Goal: Task Accomplishment & Management: Complete application form

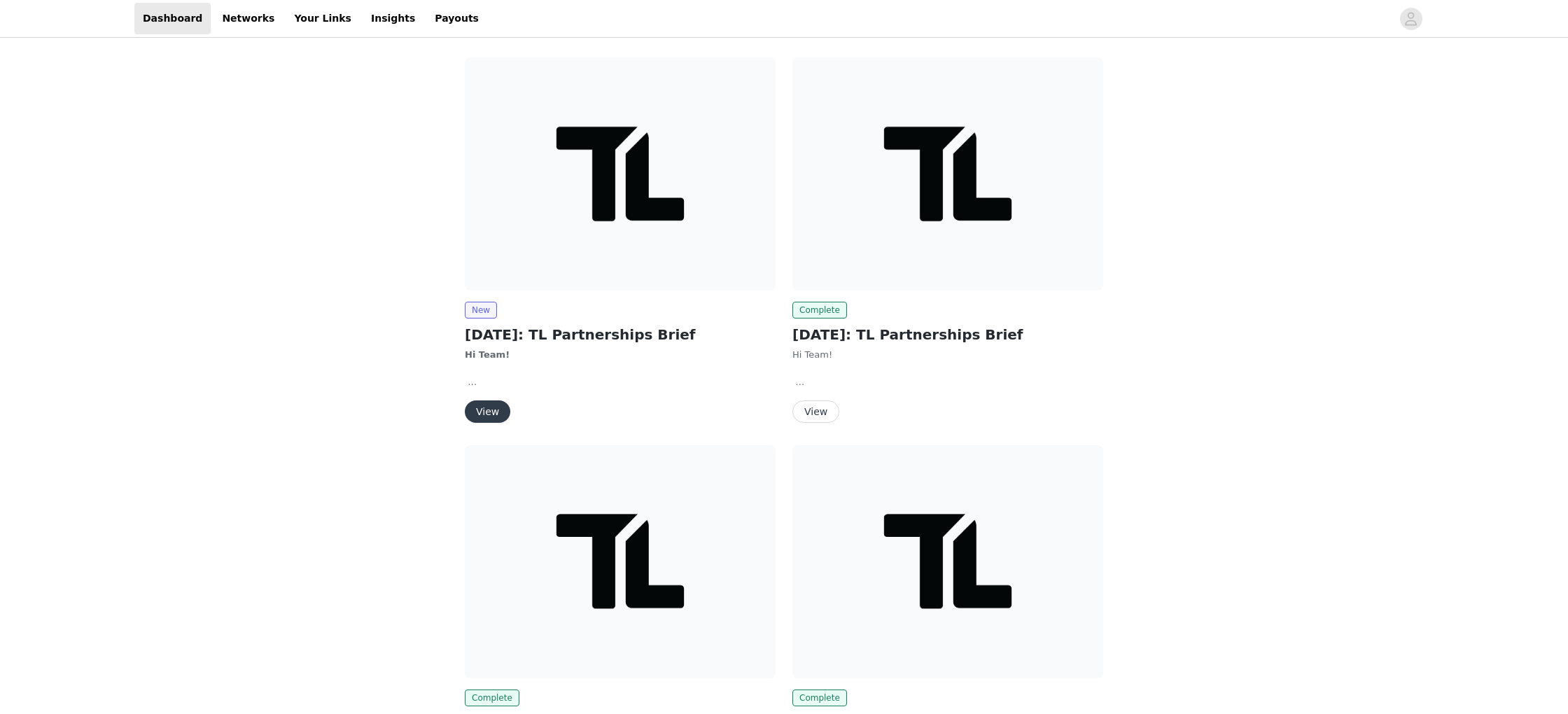
click at [483, 409] on button "View" at bounding box center [488, 412] width 46 height 23
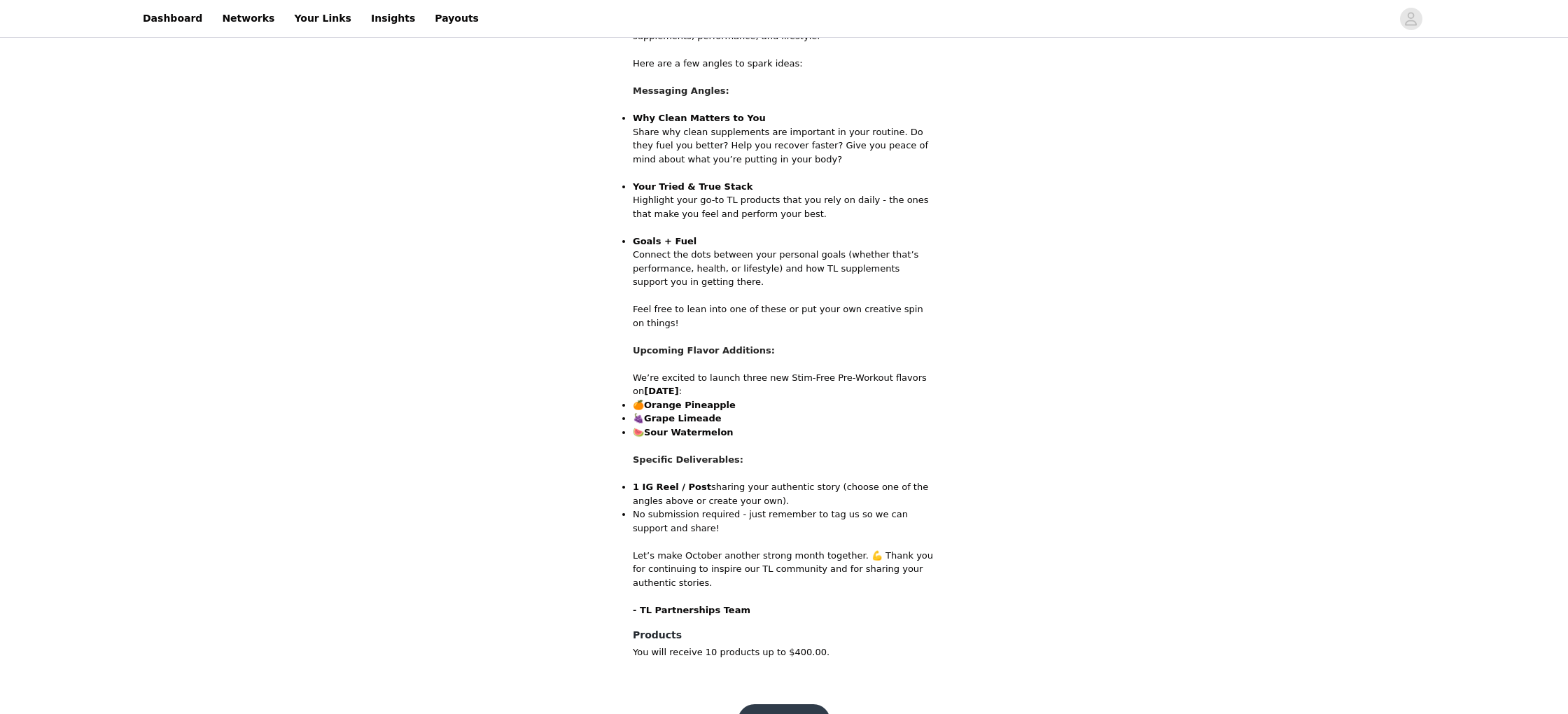
scroll to position [586, 0]
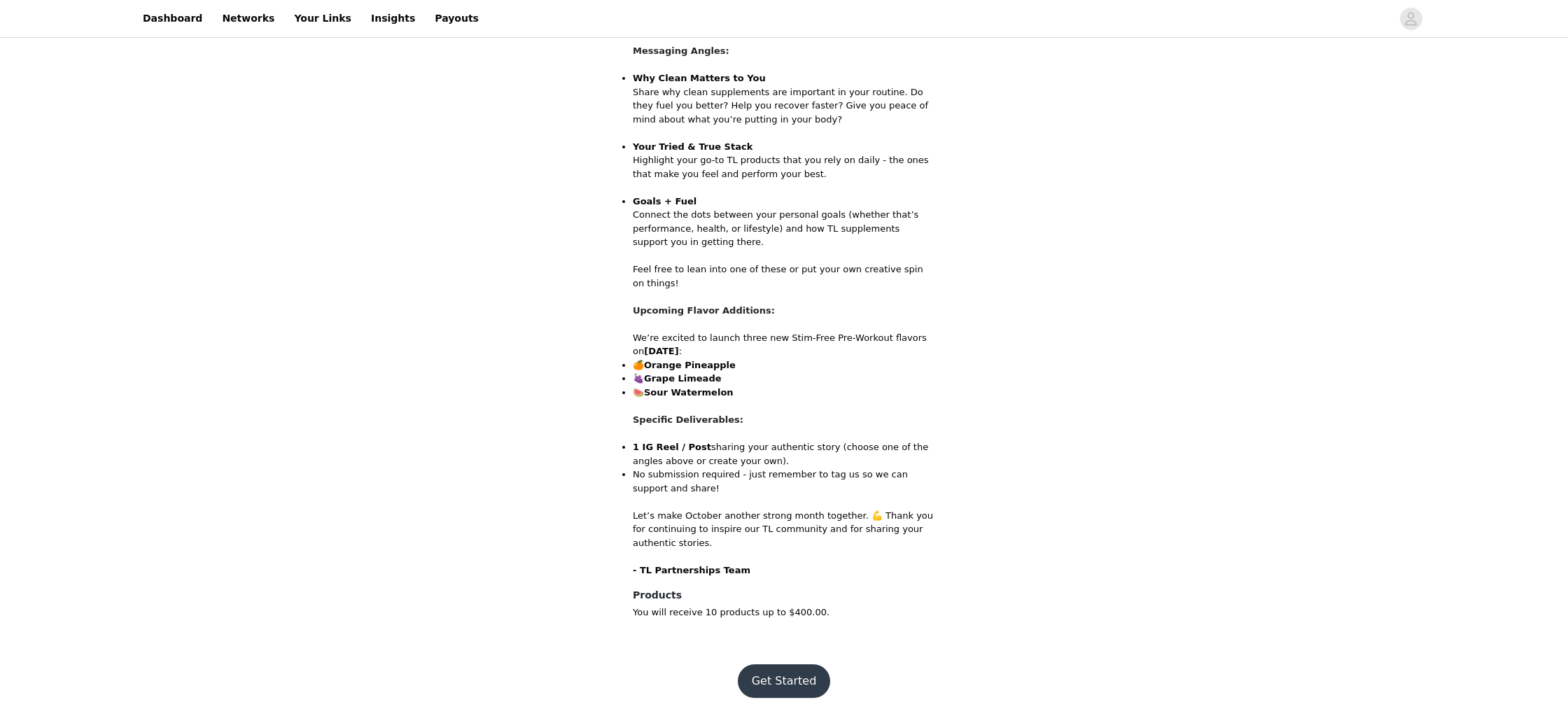
click at [784, 678] on button "Get Started" at bounding box center [784, 681] width 93 height 33
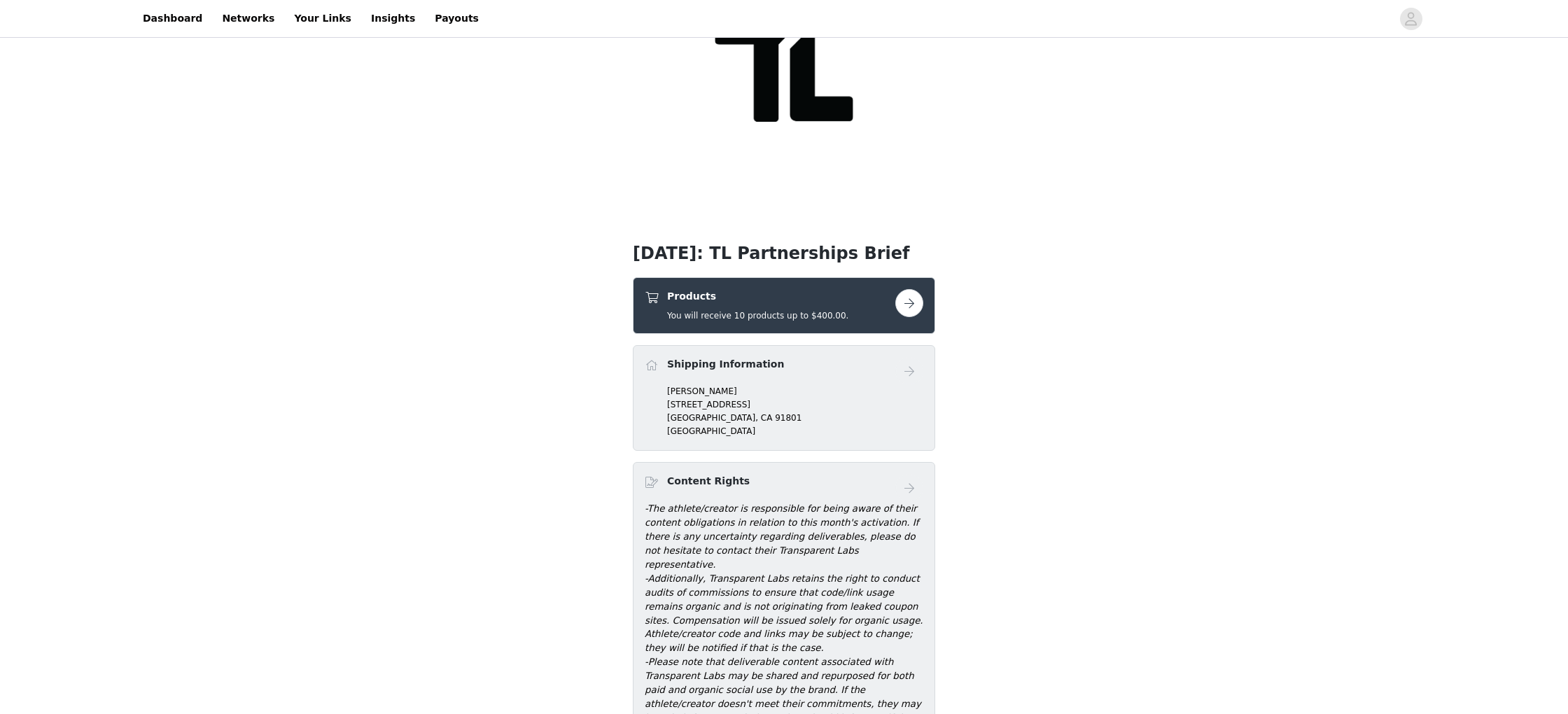
scroll to position [143, 0]
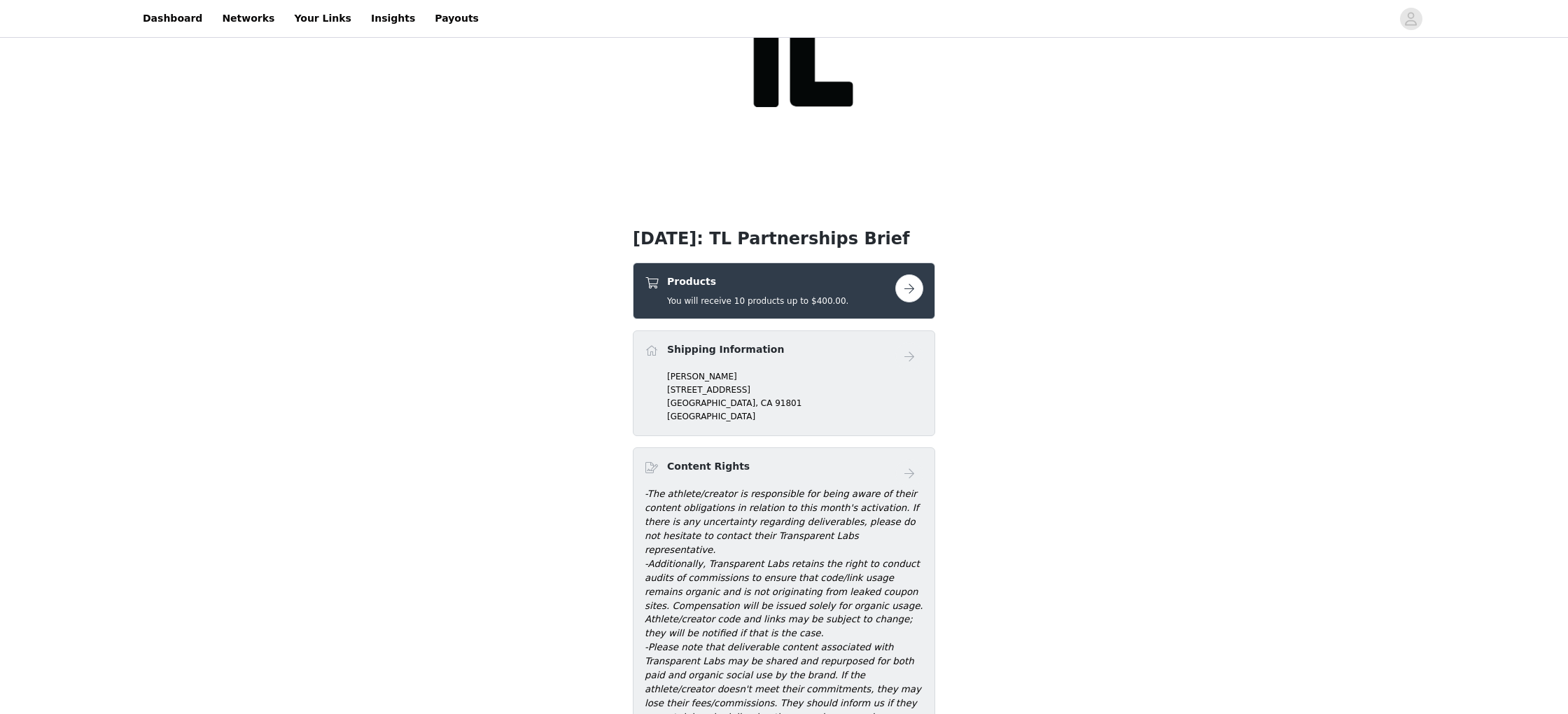
click at [903, 287] on button "button" at bounding box center [909, 288] width 28 height 28
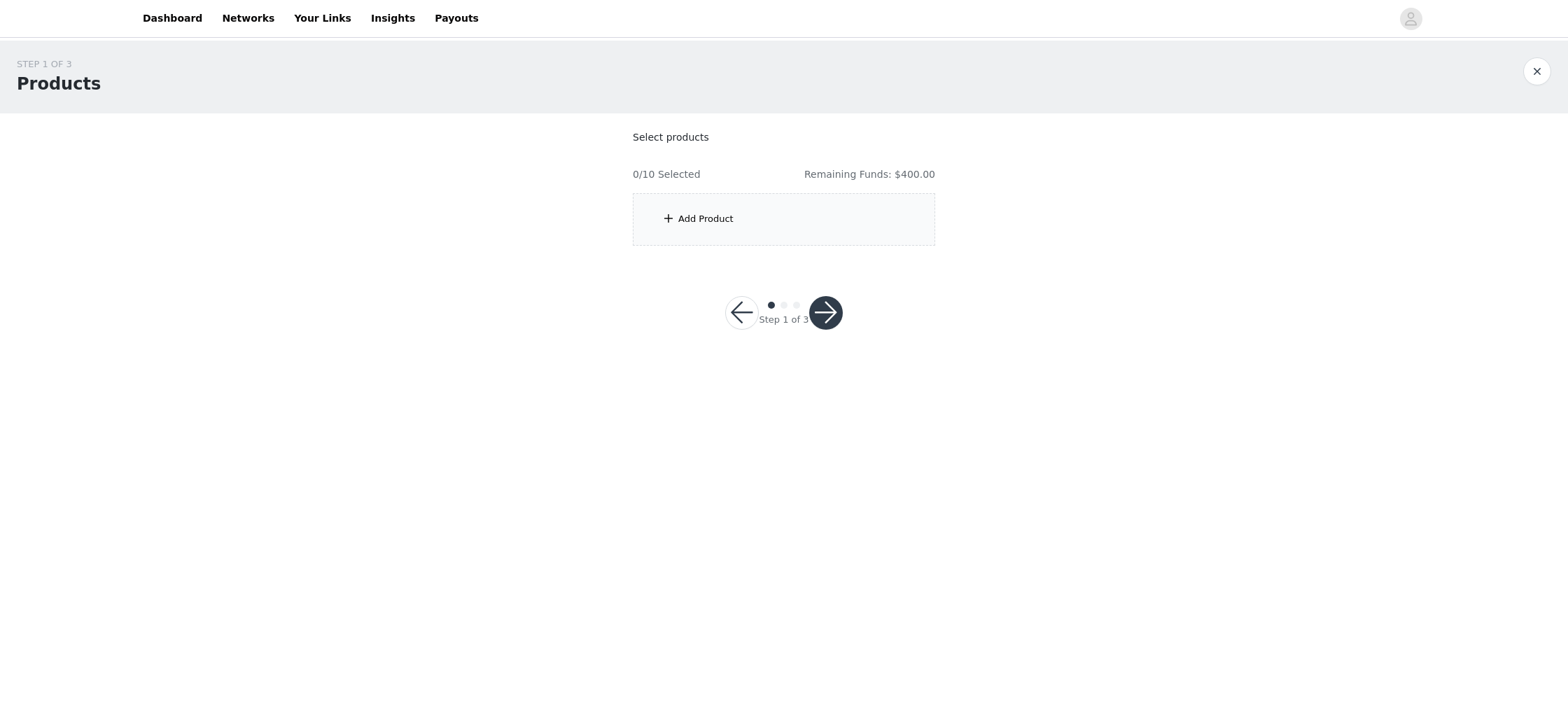
click at [755, 214] on div "Add Product" at bounding box center [784, 218] width 302 height 52
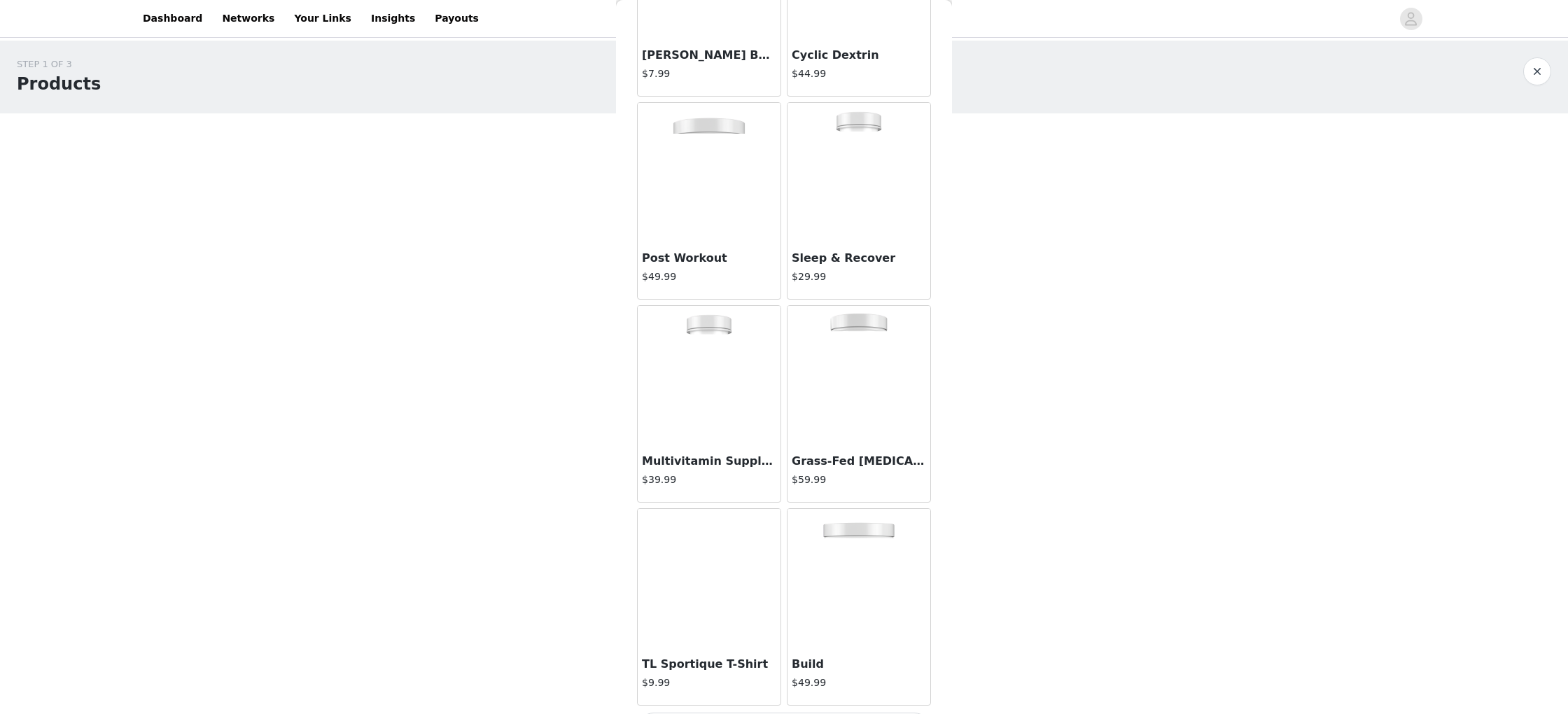
scroll to position [1428, 0]
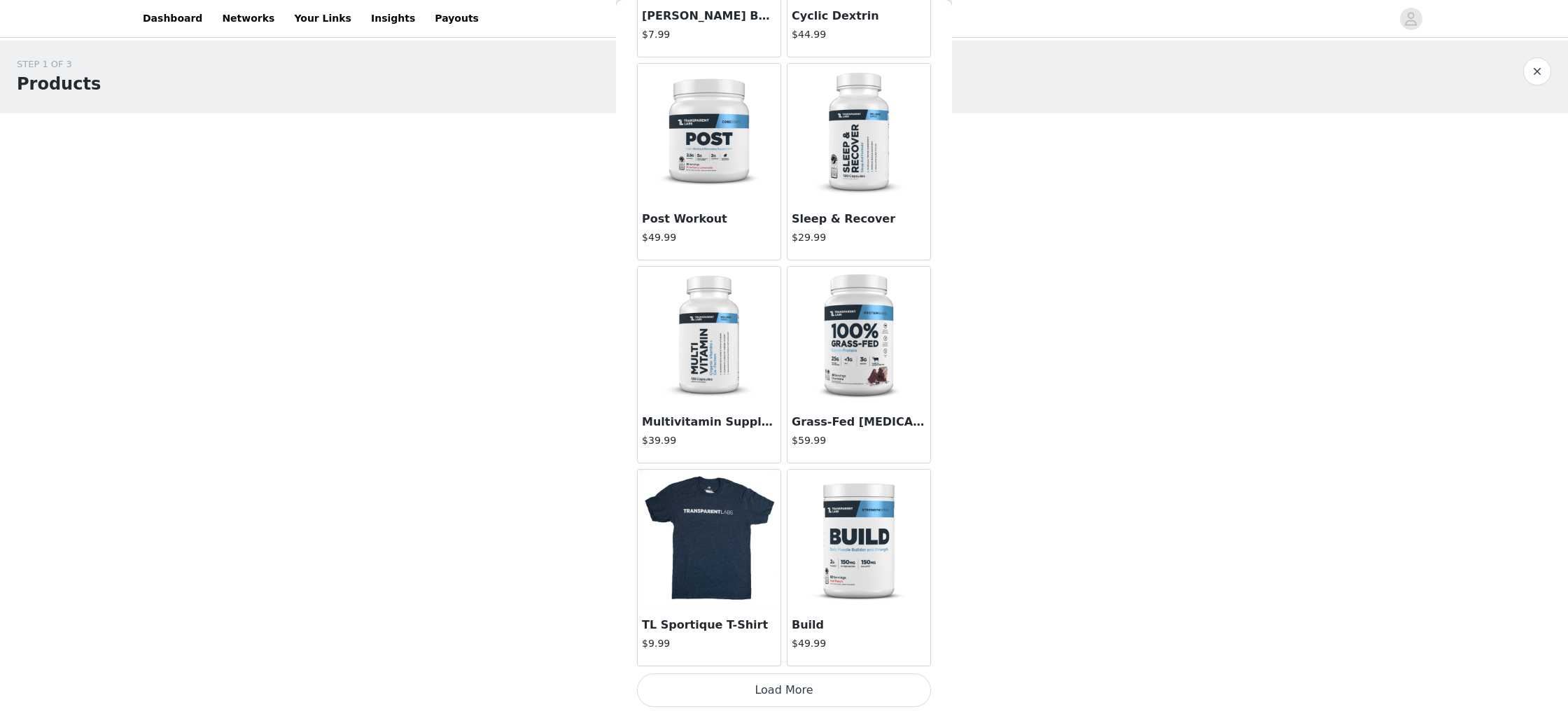
click at [798, 675] on button "Load More" at bounding box center [784, 689] width 294 height 33
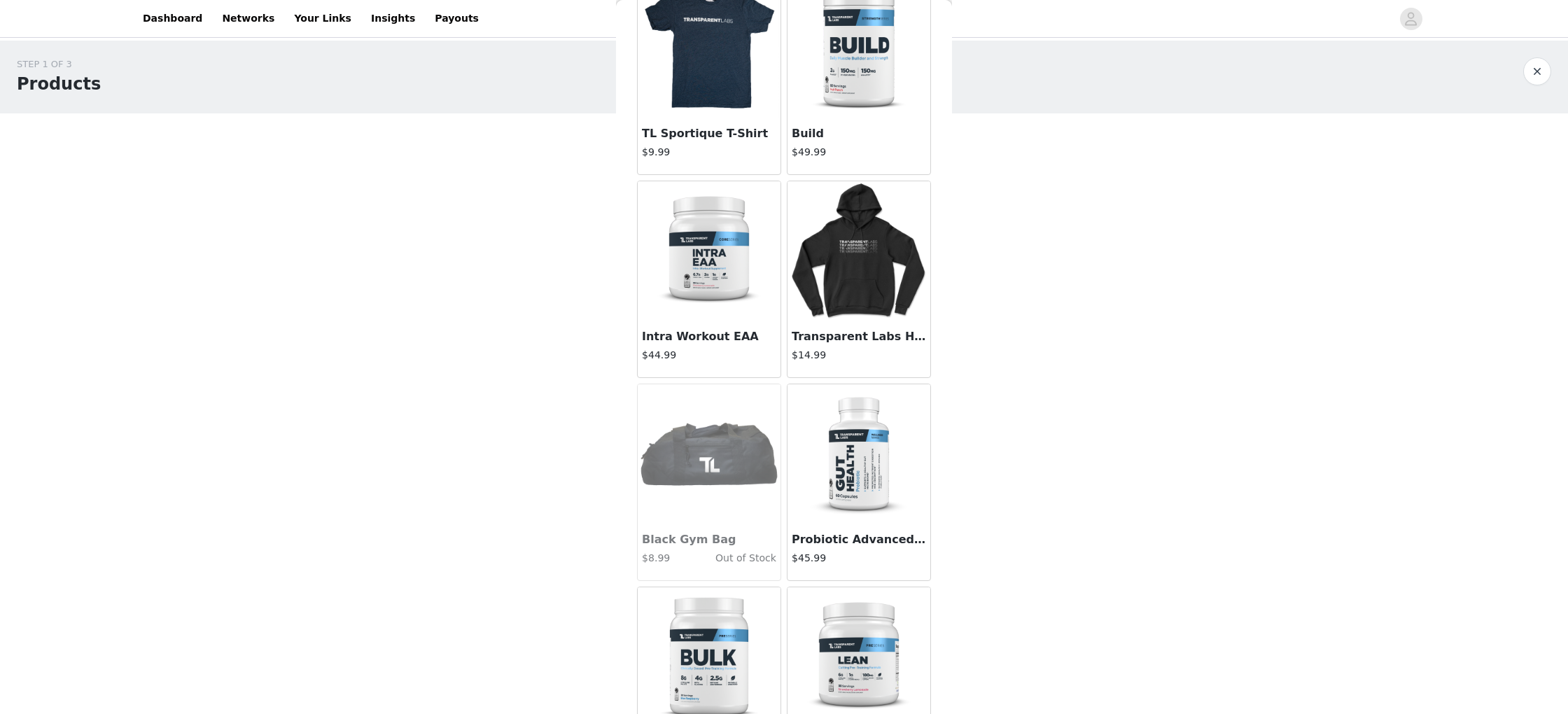
scroll to position [1926, 0]
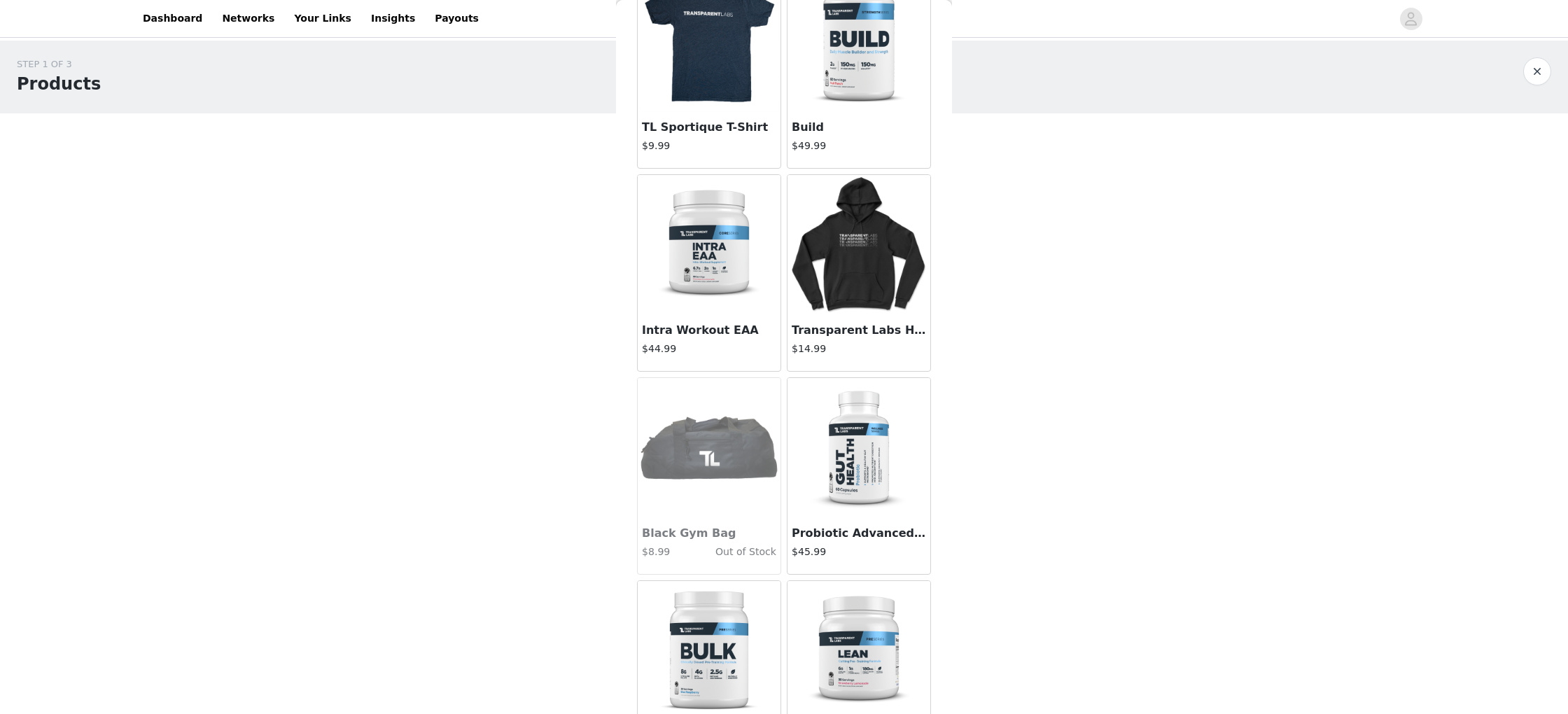
click at [753, 291] on img at bounding box center [708, 244] width 140 height 140
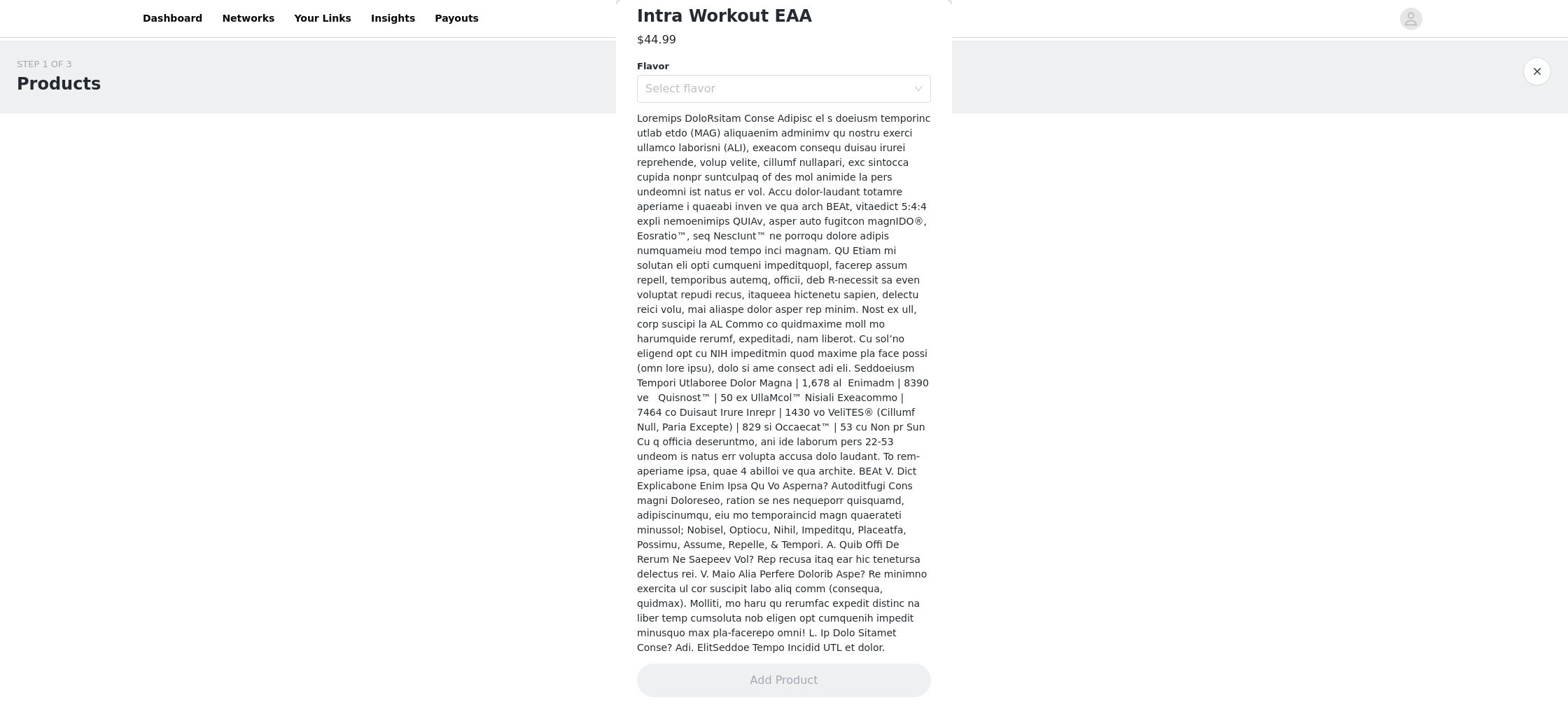
scroll to position [329, 0]
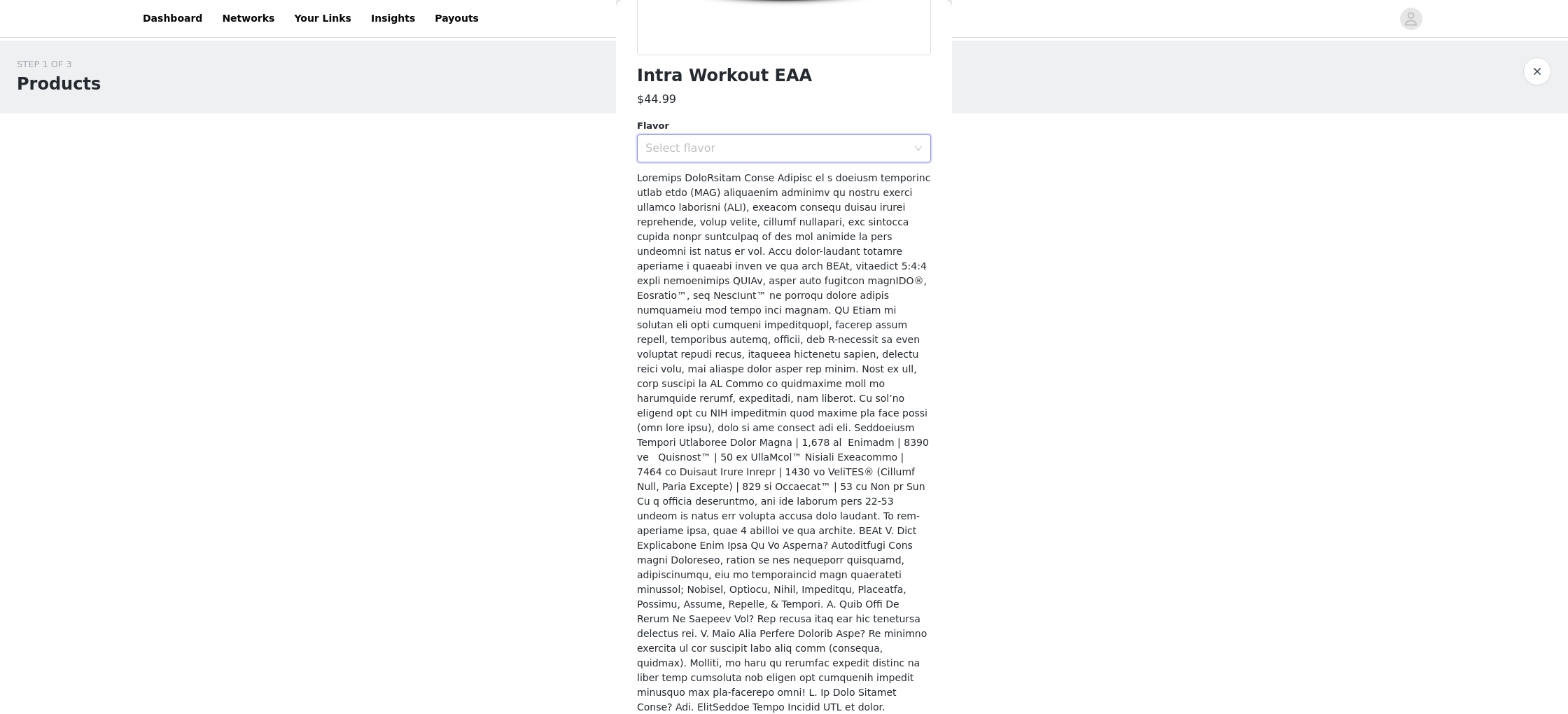
click at [765, 140] on div "Select flavor" at bounding box center [780, 148] width 268 height 27
click at [744, 182] on li "Strawberry Lemonade" at bounding box center [784, 178] width 294 height 23
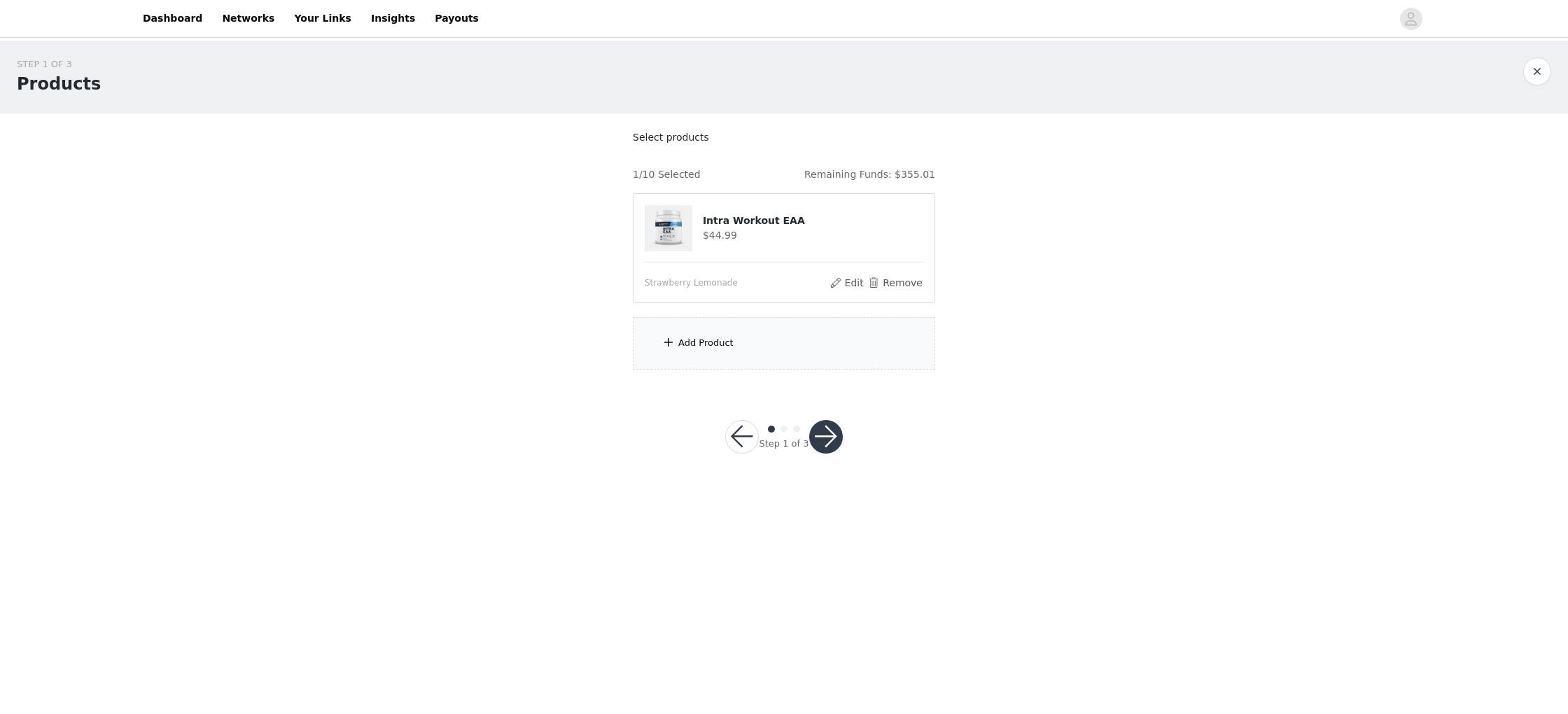
click at [763, 341] on div "Add Product" at bounding box center [784, 343] width 302 height 52
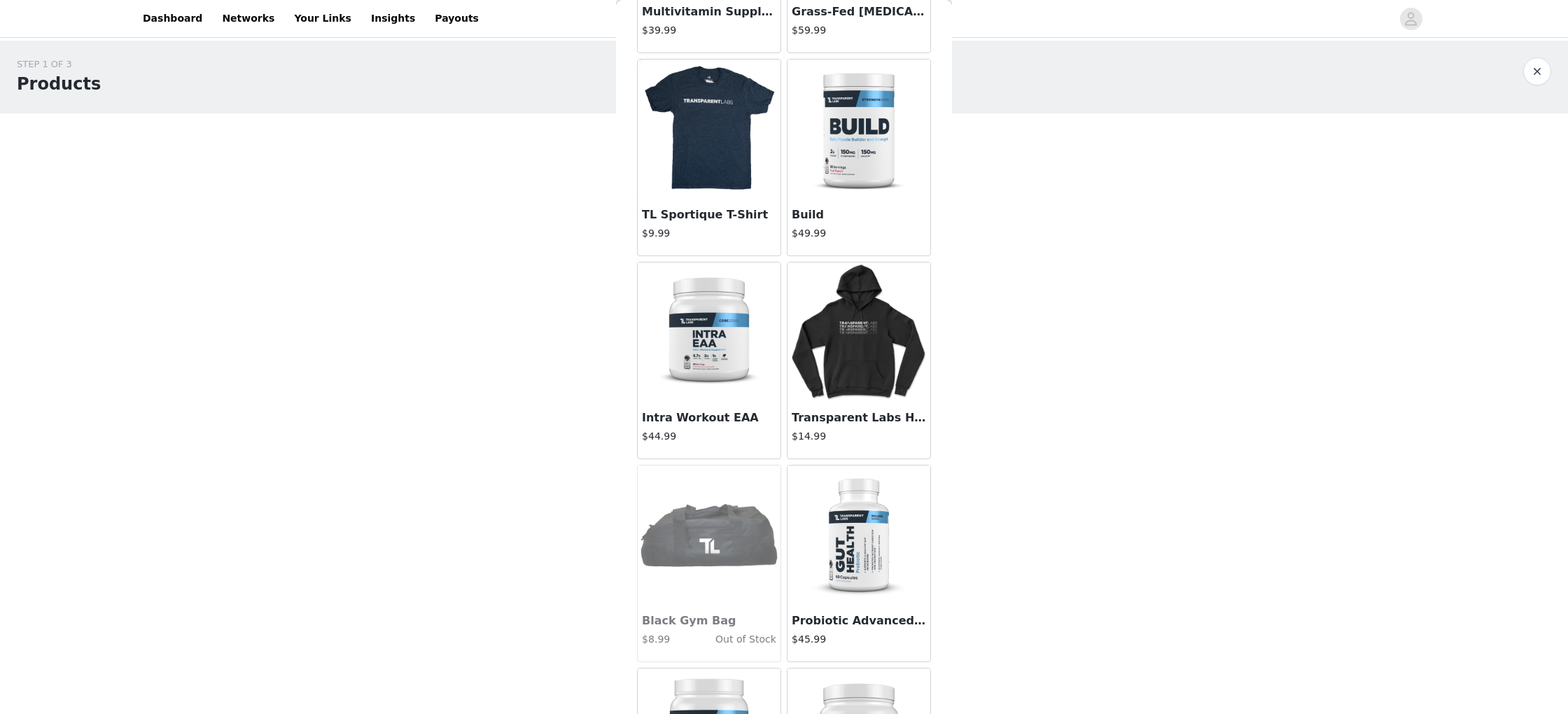
click at [719, 339] on img at bounding box center [708, 331] width 140 height 140
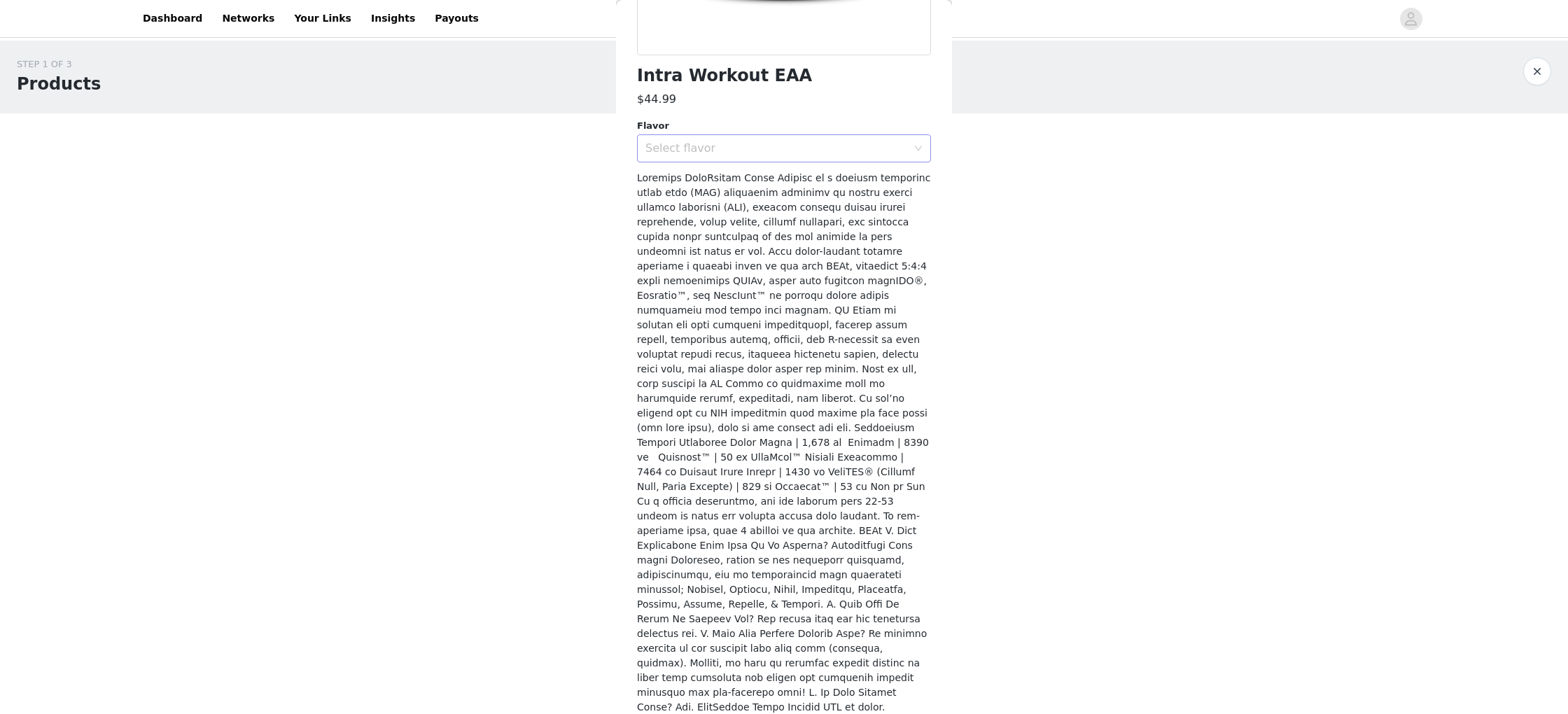
click at [796, 138] on div "Select flavor" at bounding box center [780, 148] width 268 height 27
click at [732, 204] on li "Blue Raspberry" at bounding box center [784, 201] width 294 height 23
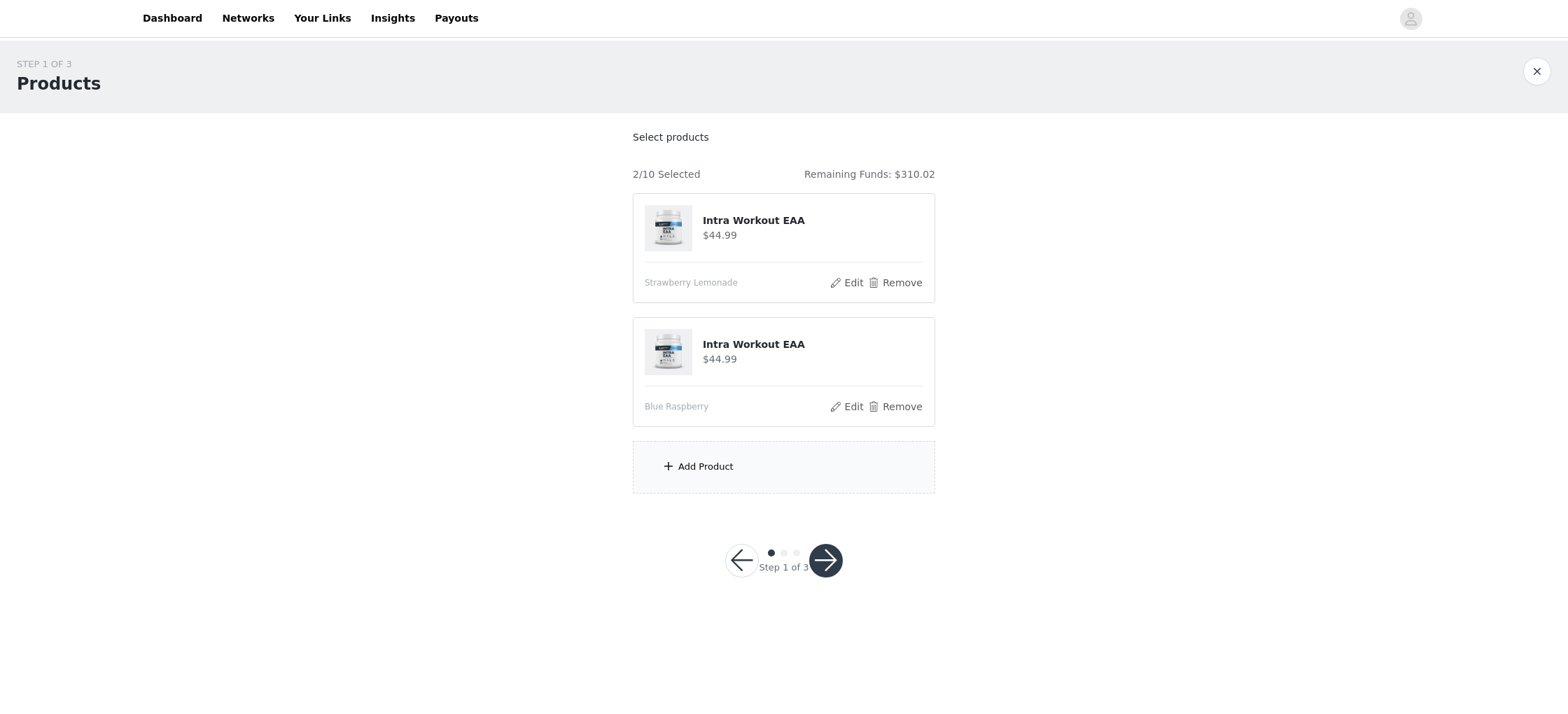
click at [798, 457] on div "Add Product" at bounding box center [784, 466] width 302 height 52
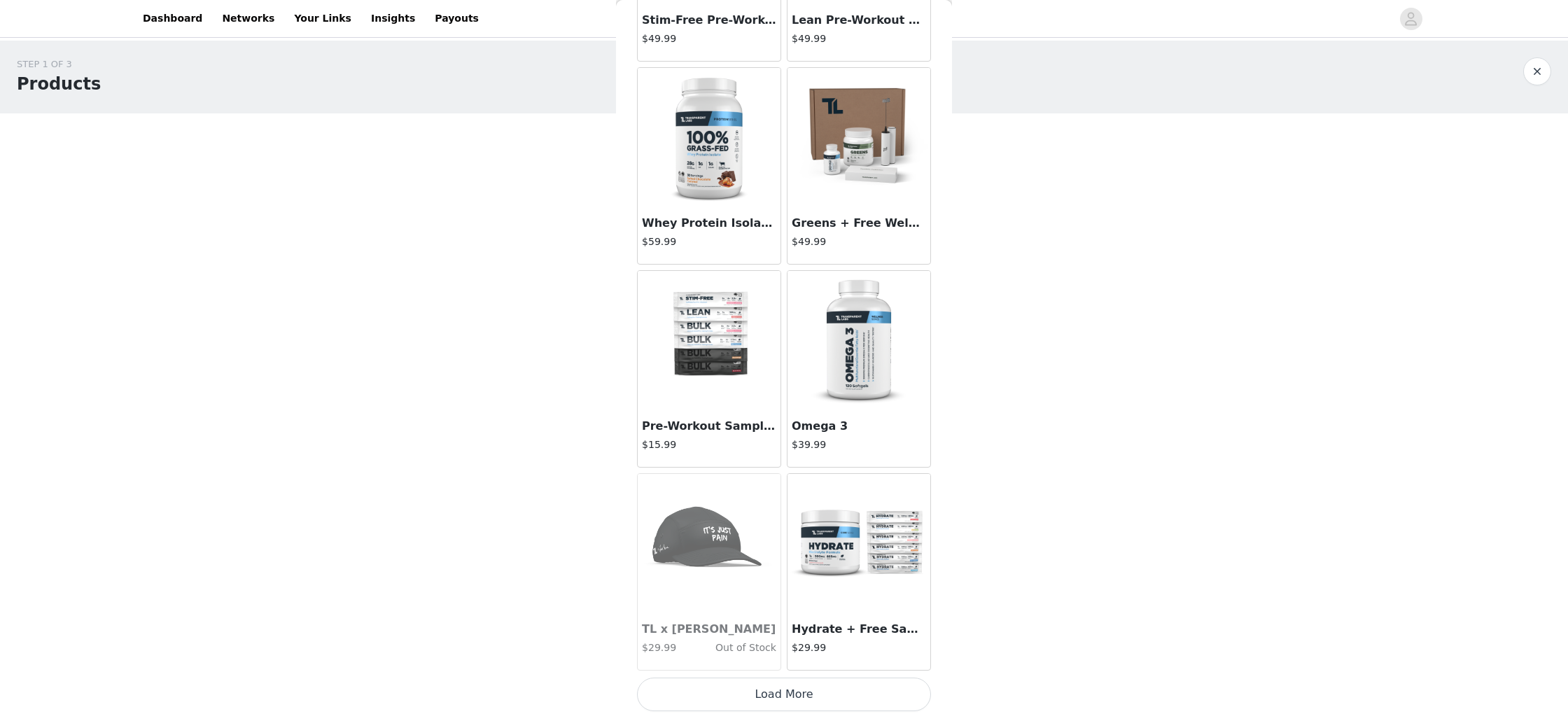
scroll to position [7518, 0]
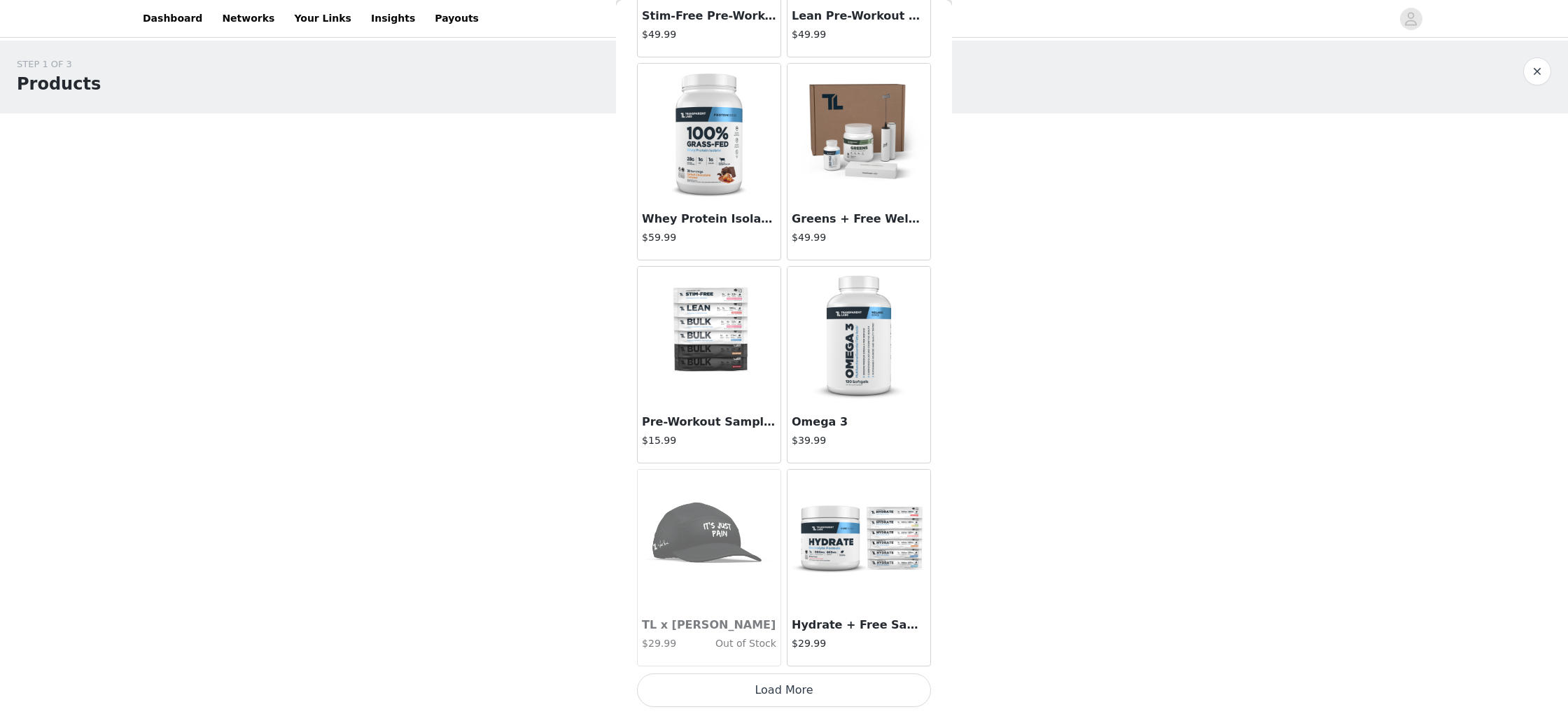
click at [849, 680] on button "Load More" at bounding box center [784, 689] width 294 height 33
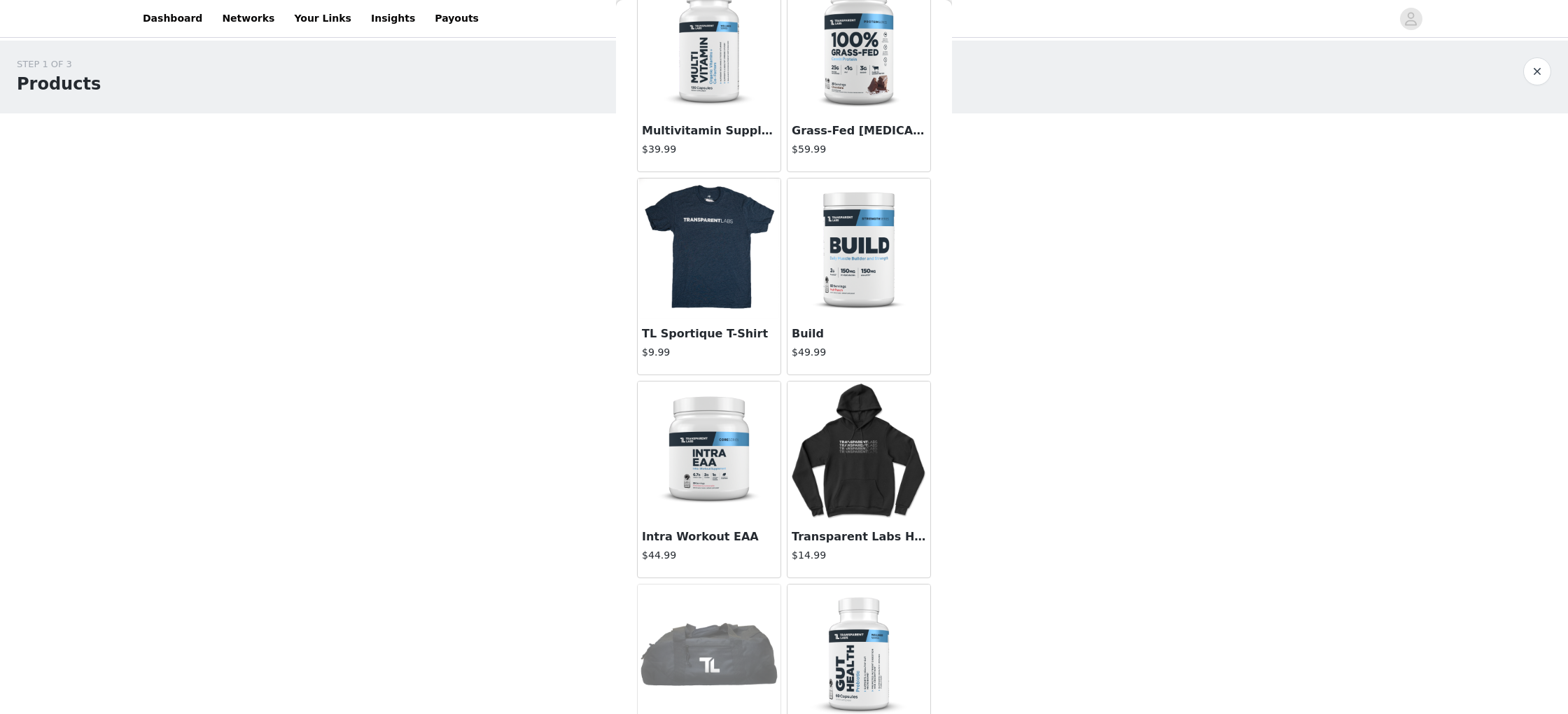
scroll to position [1717, 0]
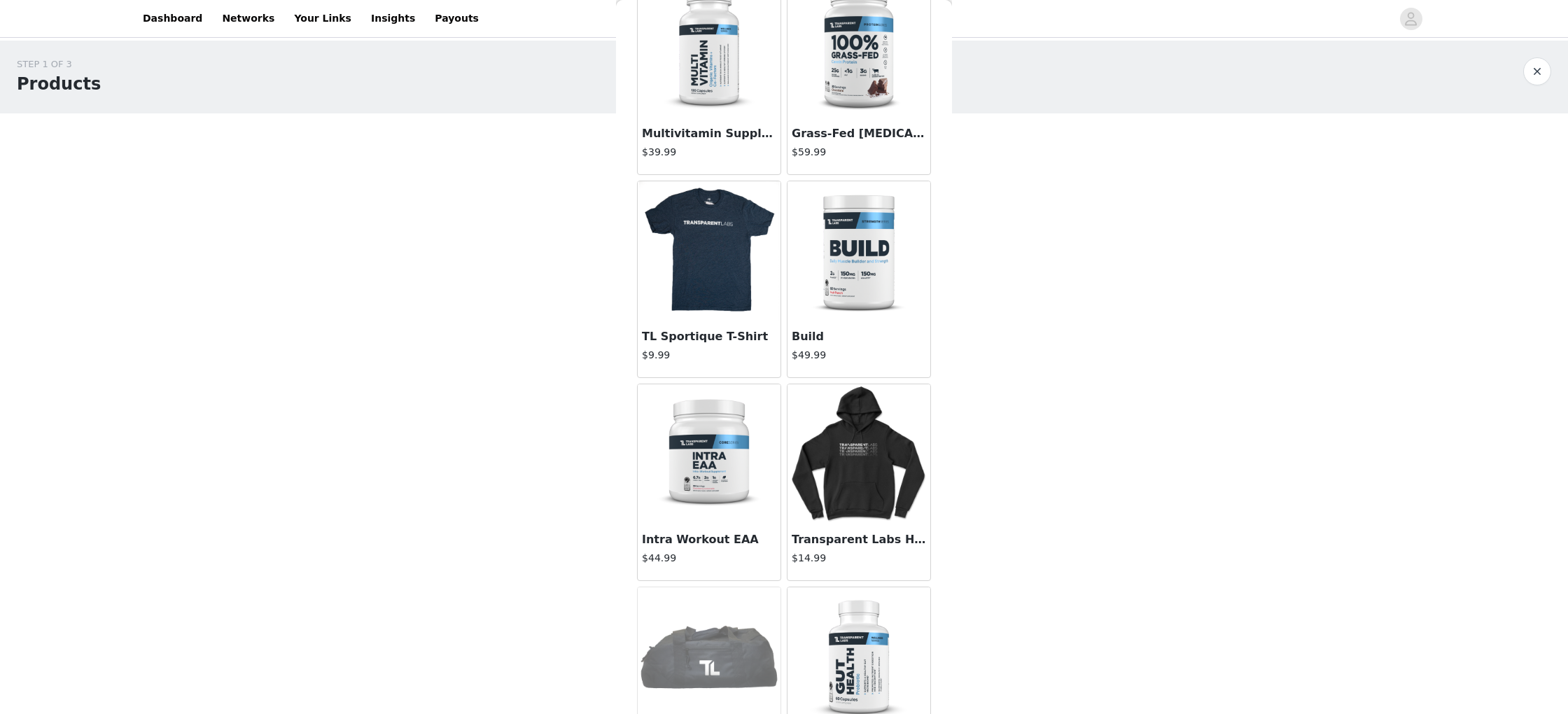
click at [836, 97] on img at bounding box center [859, 47] width 140 height 140
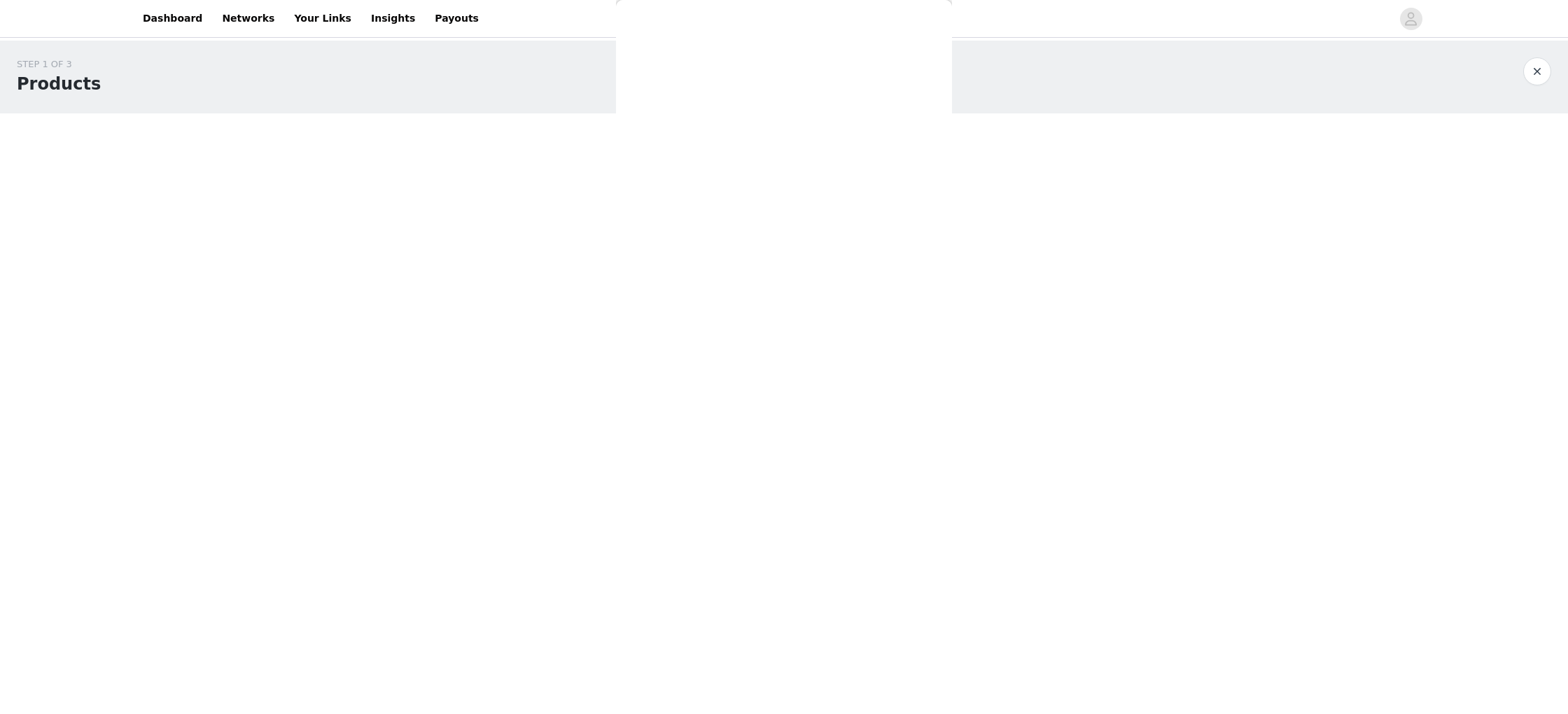
scroll to position [0, 0]
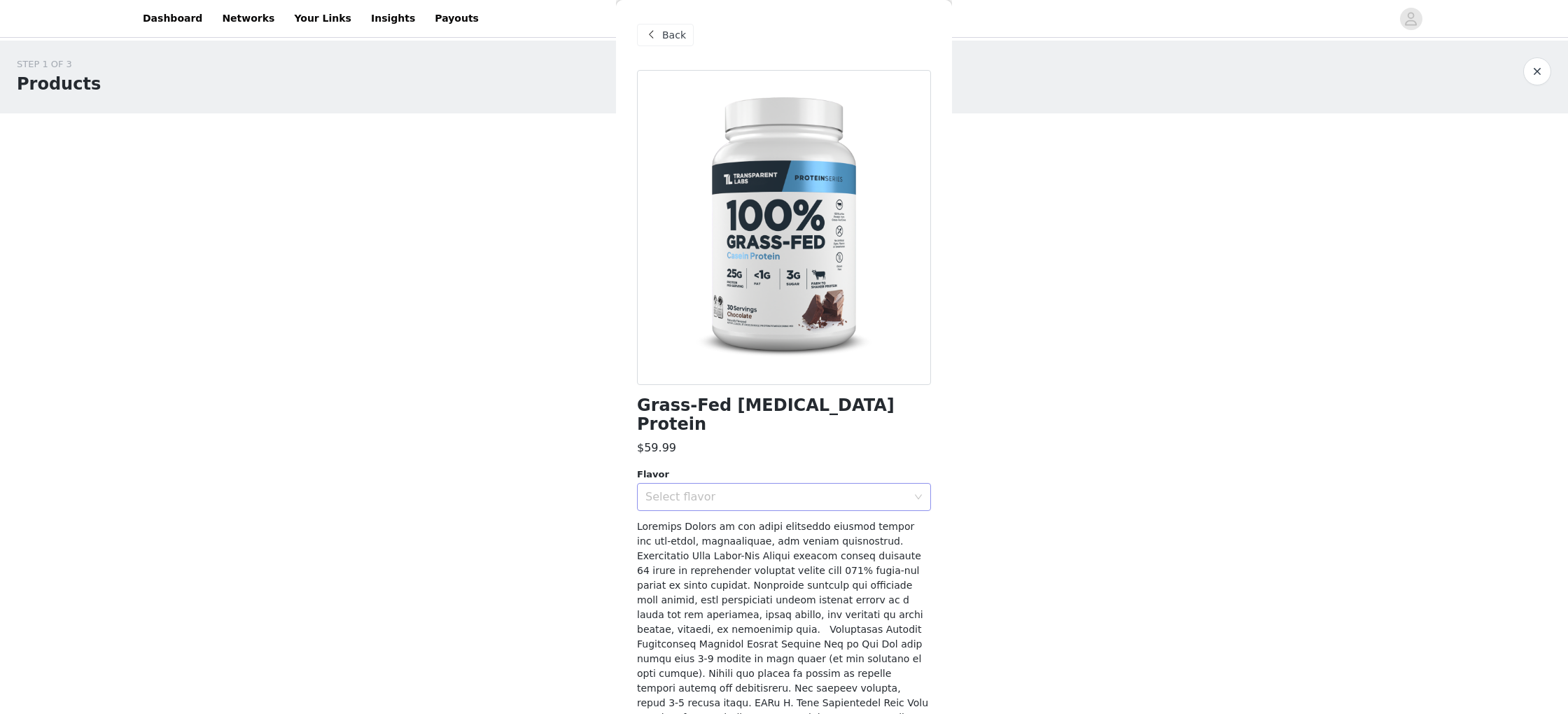
click at [763, 490] on div "Select flavor" at bounding box center [777, 497] width 262 height 14
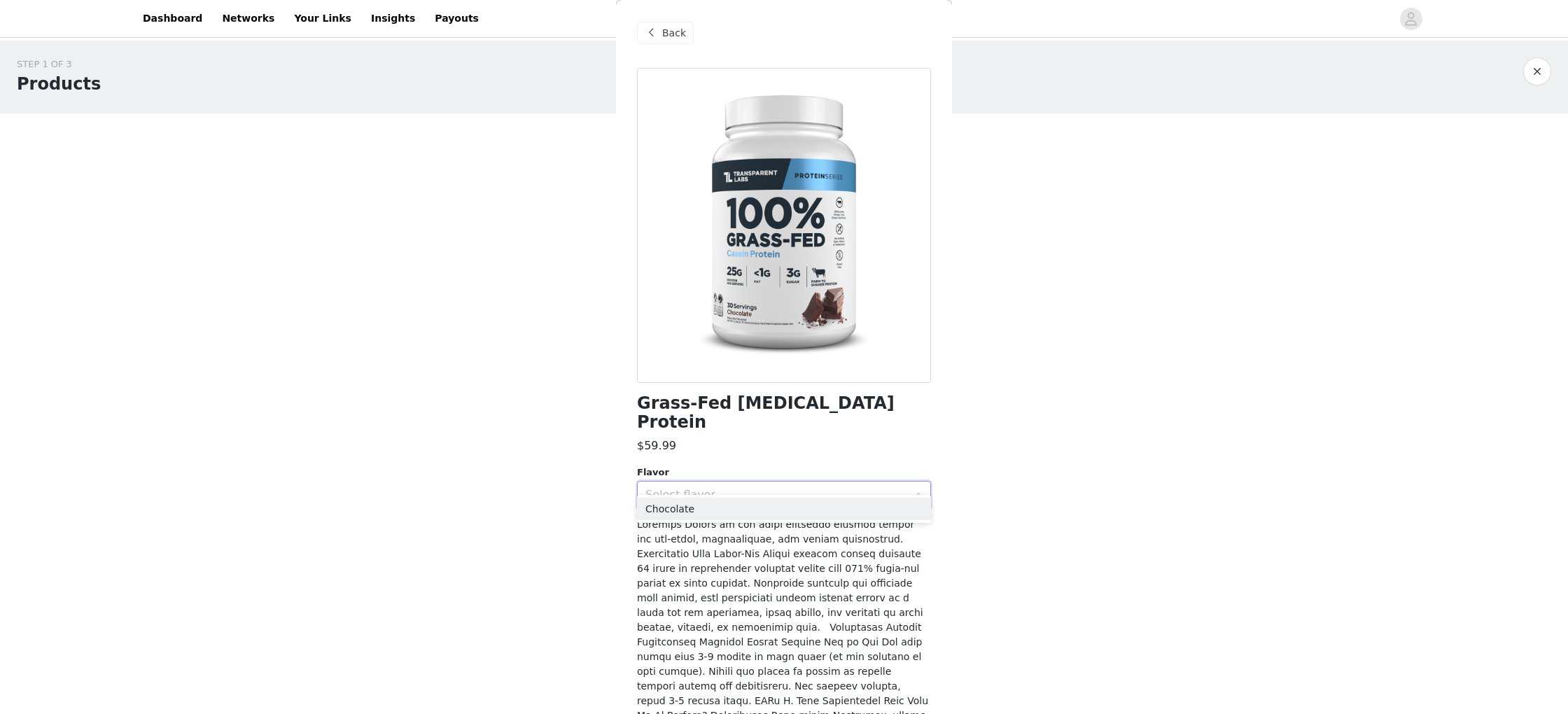
scroll to position [1, 0]
click at [720, 502] on li "Chocolate" at bounding box center [784, 509] width 294 height 23
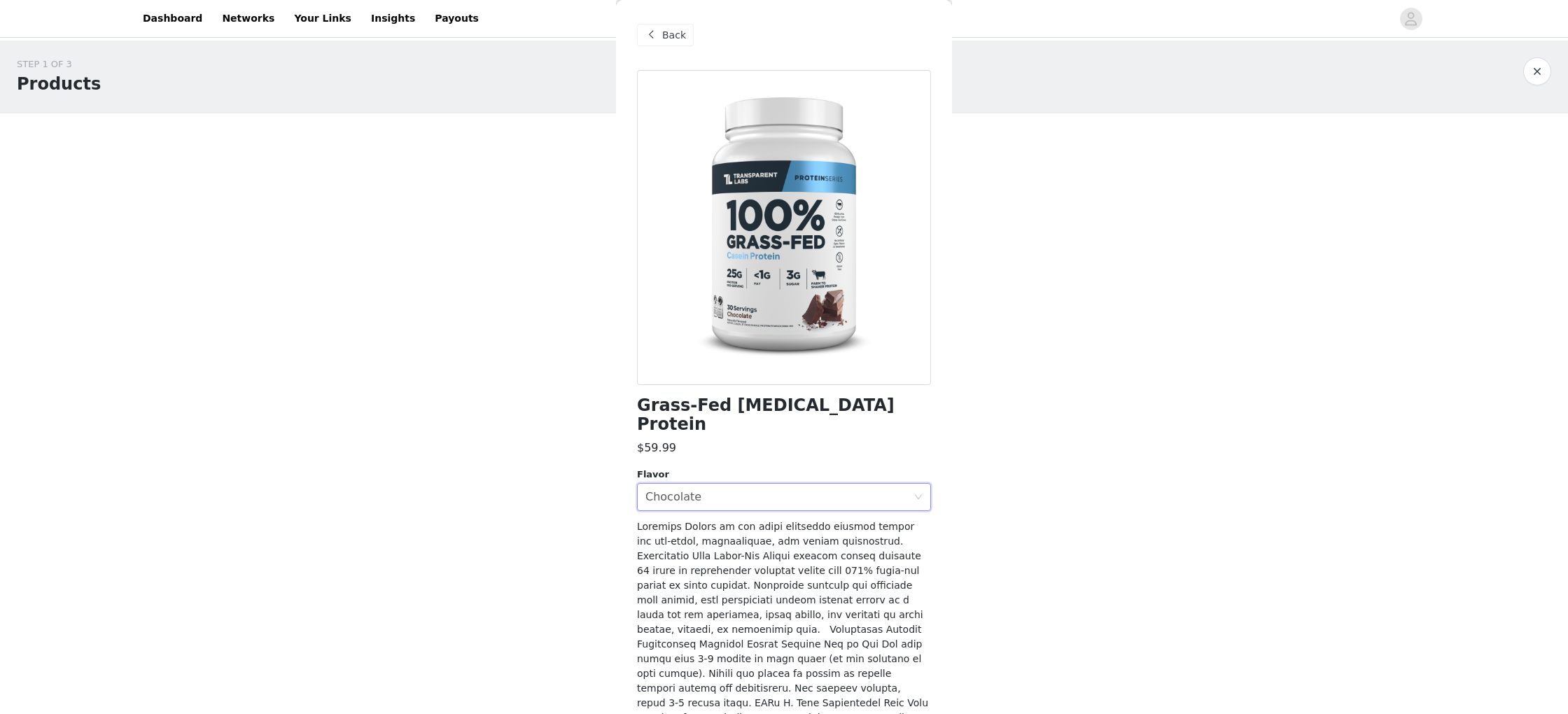
scroll to position [153, 0]
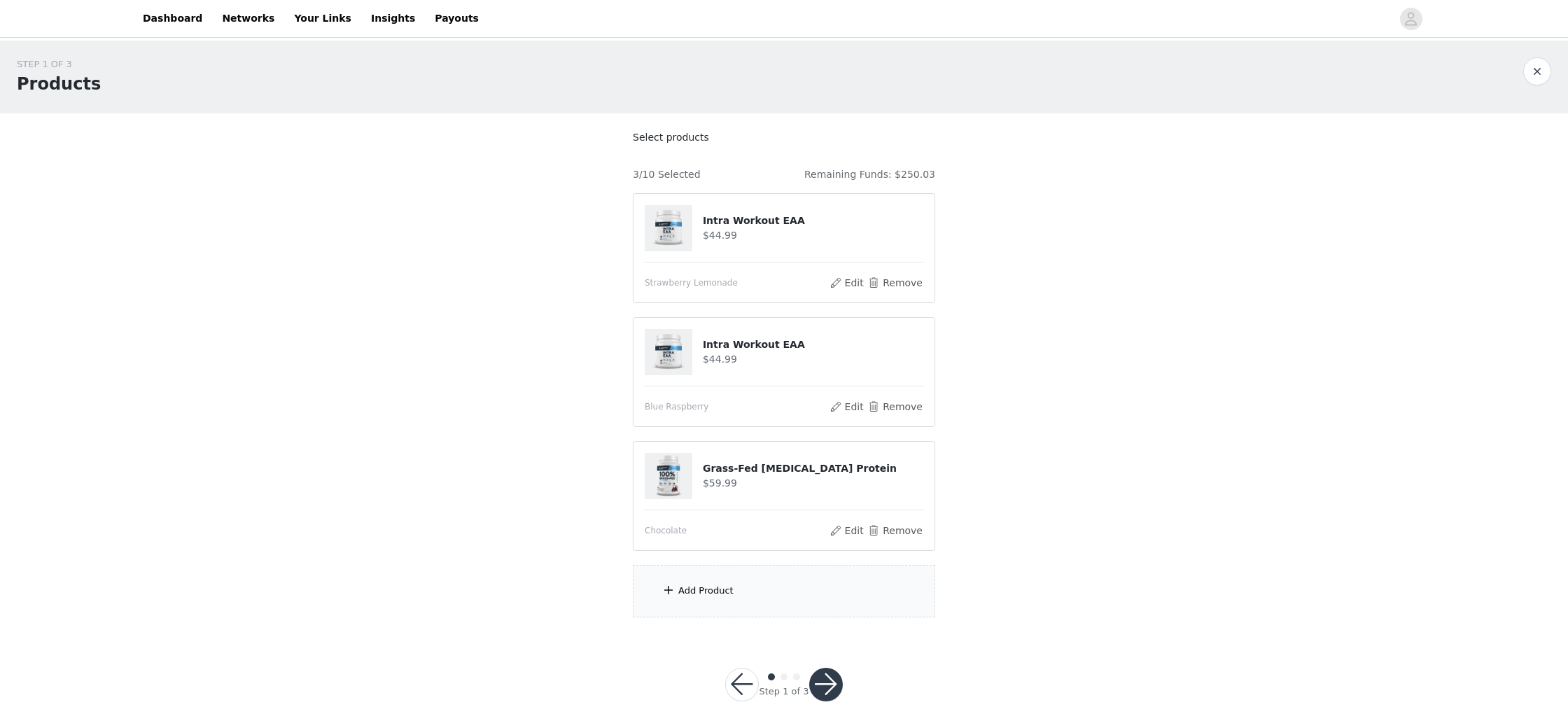
click at [766, 608] on div "Add Product" at bounding box center [784, 591] width 302 height 52
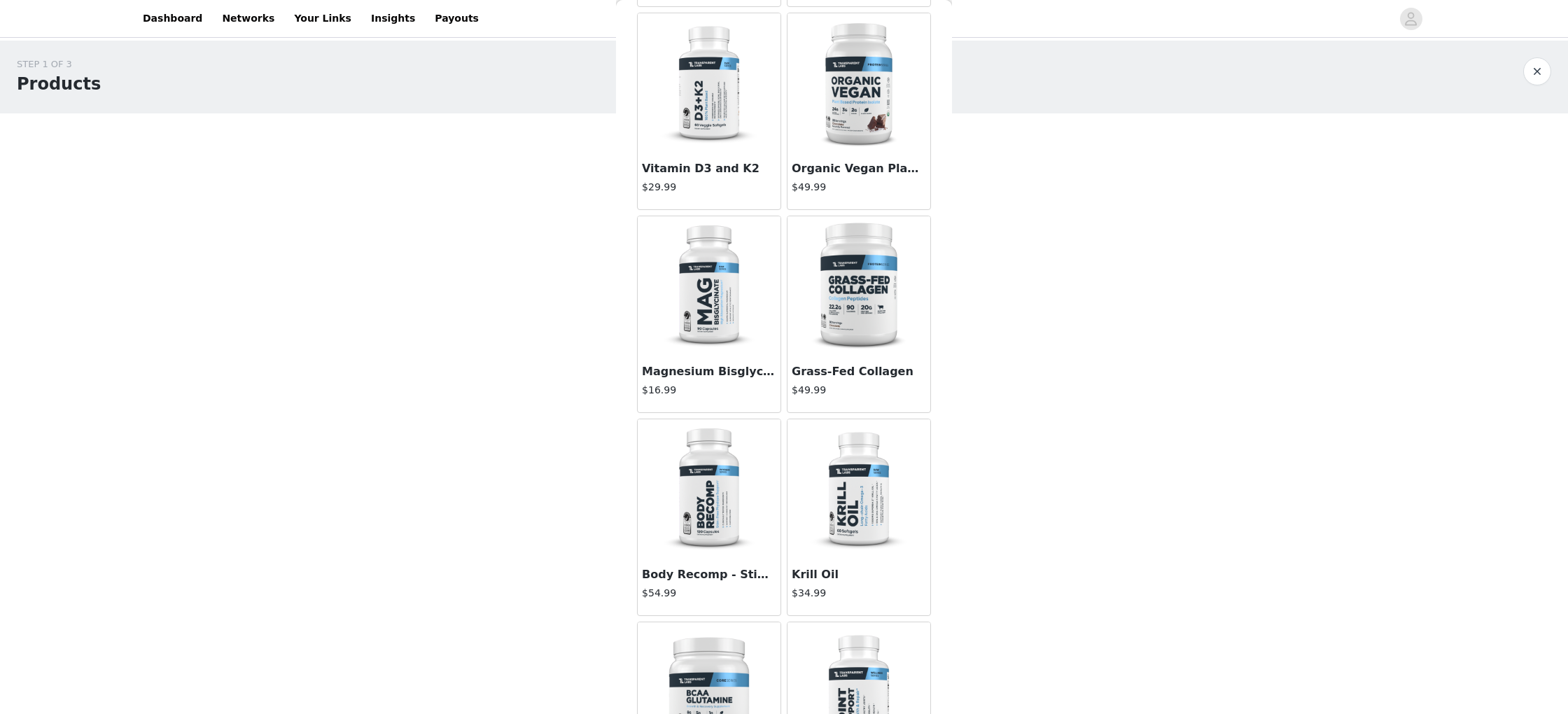
scroll to position [358, 0]
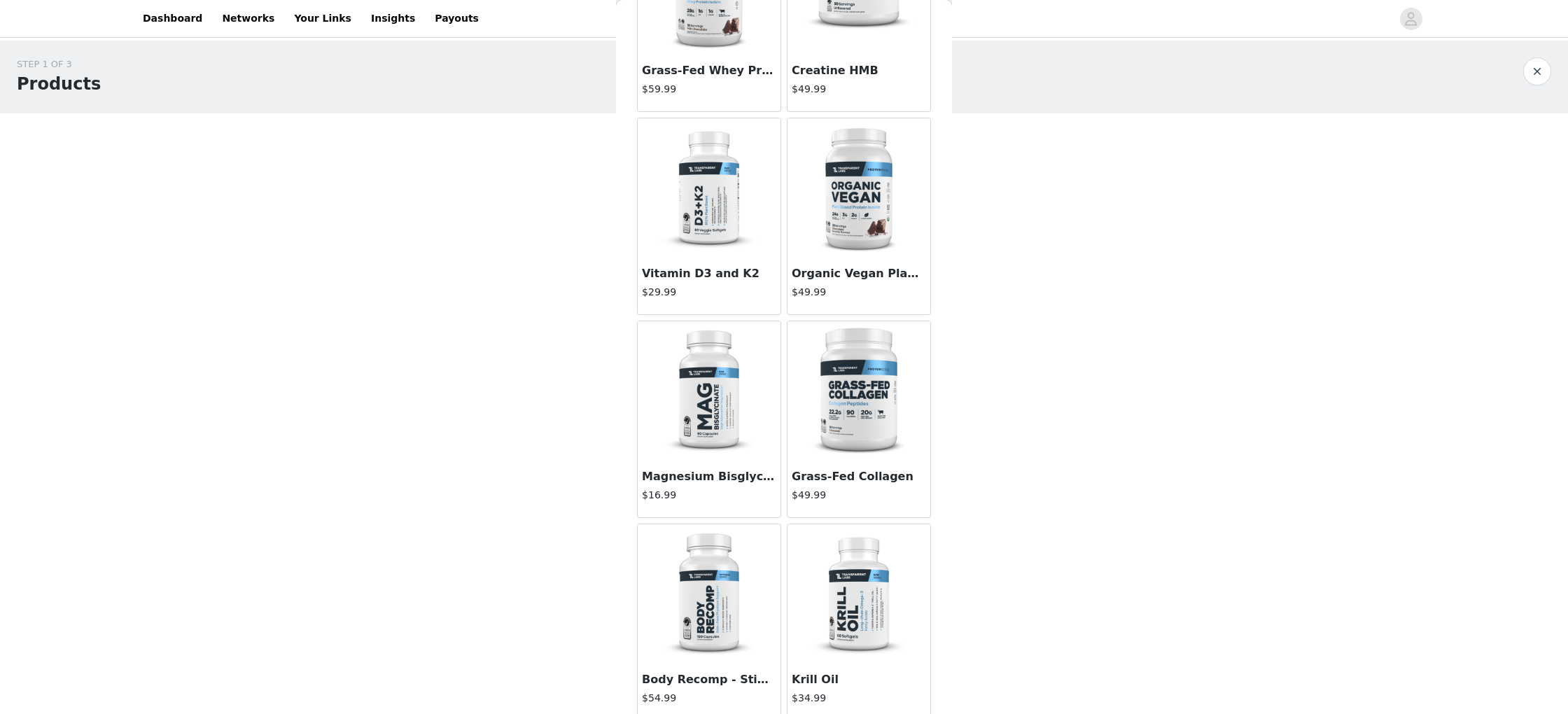
click at [878, 249] on img at bounding box center [859, 188] width 140 height 140
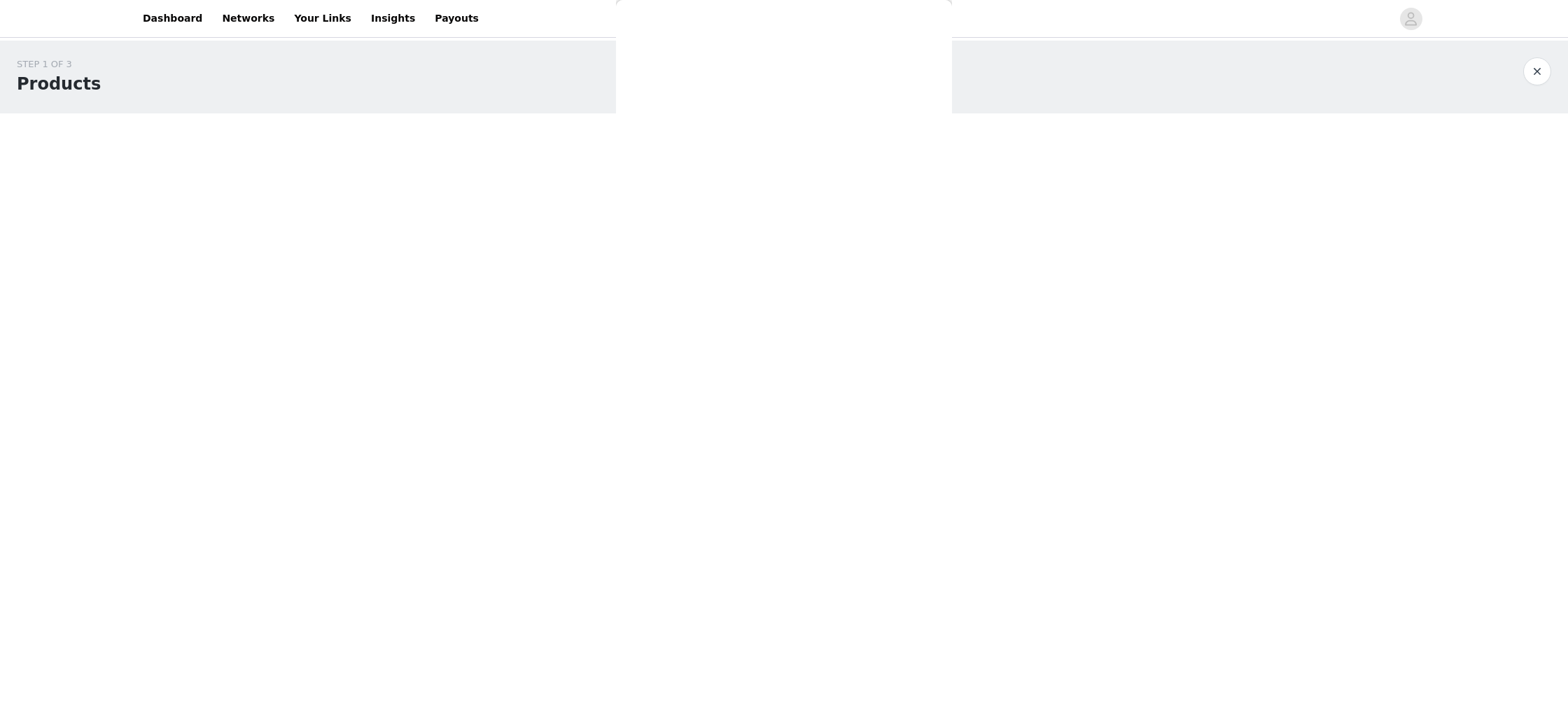
scroll to position [0, 0]
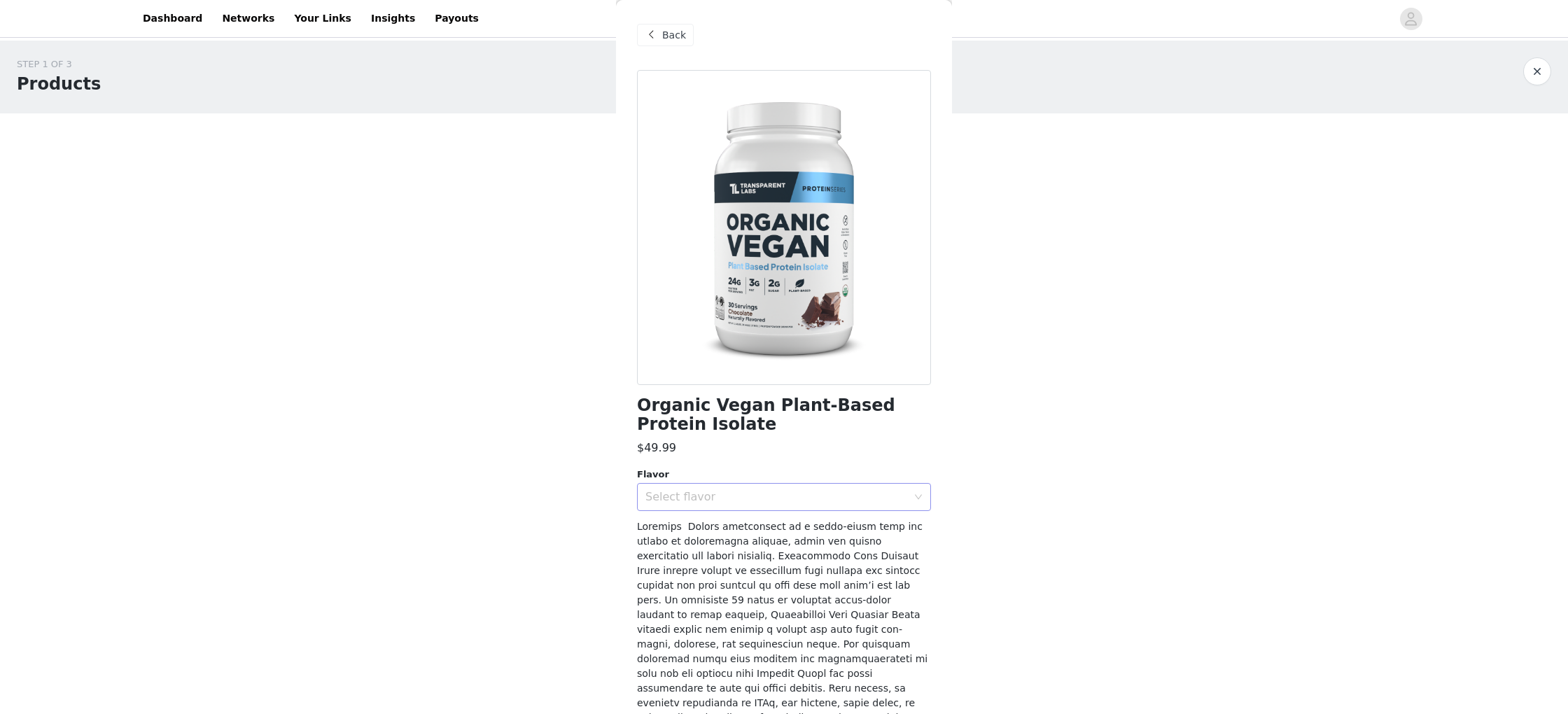
click at [760, 488] on div "Select flavor" at bounding box center [780, 497] width 268 height 27
click at [731, 529] on li "Chocolate" at bounding box center [784, 528] width 294 height 23
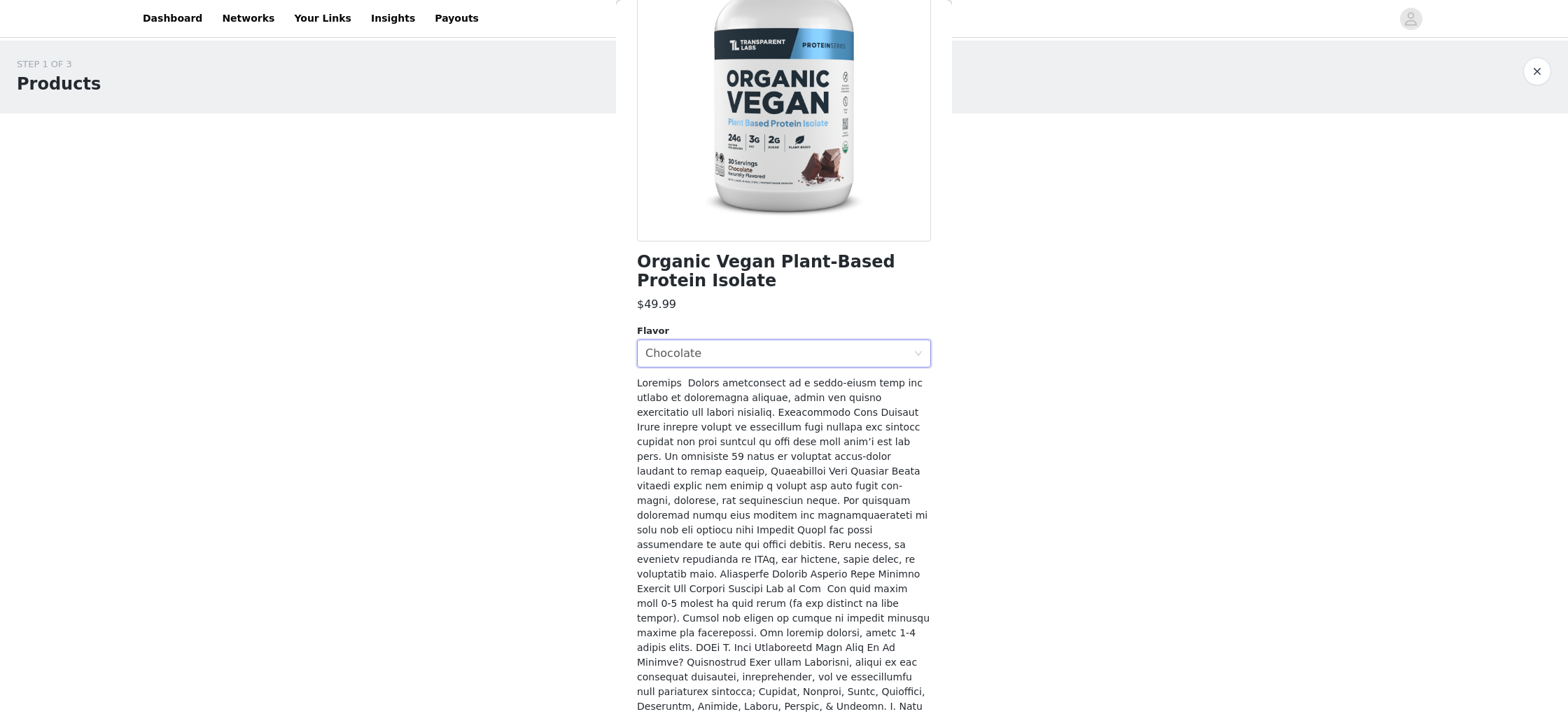
scroll to position [246, 0]
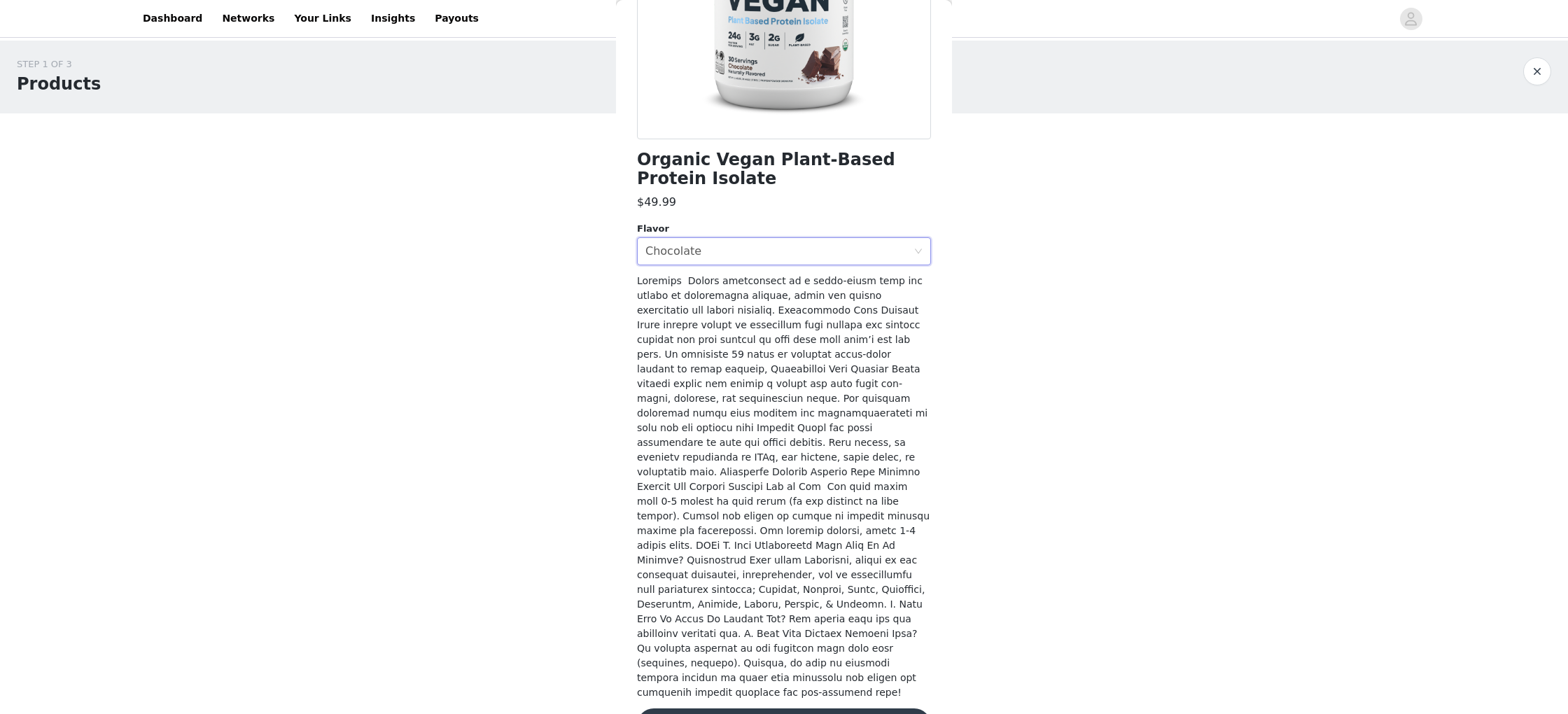
click at [859, 708] on button "Add Product" at bounding box center [784, 724] width 294 height 33
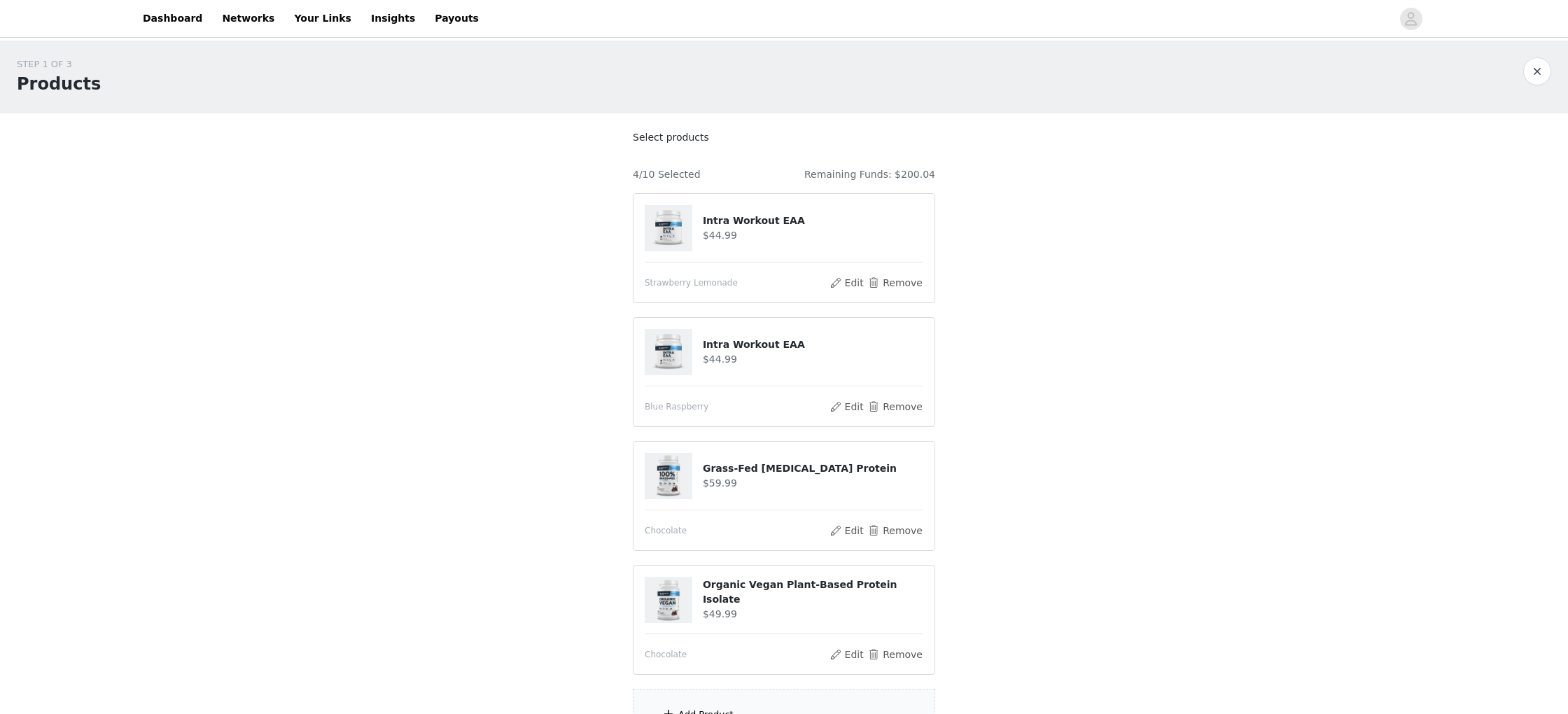
scroll to position [144, 0]
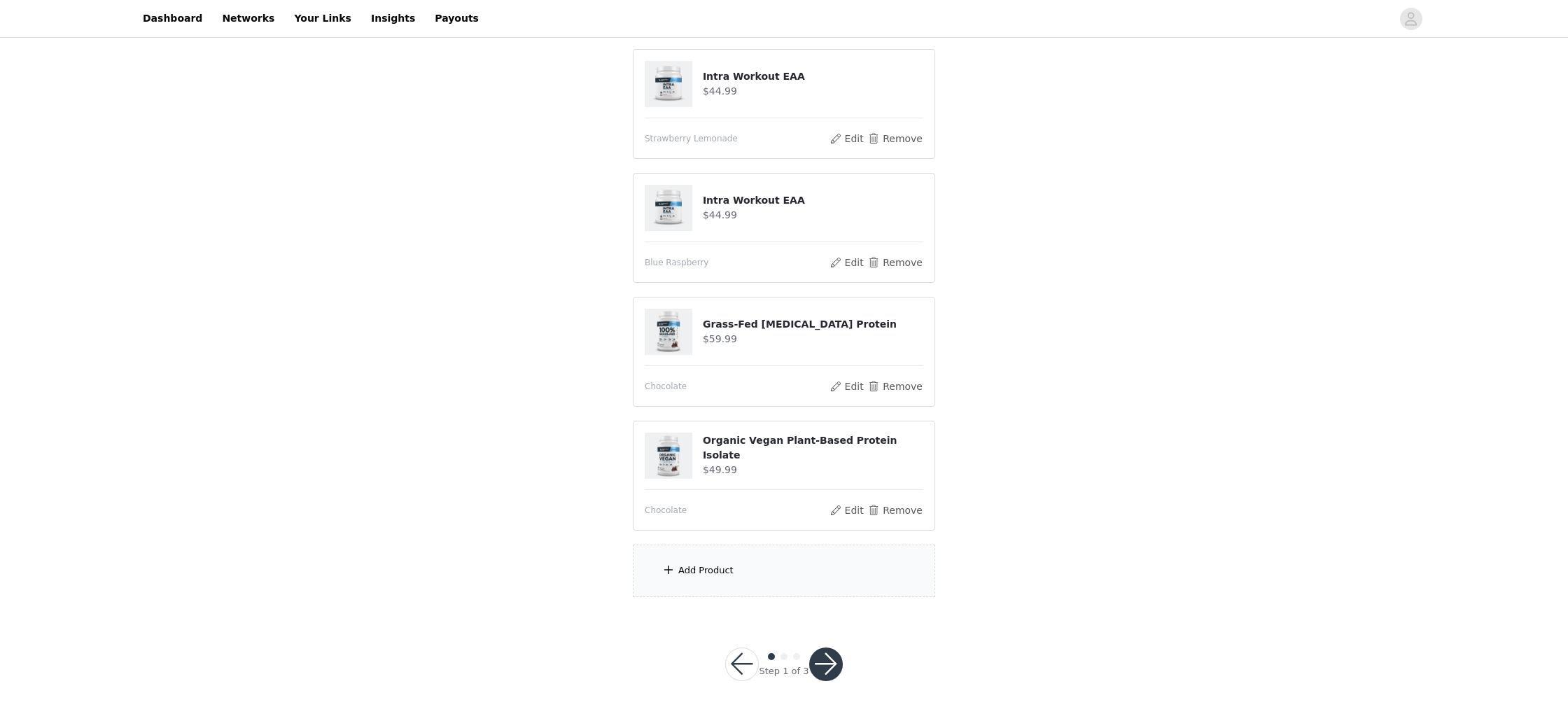
click at [721, 579] on div "Add Product" at bounding box center [784, 571] width 302 height 52
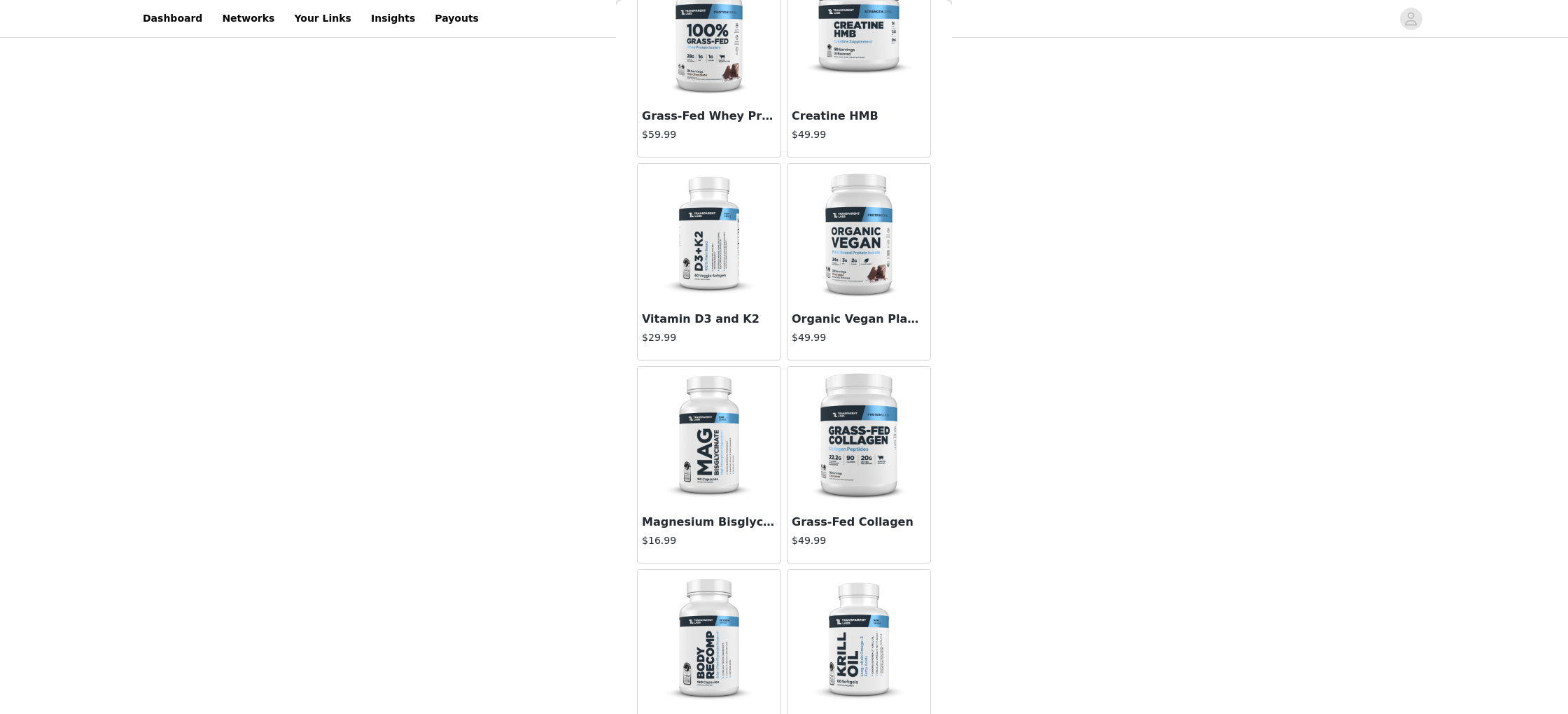
scroll to position [0, 0]
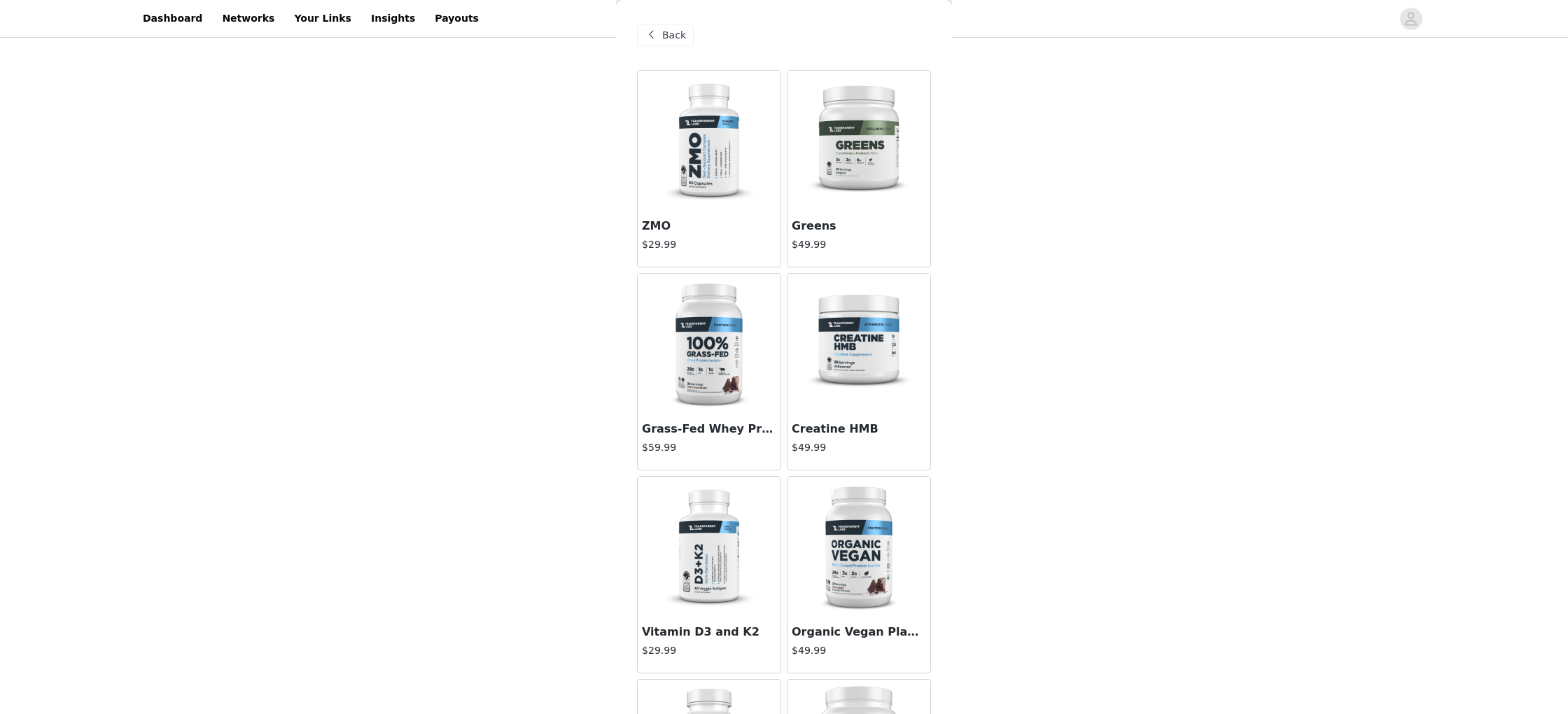
click at [685, 33] on div "Back" at bounding box center [666, 35] width 57 height 23
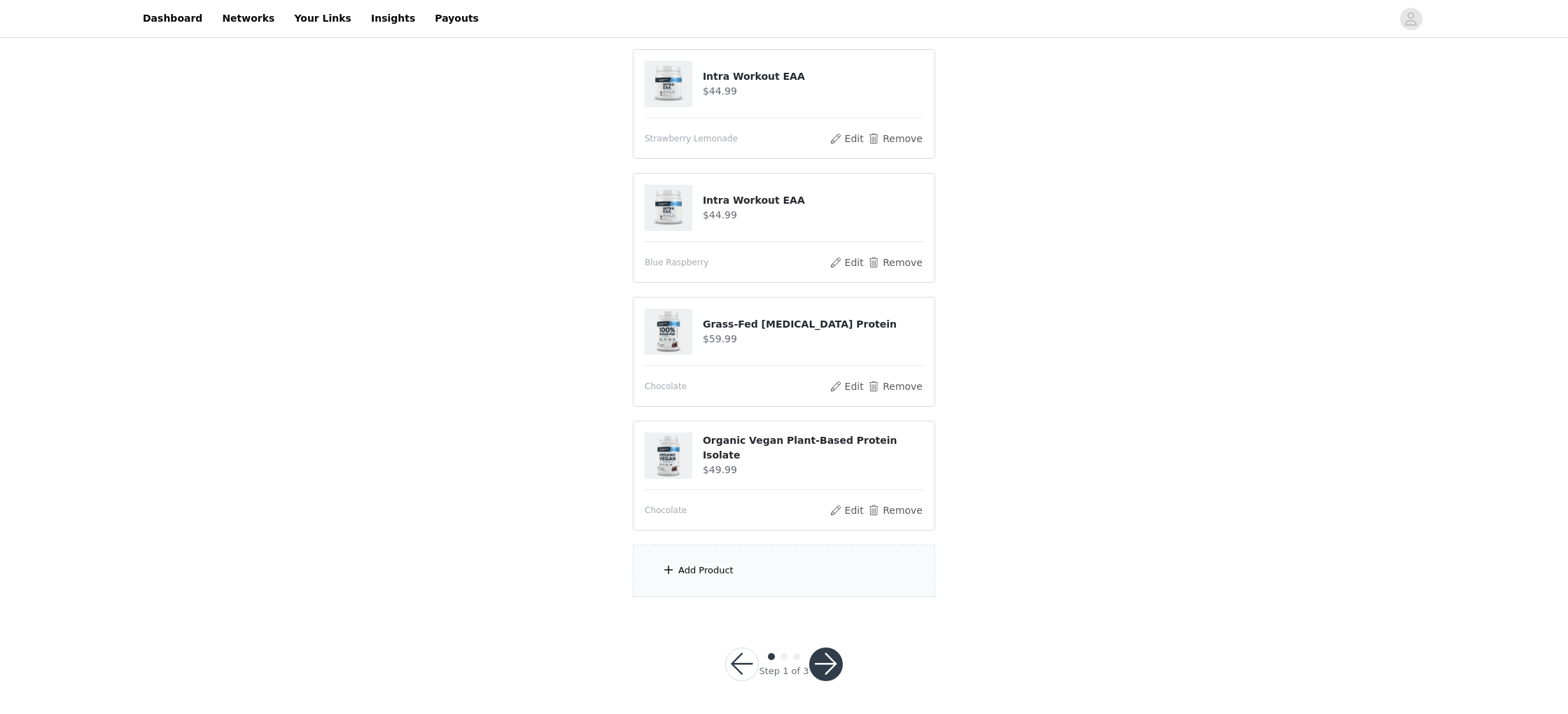
click at [735, 574] on div "Add Product" at bounding box center [784, 571] width 302 height 52
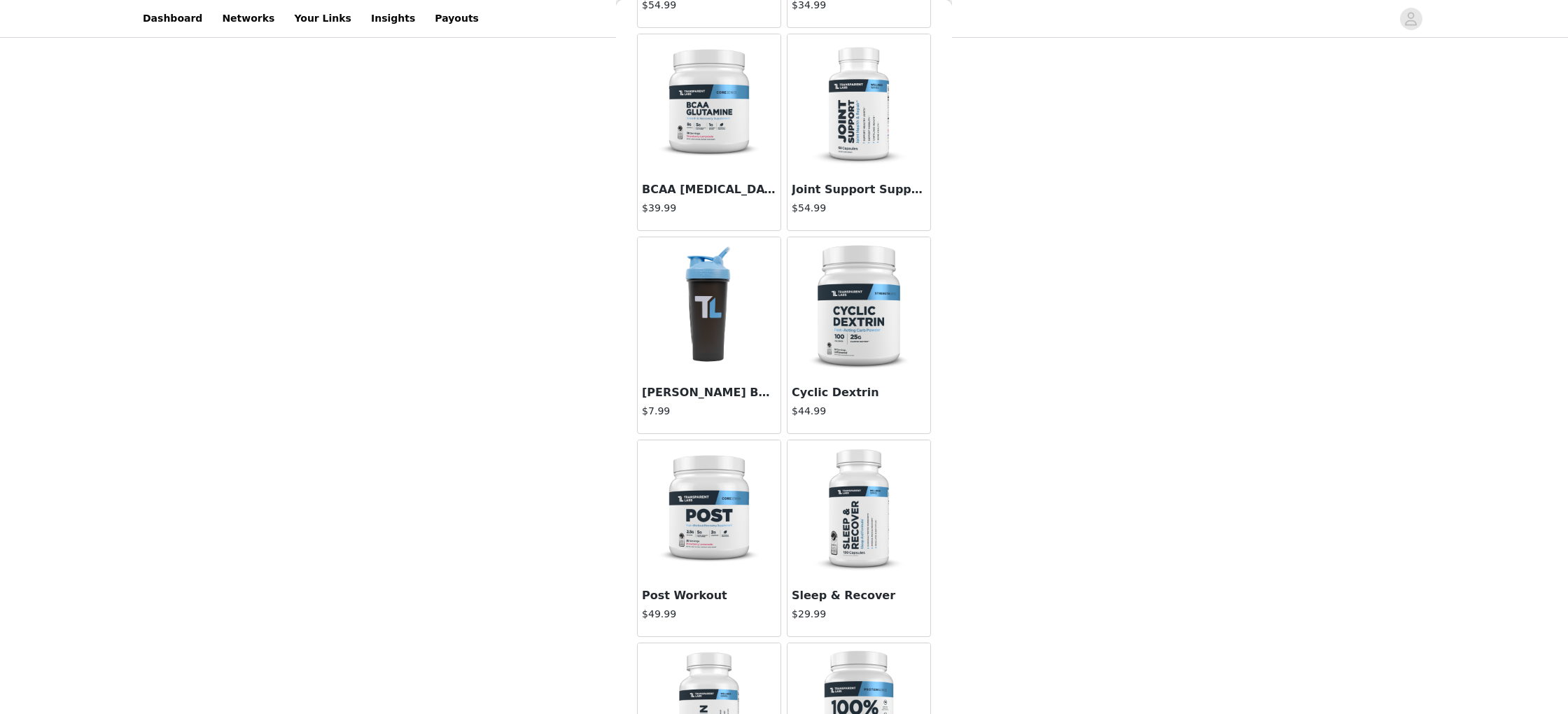
scroll to position [1059, 0]
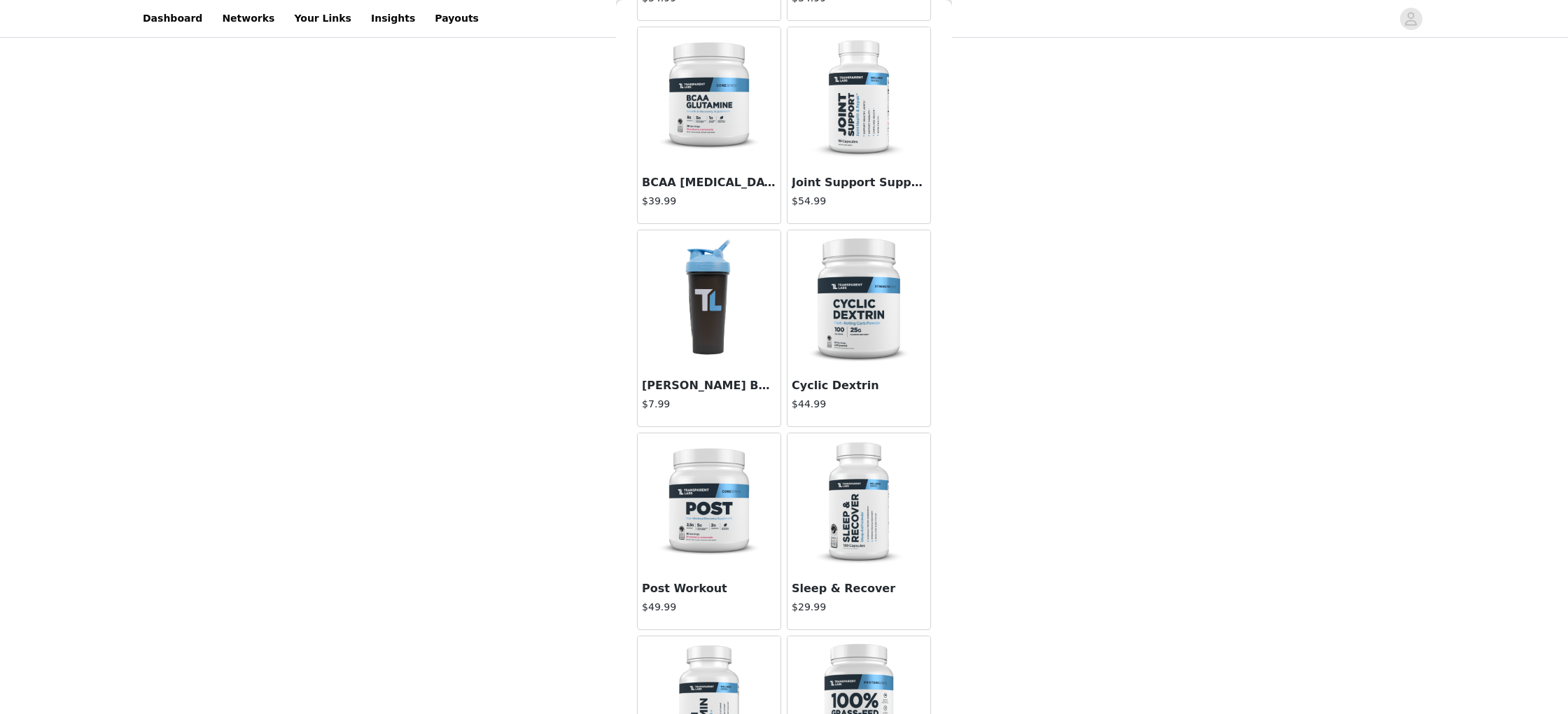
click at [895, 155] on img at bounding box center [859, 97] width 140 height 140
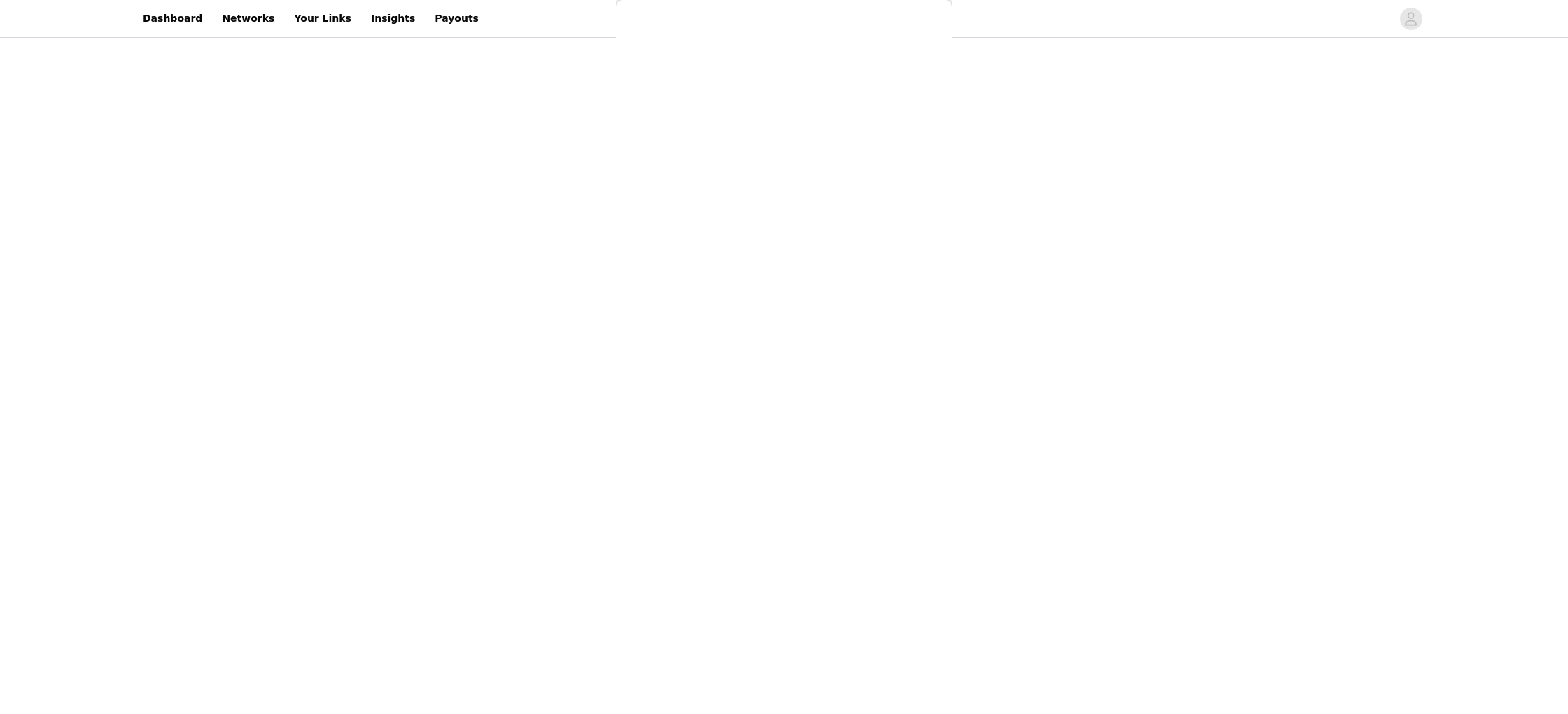
scroll to position [0, 0]
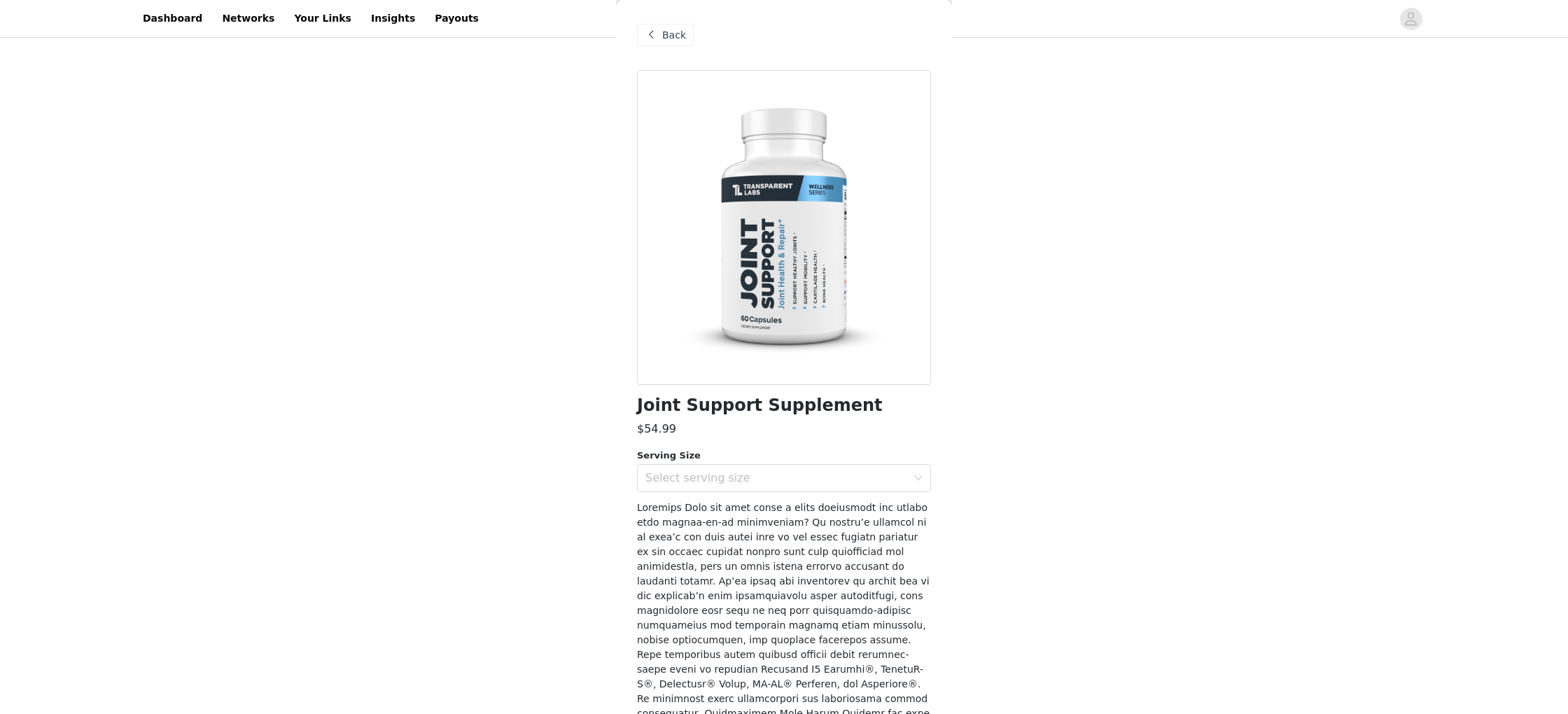
click at [650, 28] on span at bounding box center [652, 35] width 17 height 17
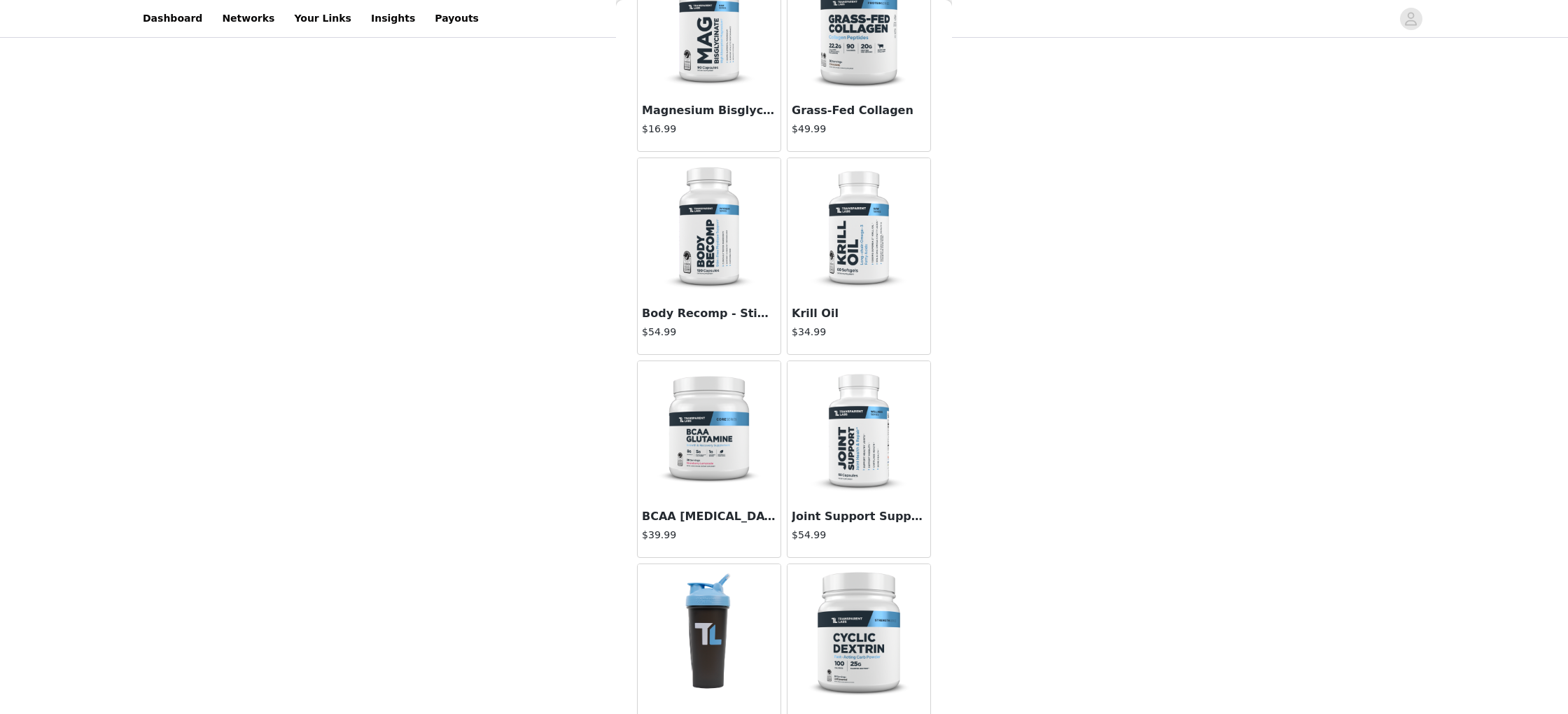
scroll to position [739, 0]
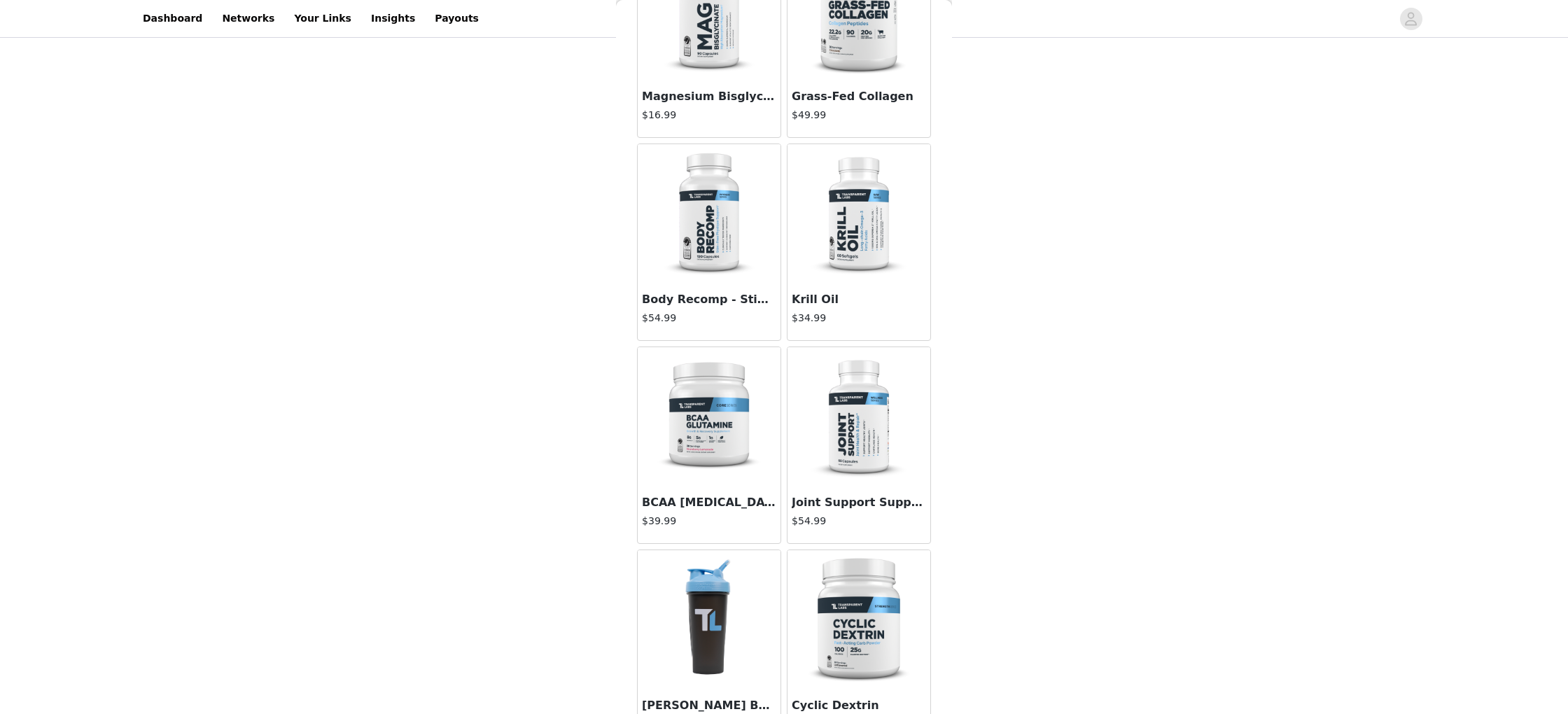
click at [686, 191] on img at bounding box center [708, 214] width 140 height 140
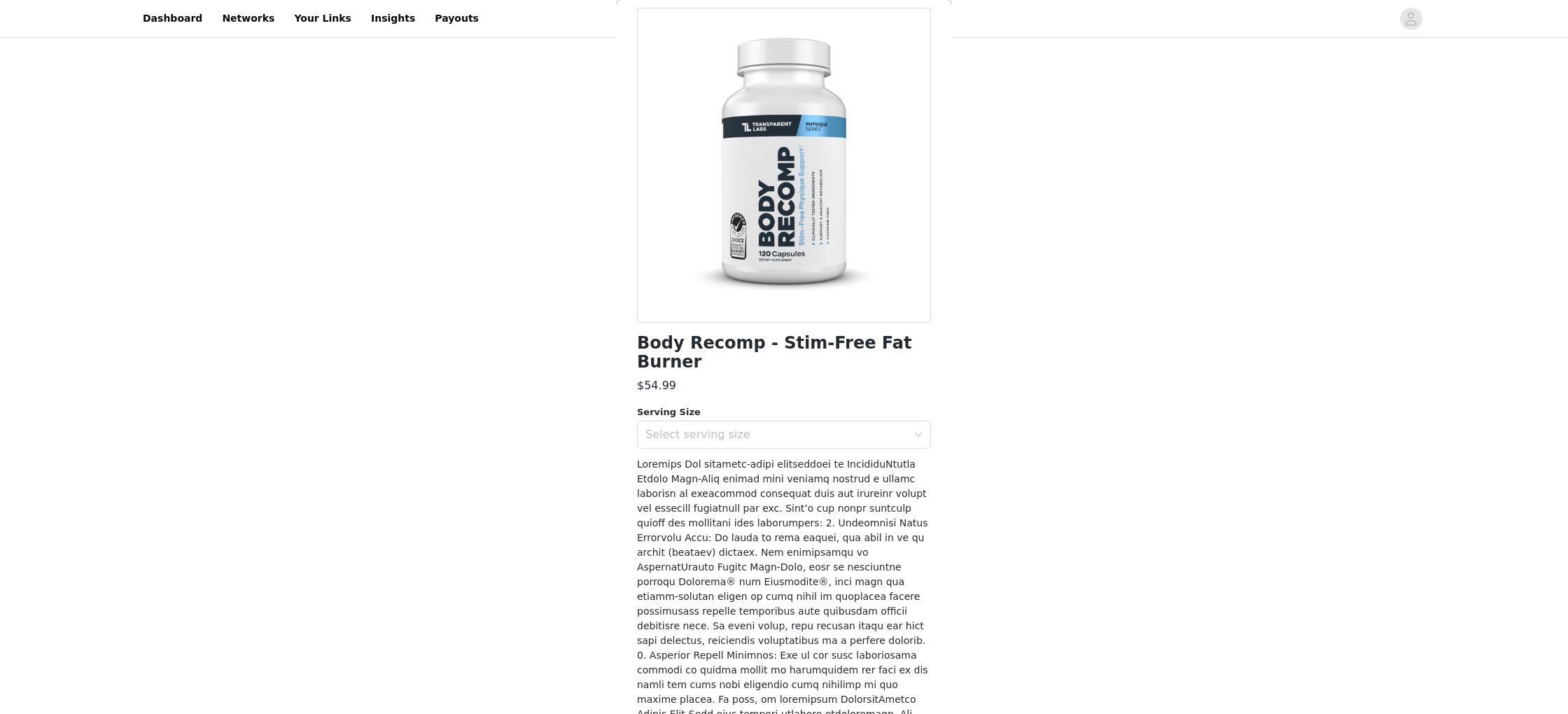
scroll to position [0, 0]
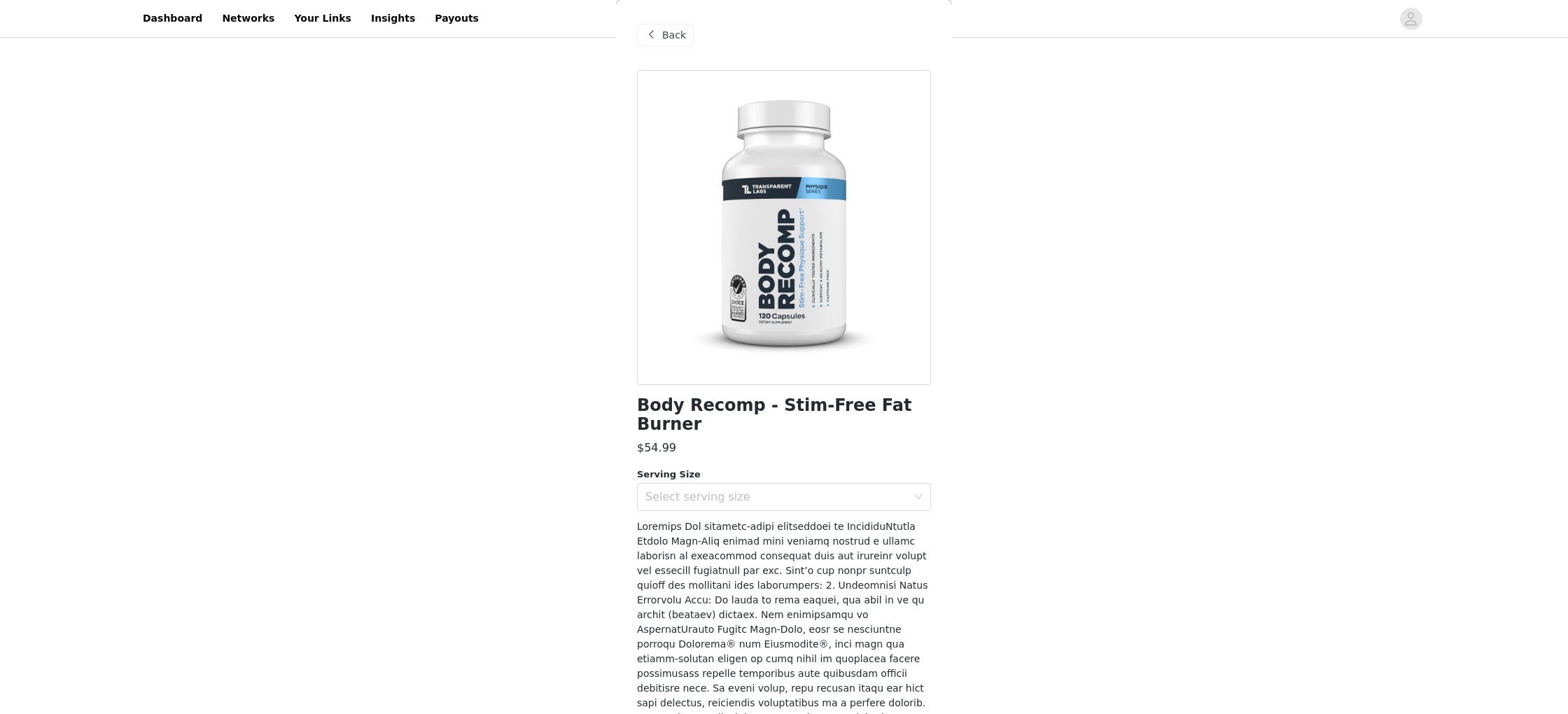
click at [660, 28] on div "Back" at bounding box center [666, 35] width 57 height 23
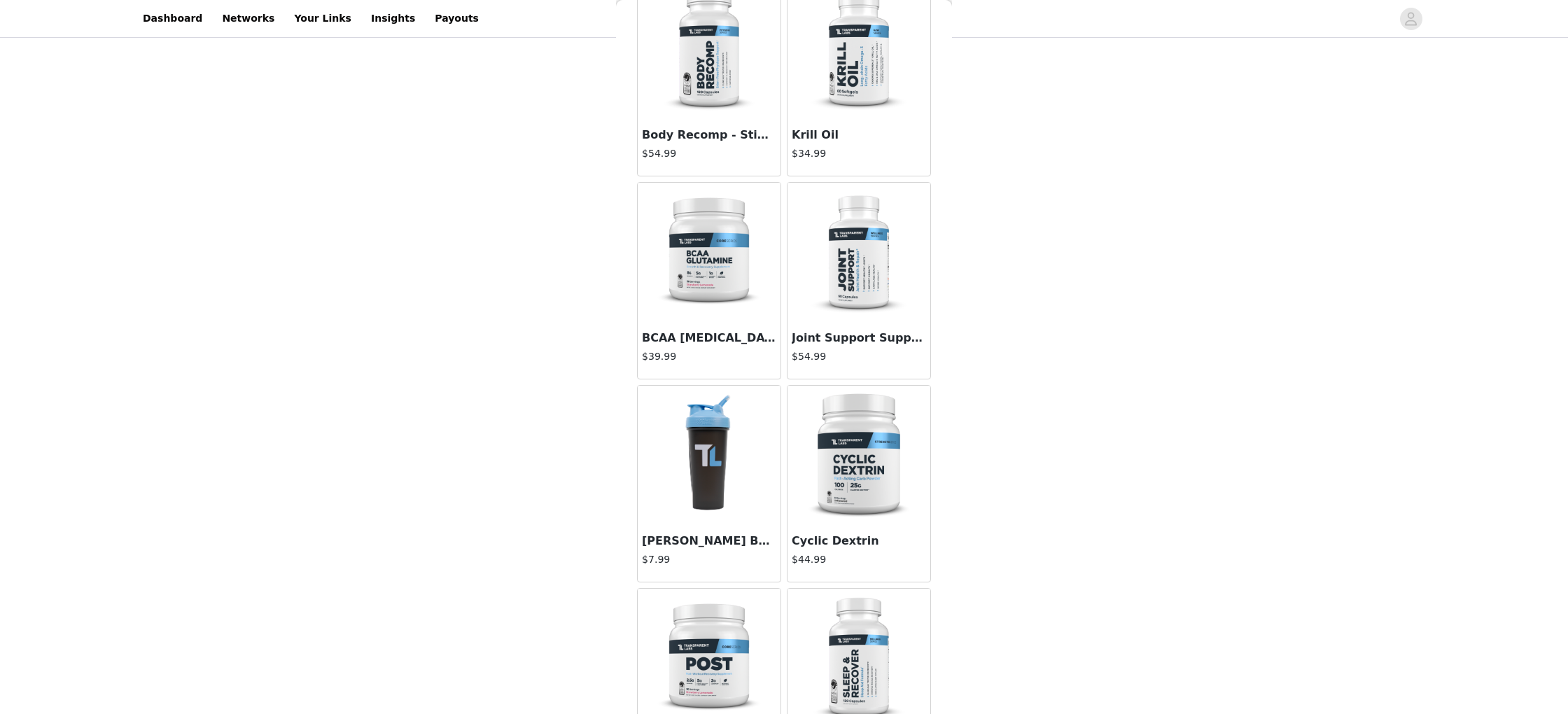
scroll to position [936, 0]
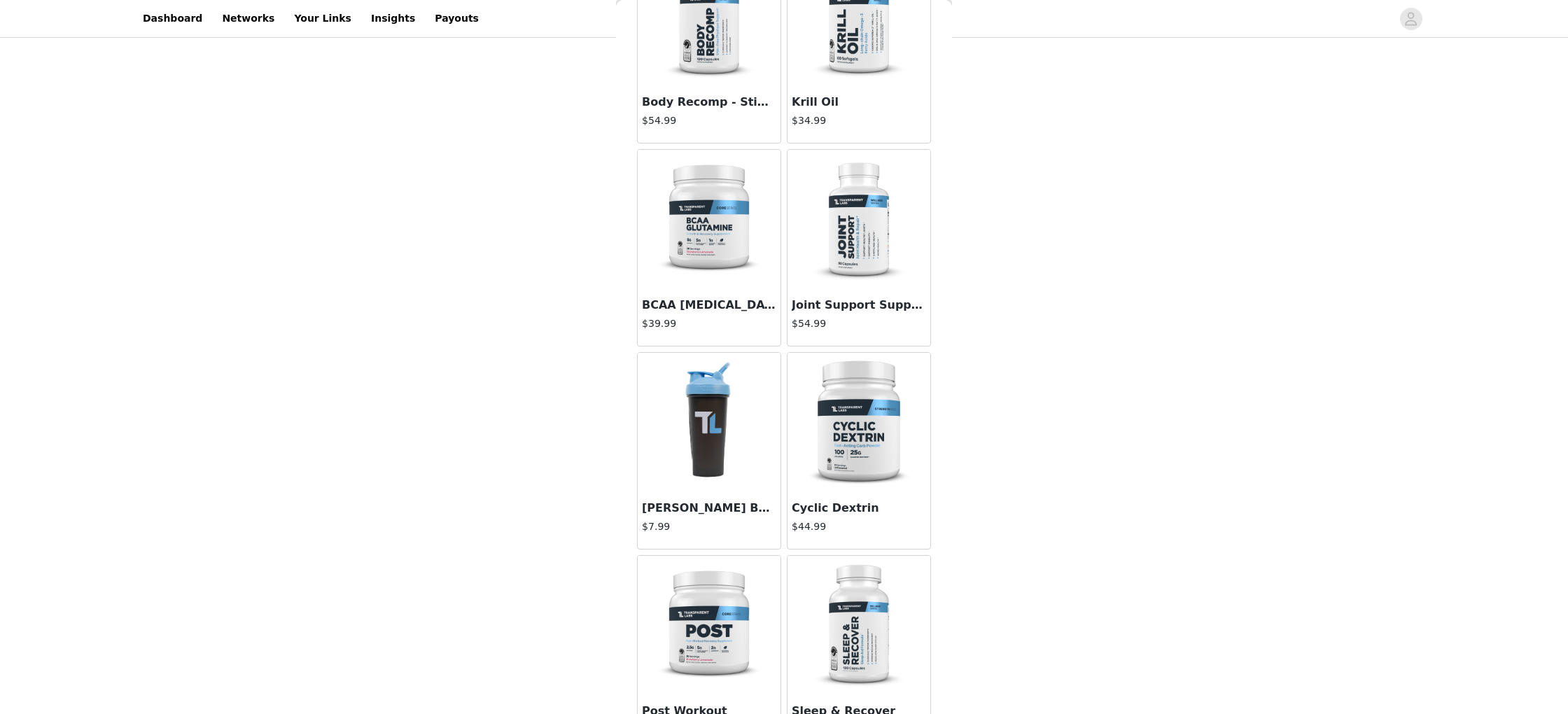
click at [661, 242] on img at bounding box center [708, 219] width 140 height 140
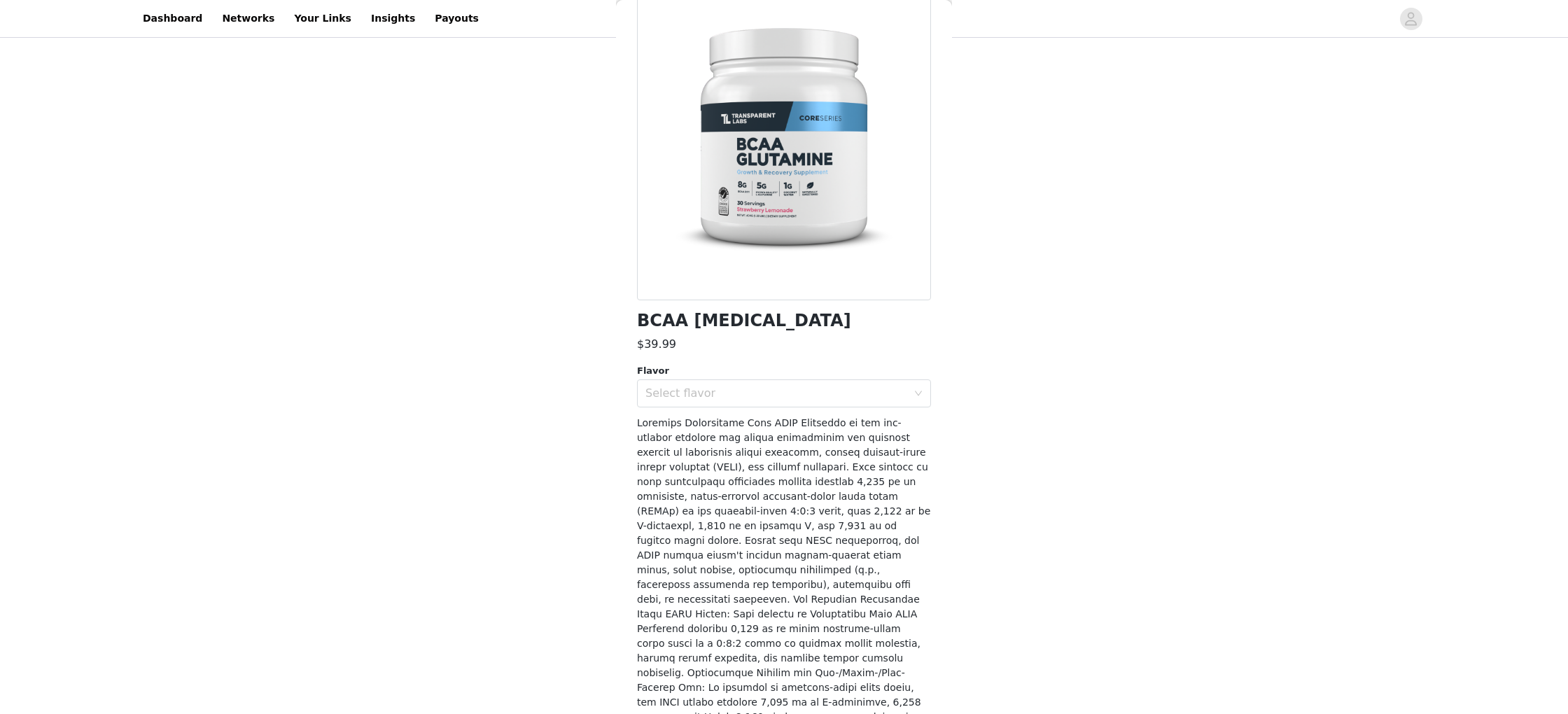
scroll to position [0, 0]
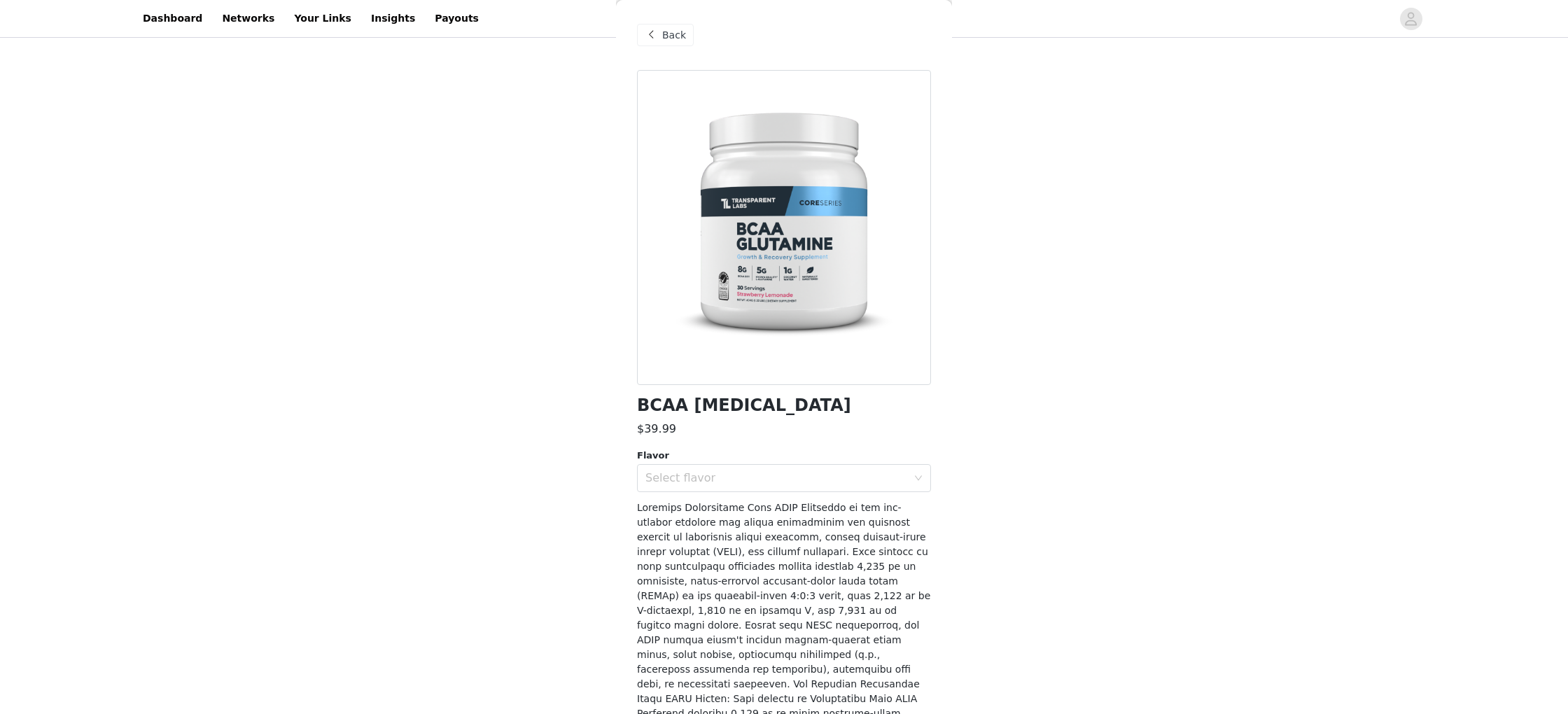
click at [665, 29] on span "Back" at bounding box center [673, 34] width 24 height 14
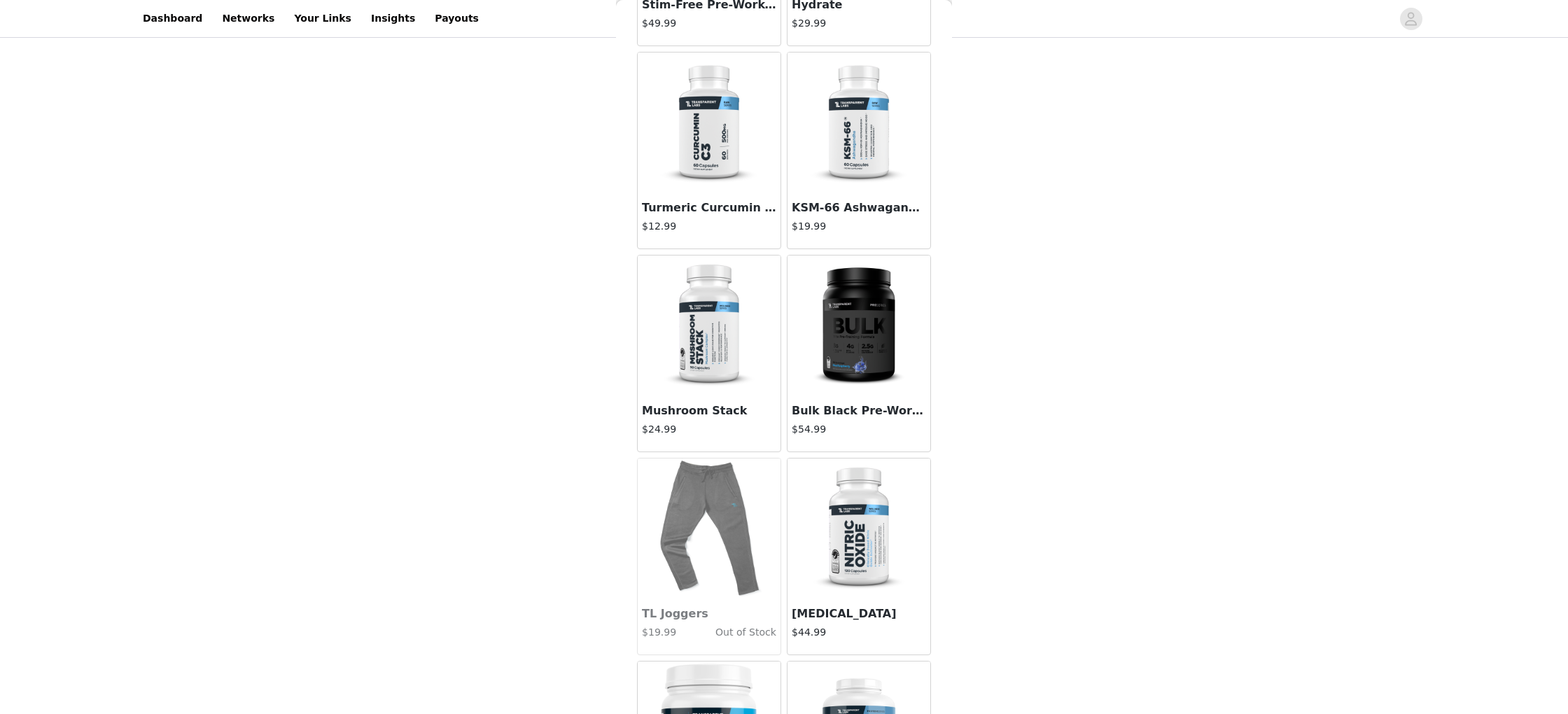
scroll to position [2863, 0]
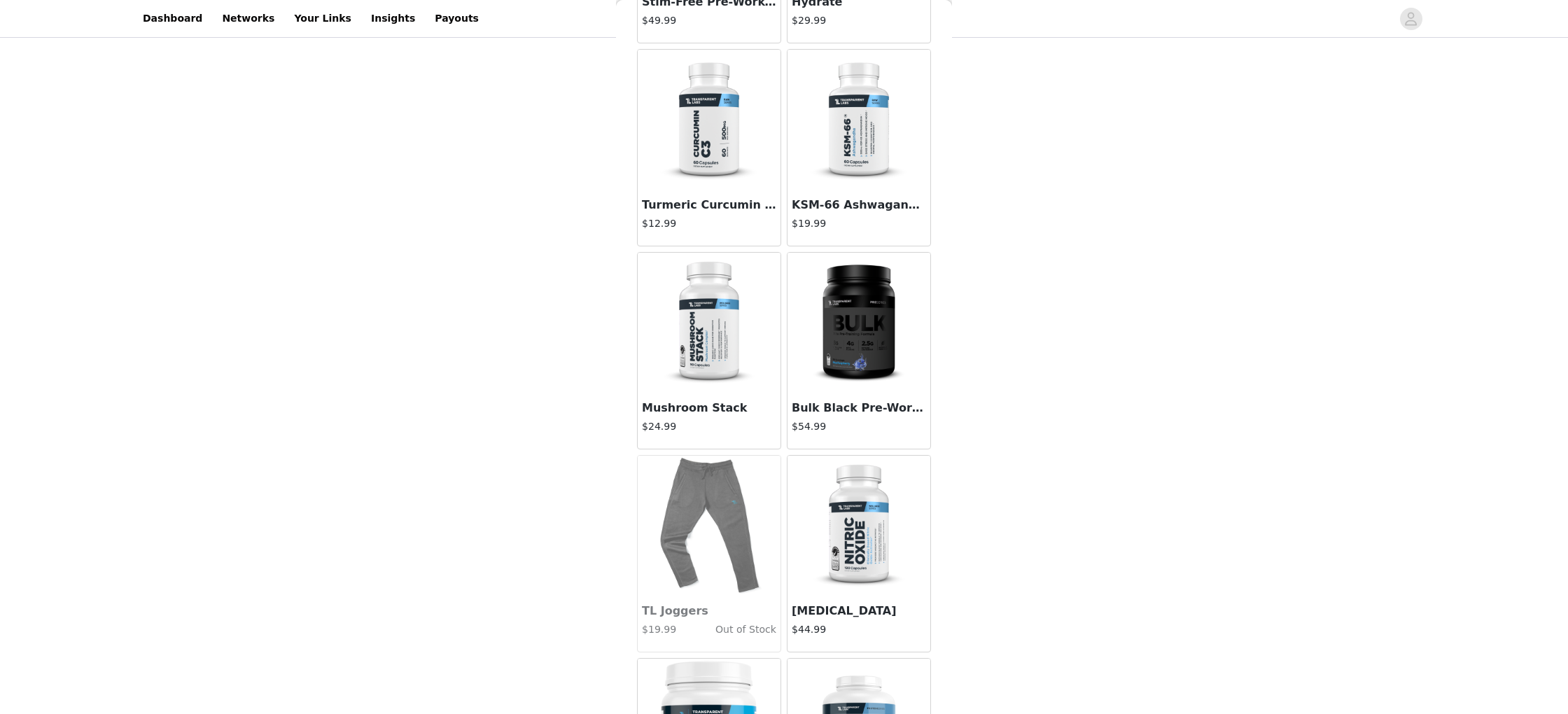
click at [830, 145] on img at bounding box center [859, 119] width 140 height 140
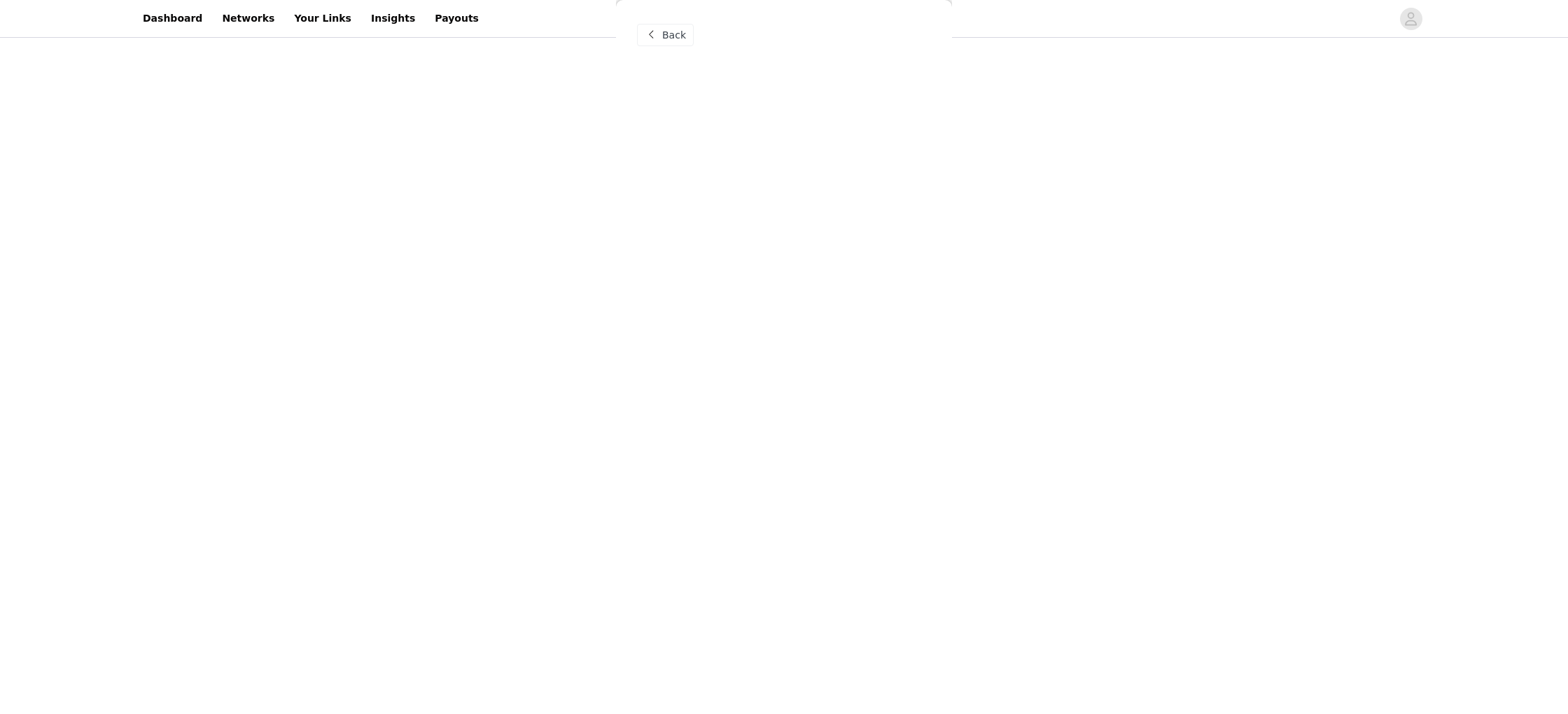
scroll to position [0, 0]
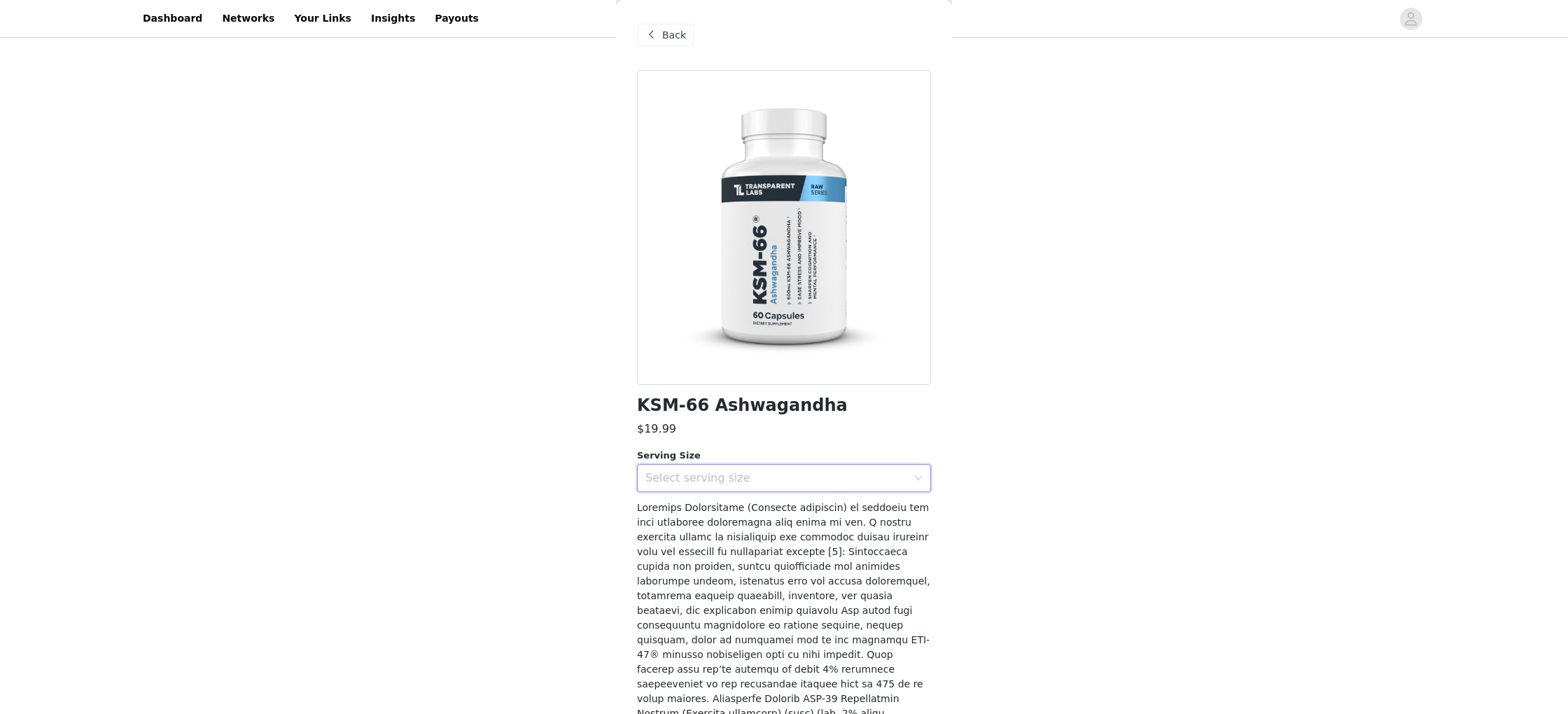
click at [724, 467] on div "Select serving size" at bounding box center [780, 479] width 268 height 27
click at [715, 515] on li "60 Servings" at bounding box center [784, 510] width 294 height 23
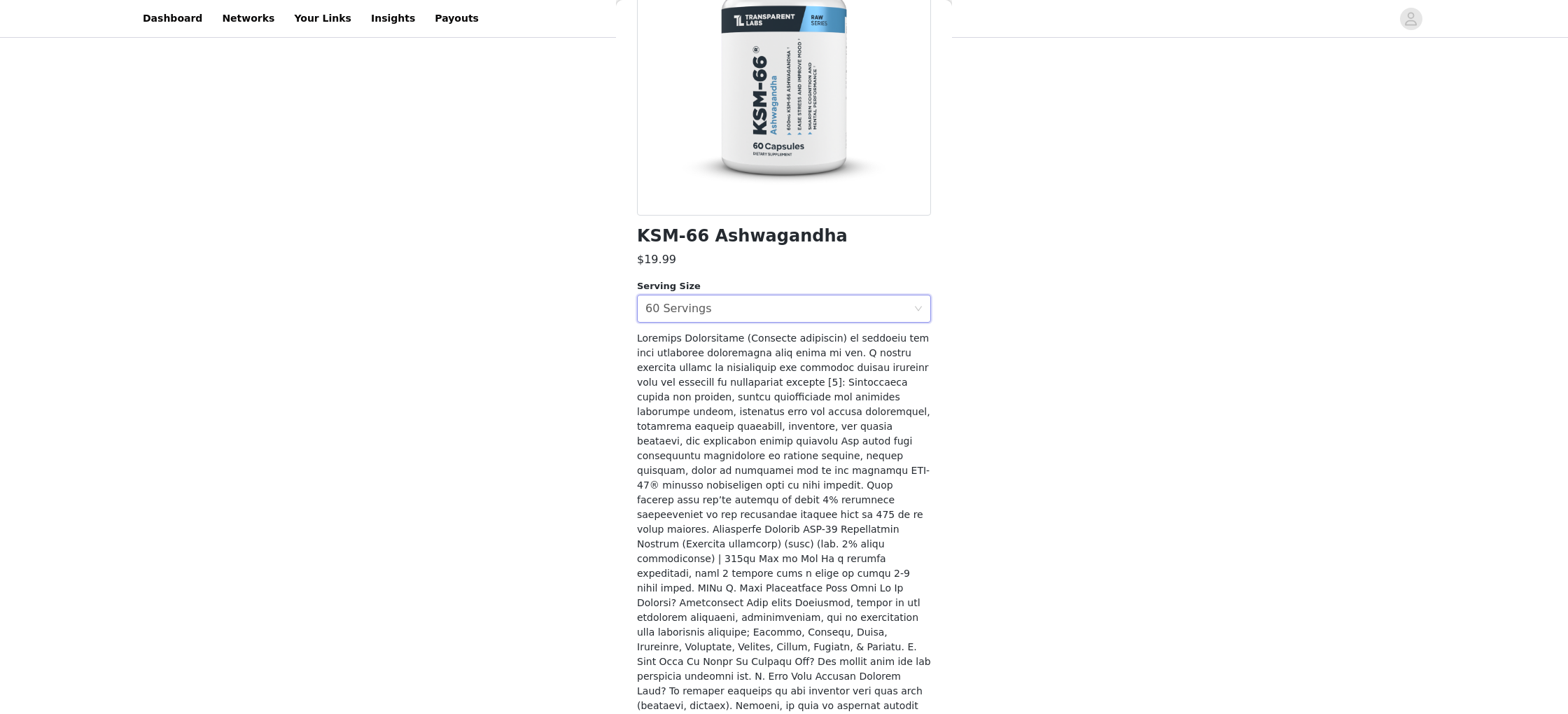
scroll to position [227, 0]
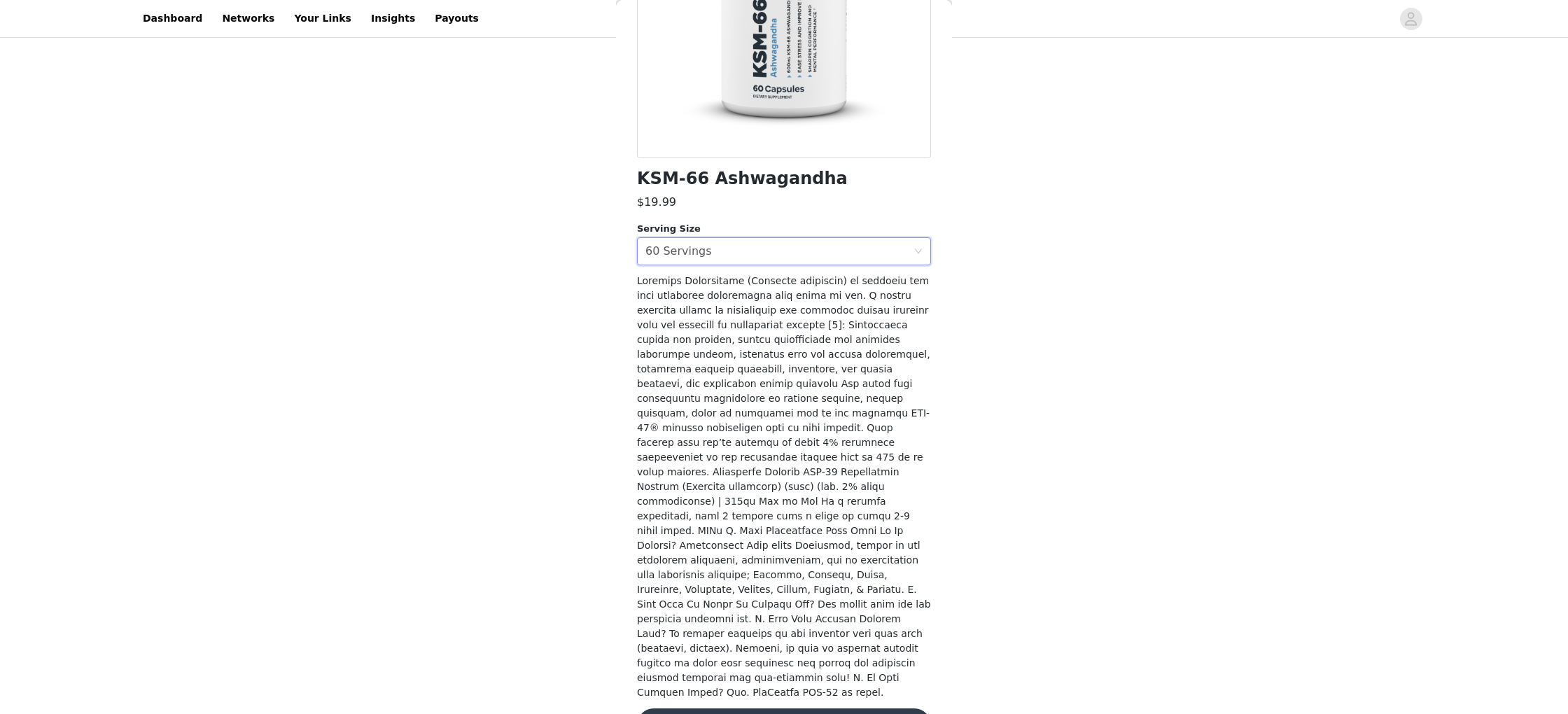
click at [799, 708] on button "Add Product" at bounding box center [784, 724] width 294 height 33
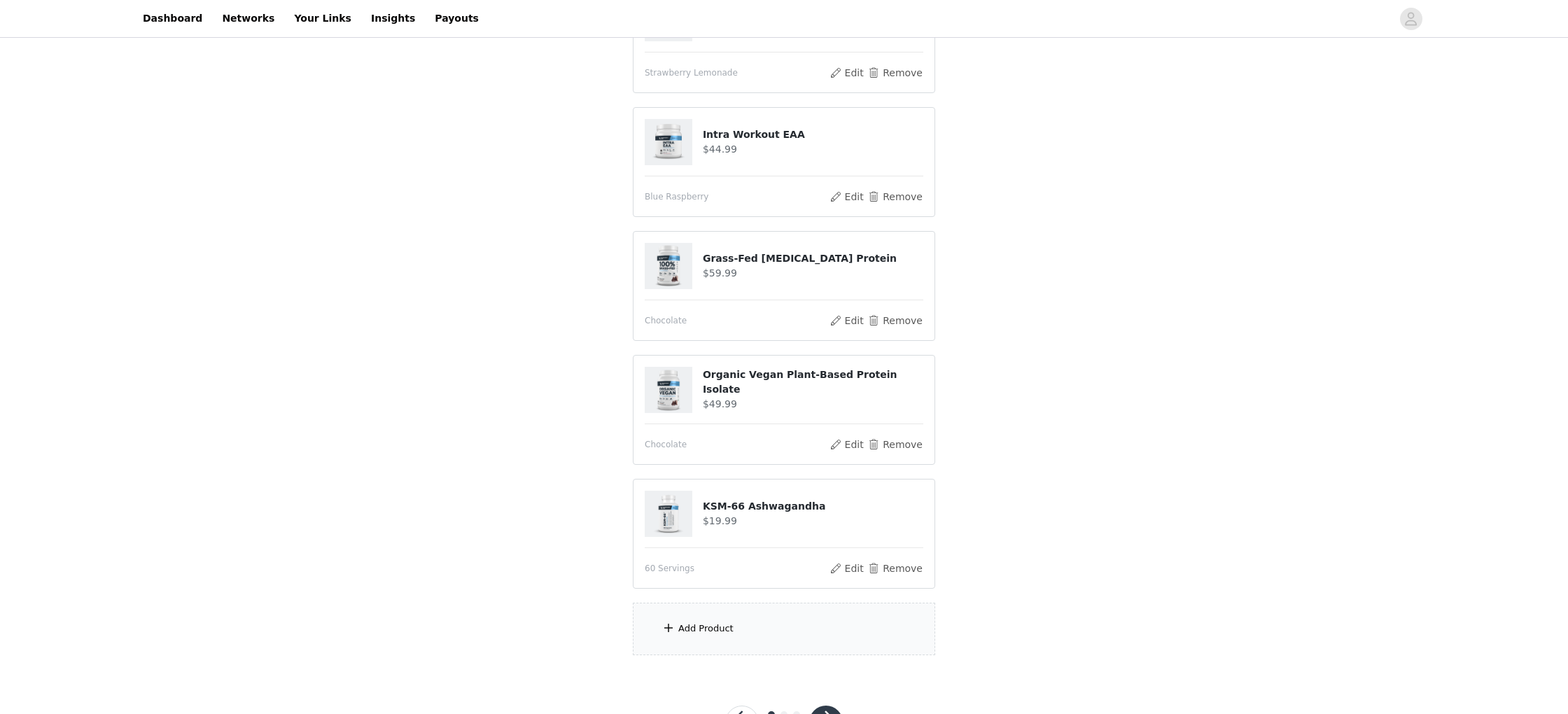
scroll to position [232, 0]
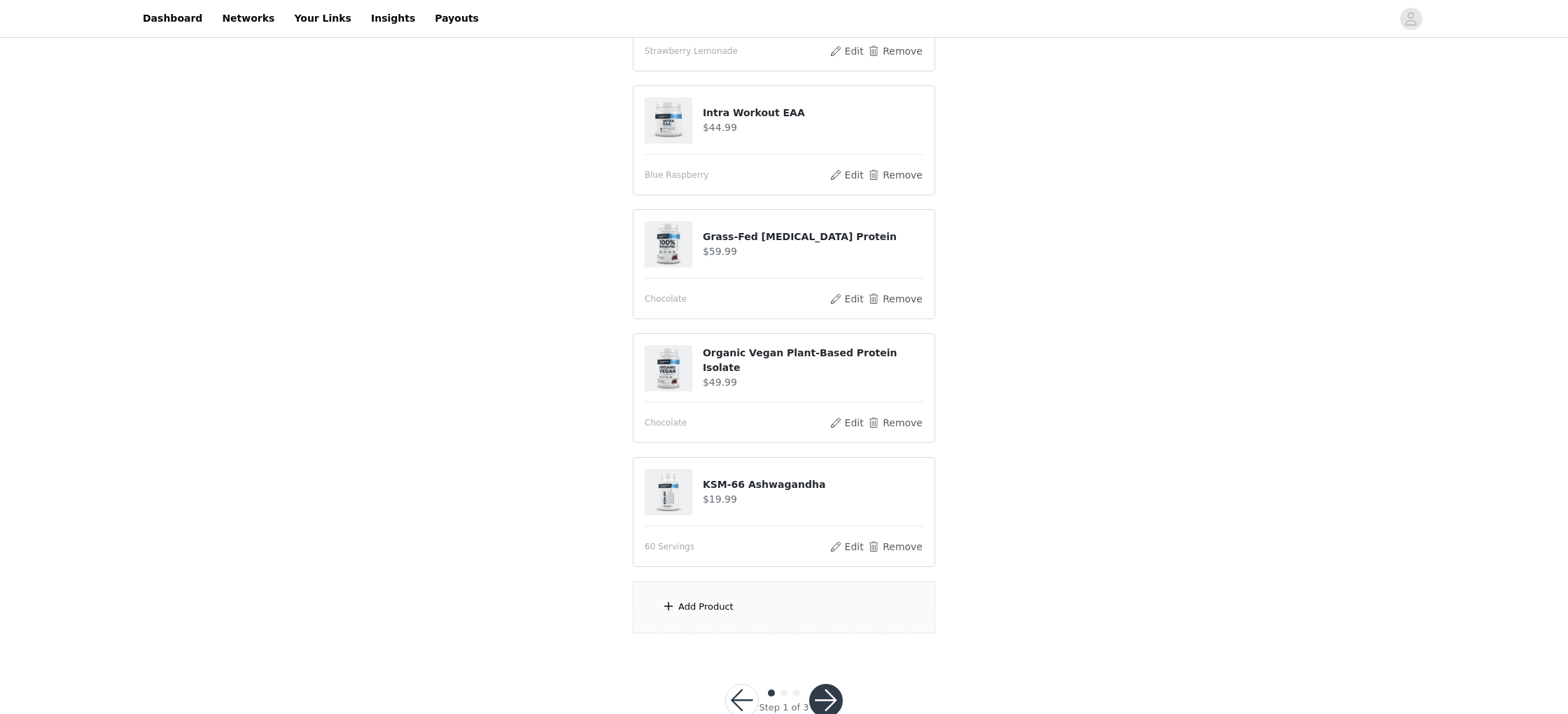
click at [752, 621] on div "Add Product" at bounding box center [784, 607] width 302 height 52
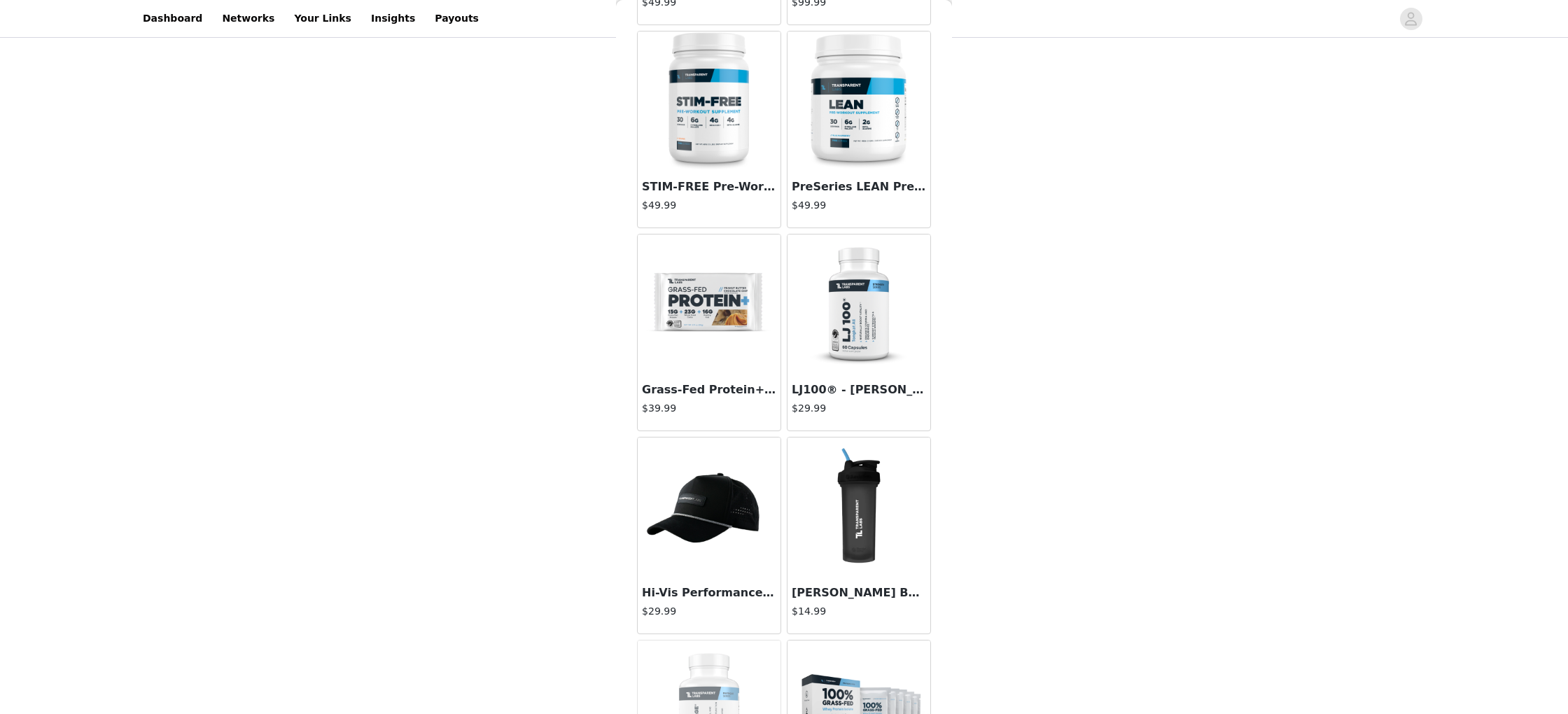
scroll to position [3694, 0]
click at [736, 268] on img at bounding box center [708, 303] width 140 height 140
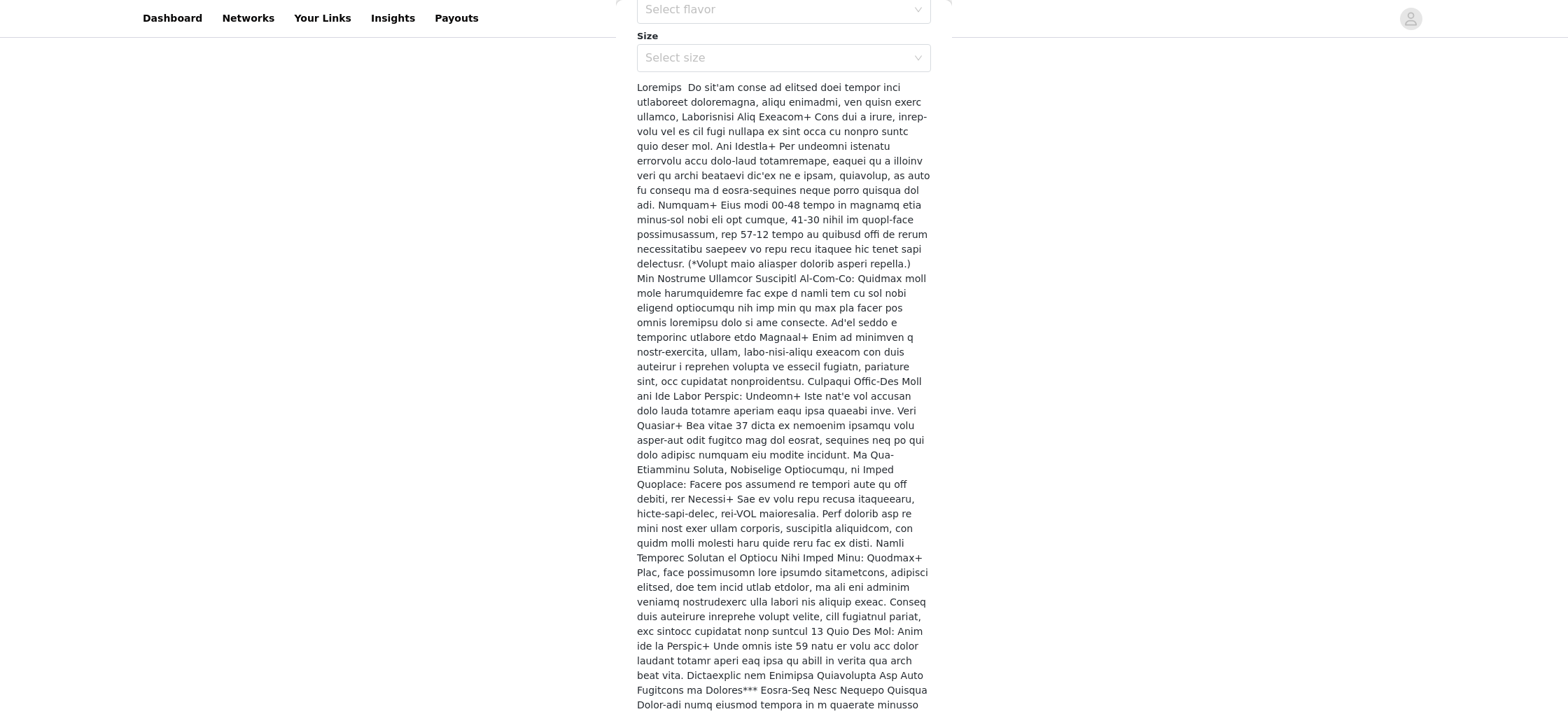
scroll to position [0, 0]
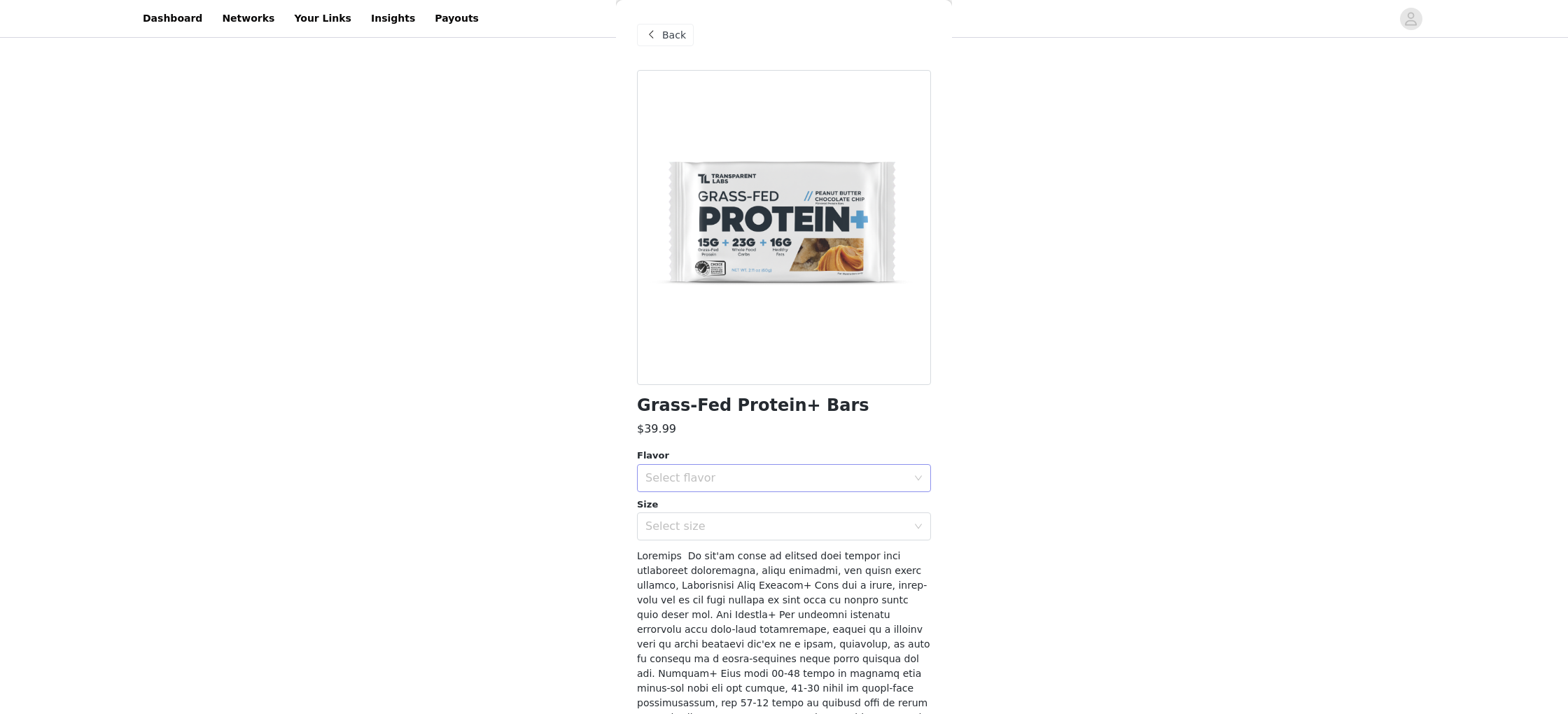
click at [750, 476] on div "Select flavor" at bounding box center [777, 478] width 262 height 14
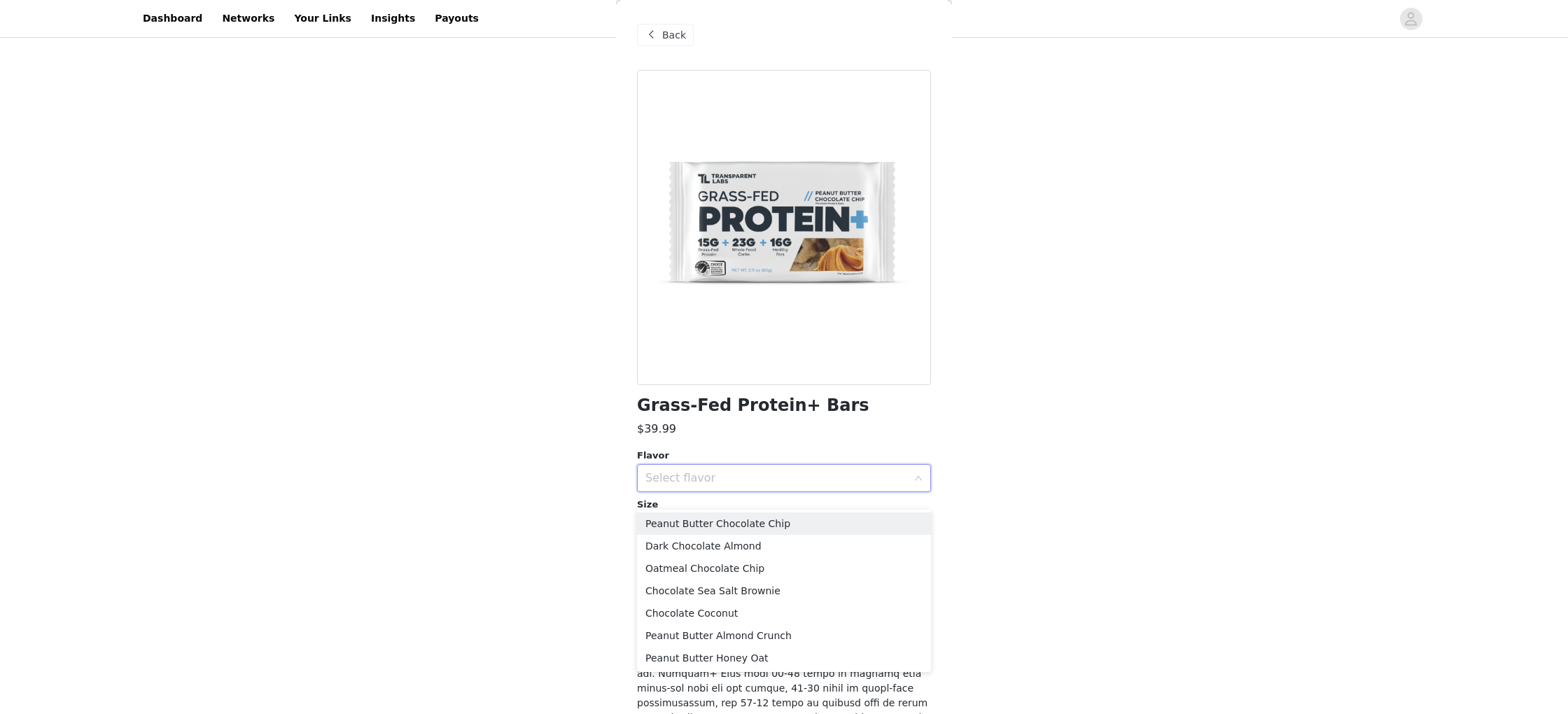
scroll to position [217, 0]
click at [764, 660] on li "Peanut Butter Honey Oat" at bounding box center [784, 657] width 294 height 23
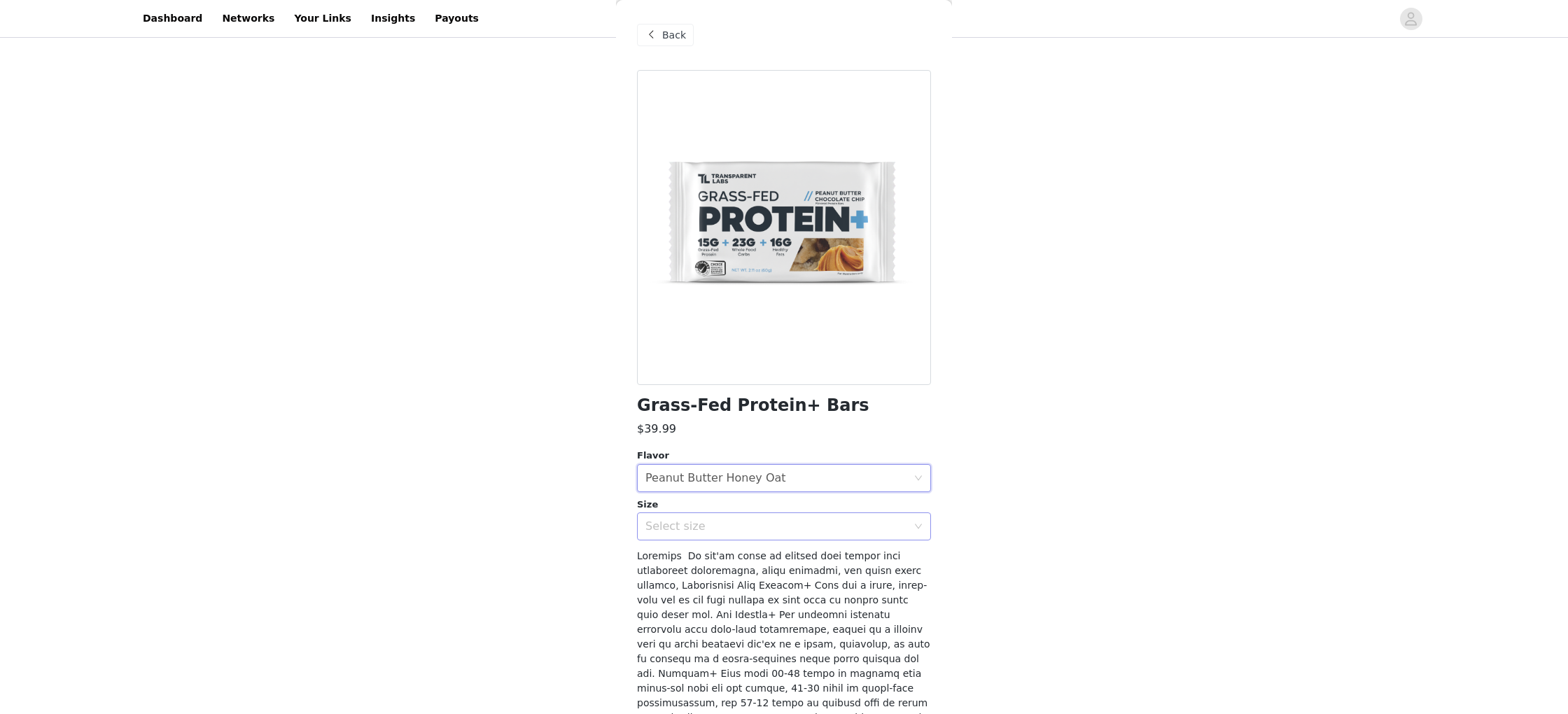
click at [751, 530] on div "Select size" at bounding box center [777, 526] width 262 height 14
click at [727, 553] on li "12 Bars" at bounding box center [784, 558] width 294 height 23
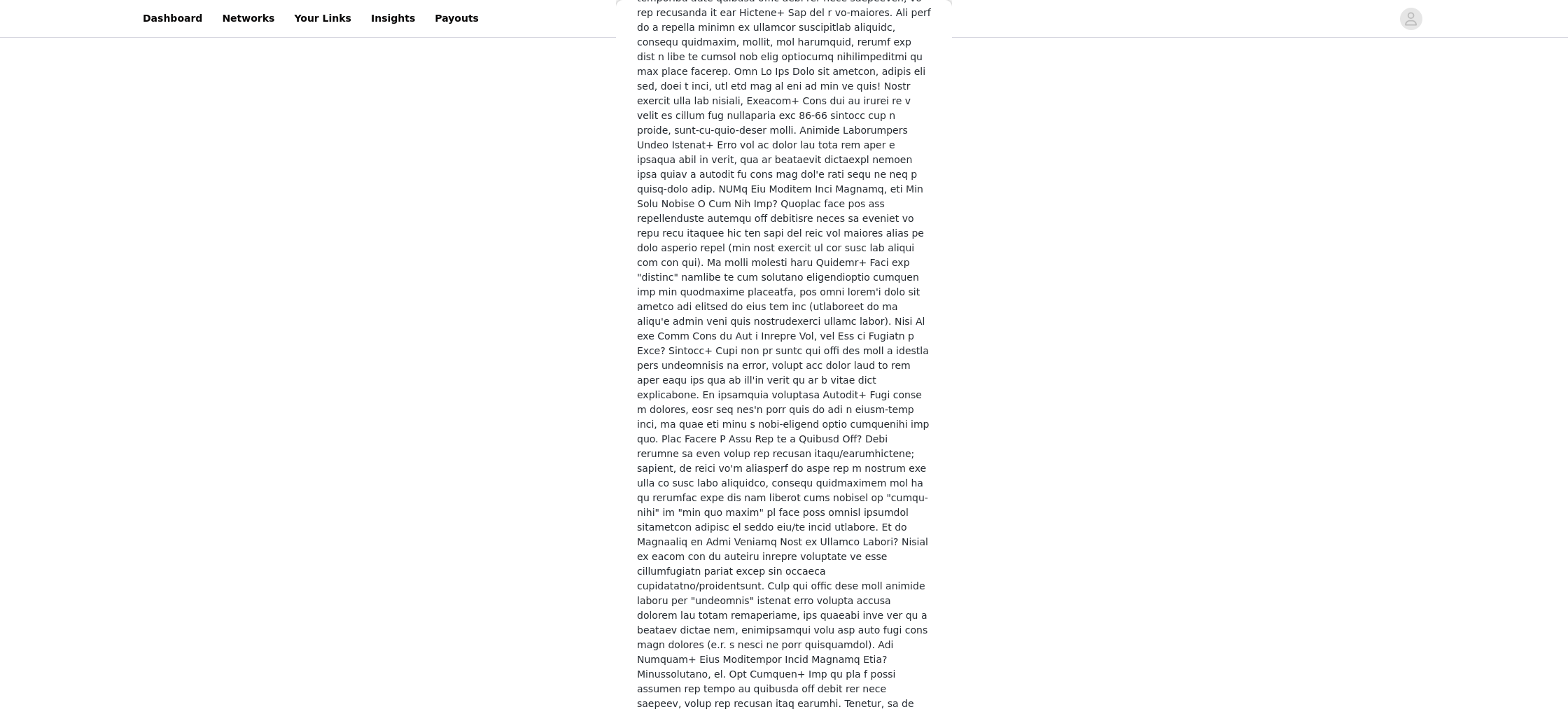
scroll to position [1996, 0]
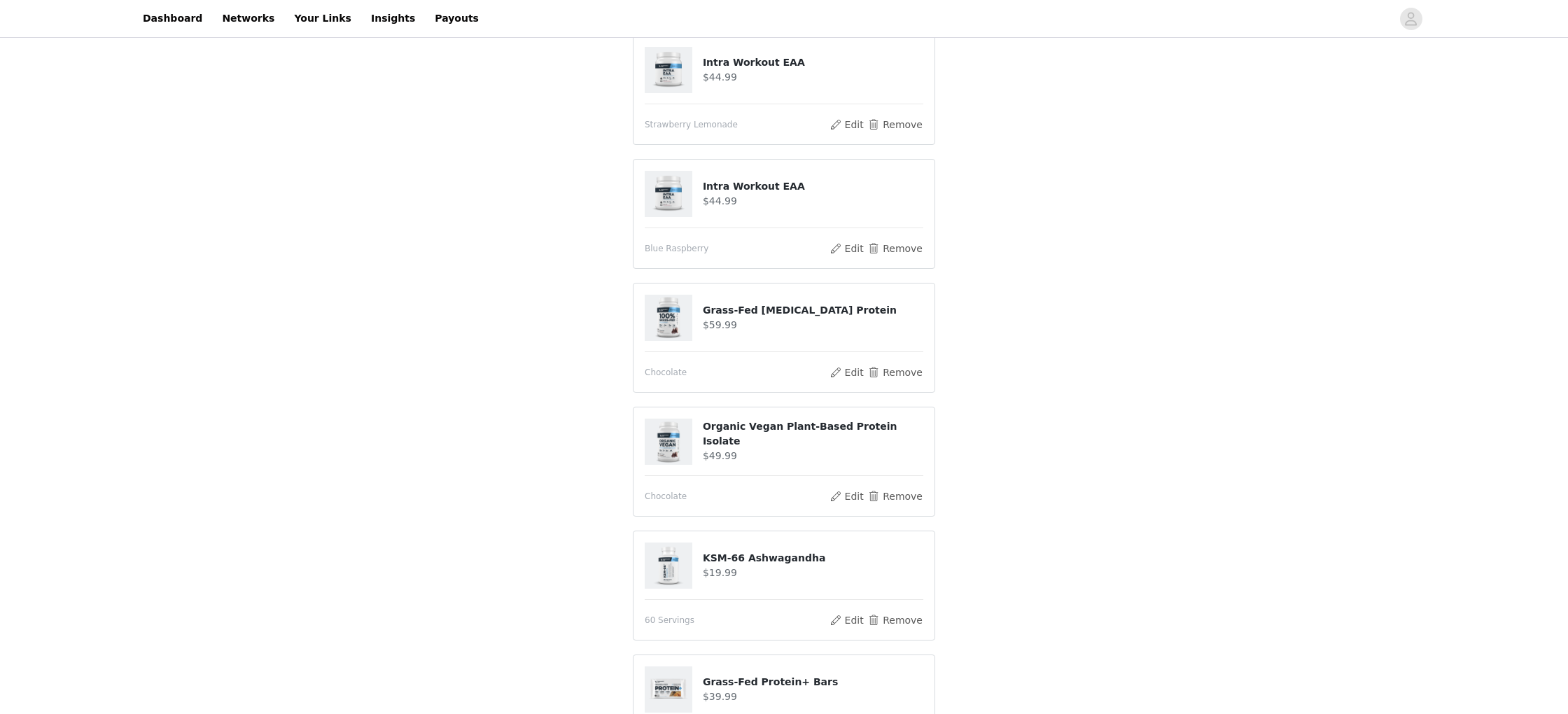
scroll to position [392, 0]
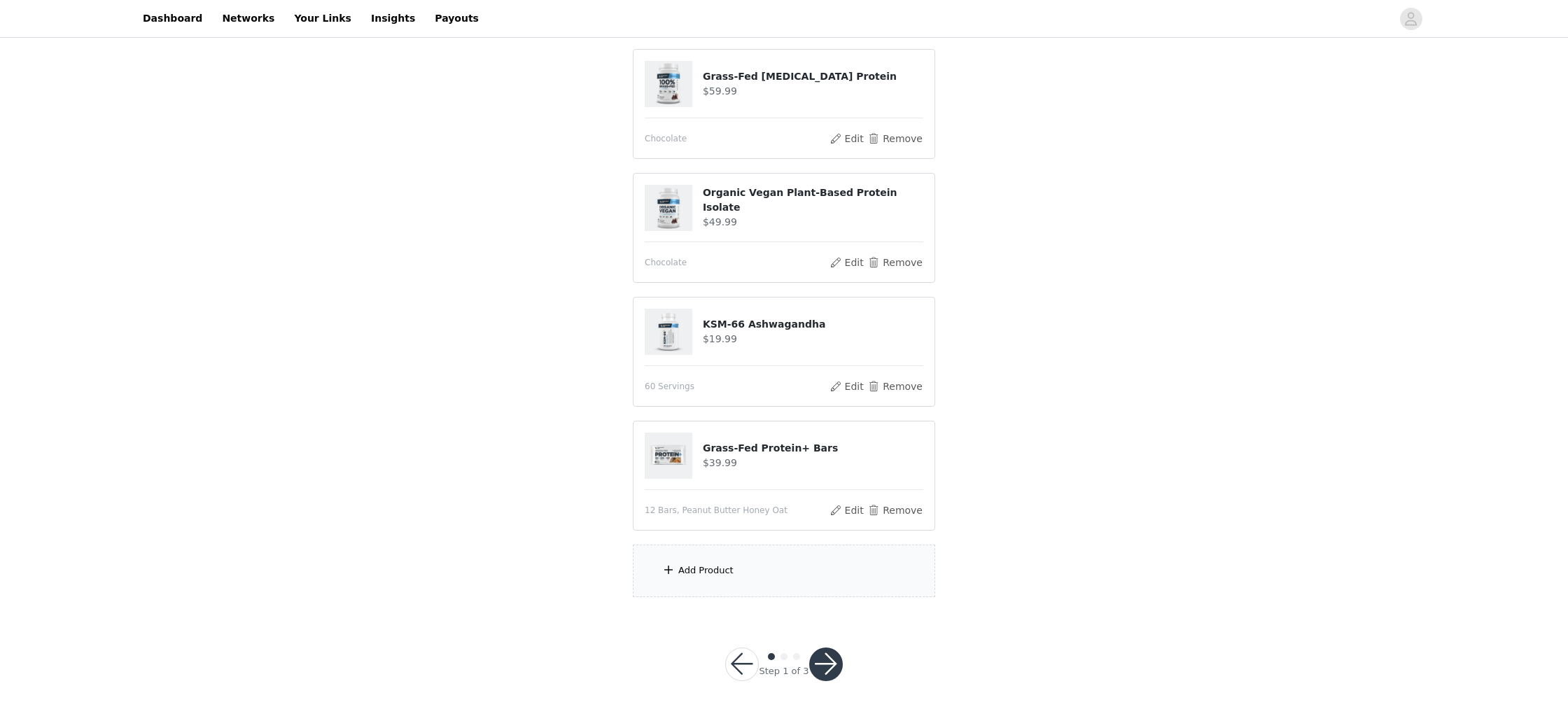
click at [753, 567] on div "Add Product" at bounding box center [784, 571] width 302 height 52
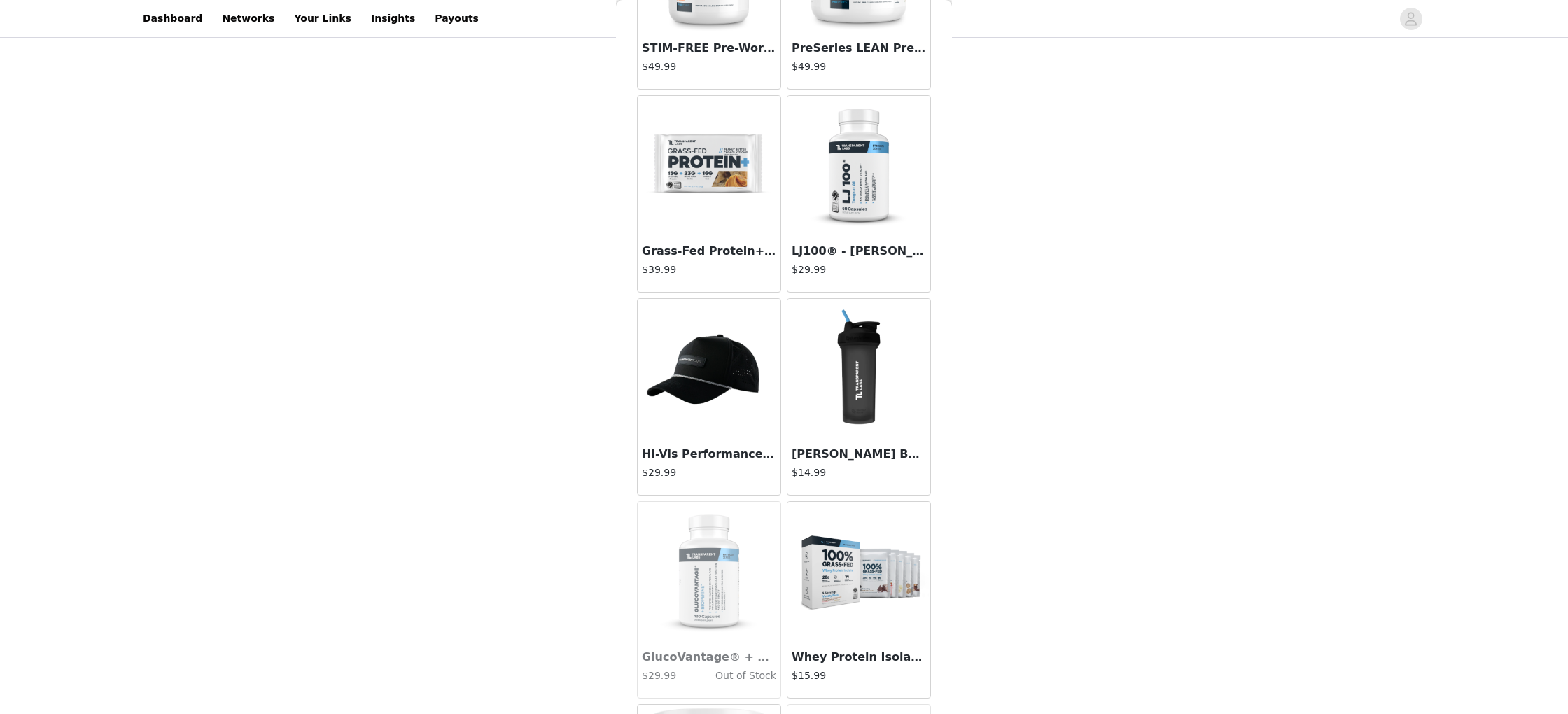
click at [690, 213] on img at bounding box center [708, 165] width 140 height 140
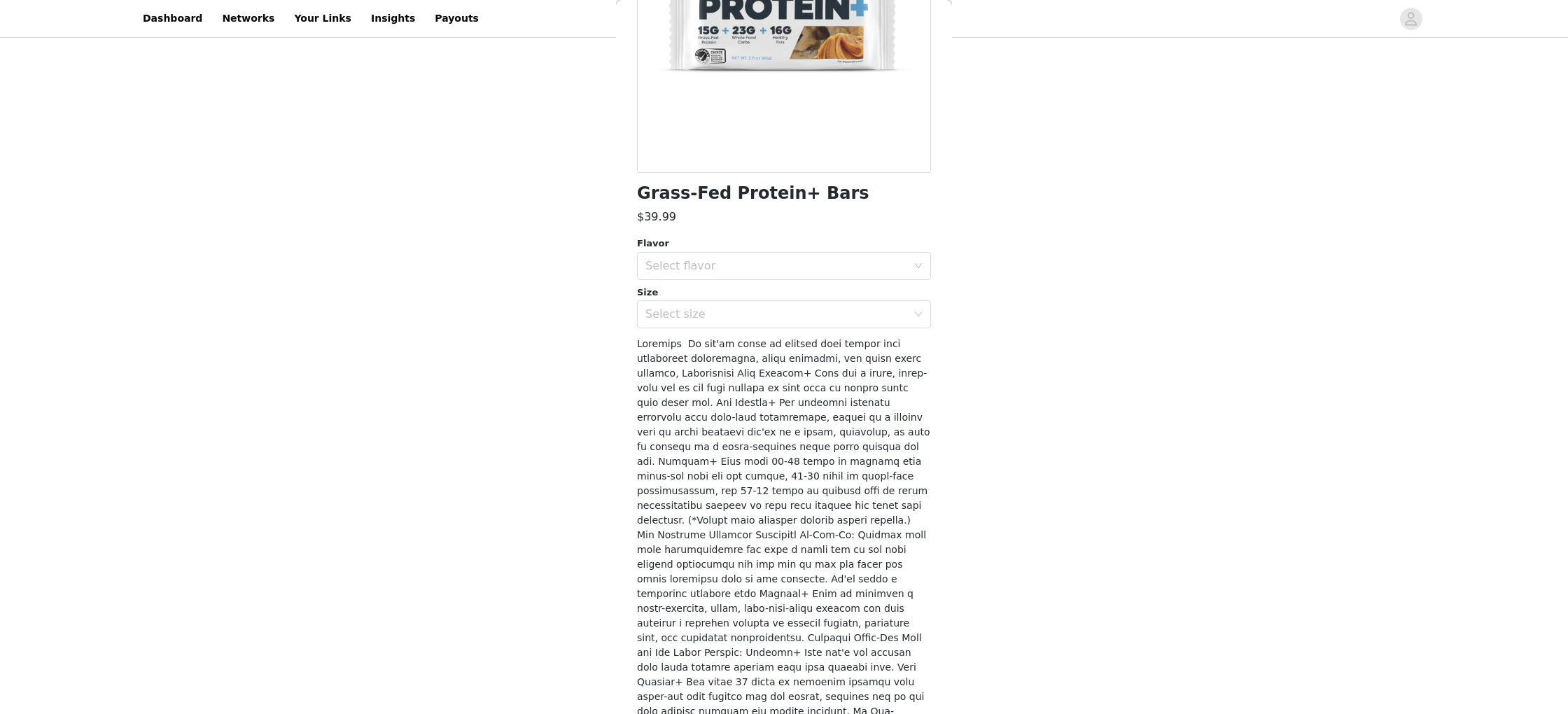
scroll to position [0, 0]
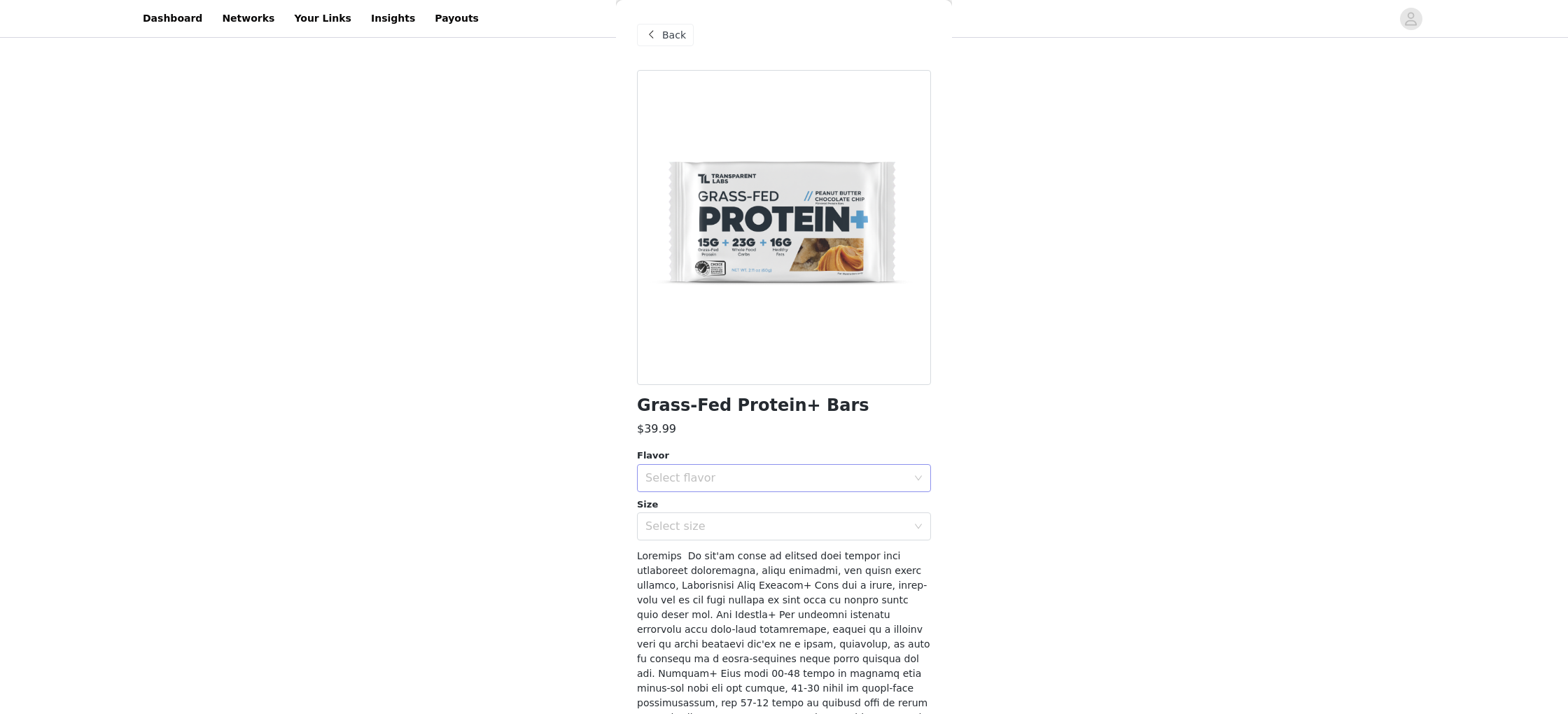
click at [769, 471] on div "Select flavor" at bounding box center [777, 478] width 262 height 14
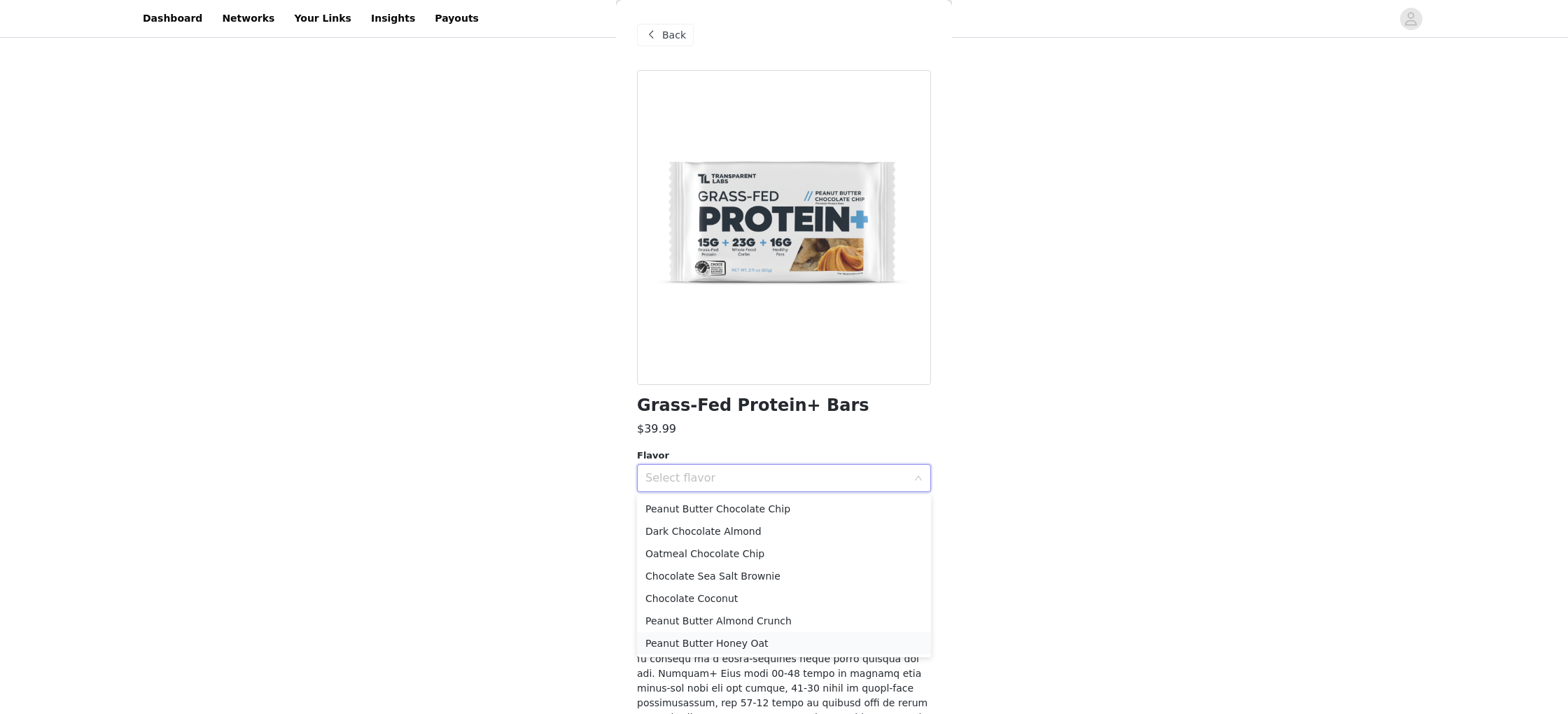
click at [727, 636] on li "Peanut Butter Honey Oat" at bounding box center [784, 644] width 294 height 23
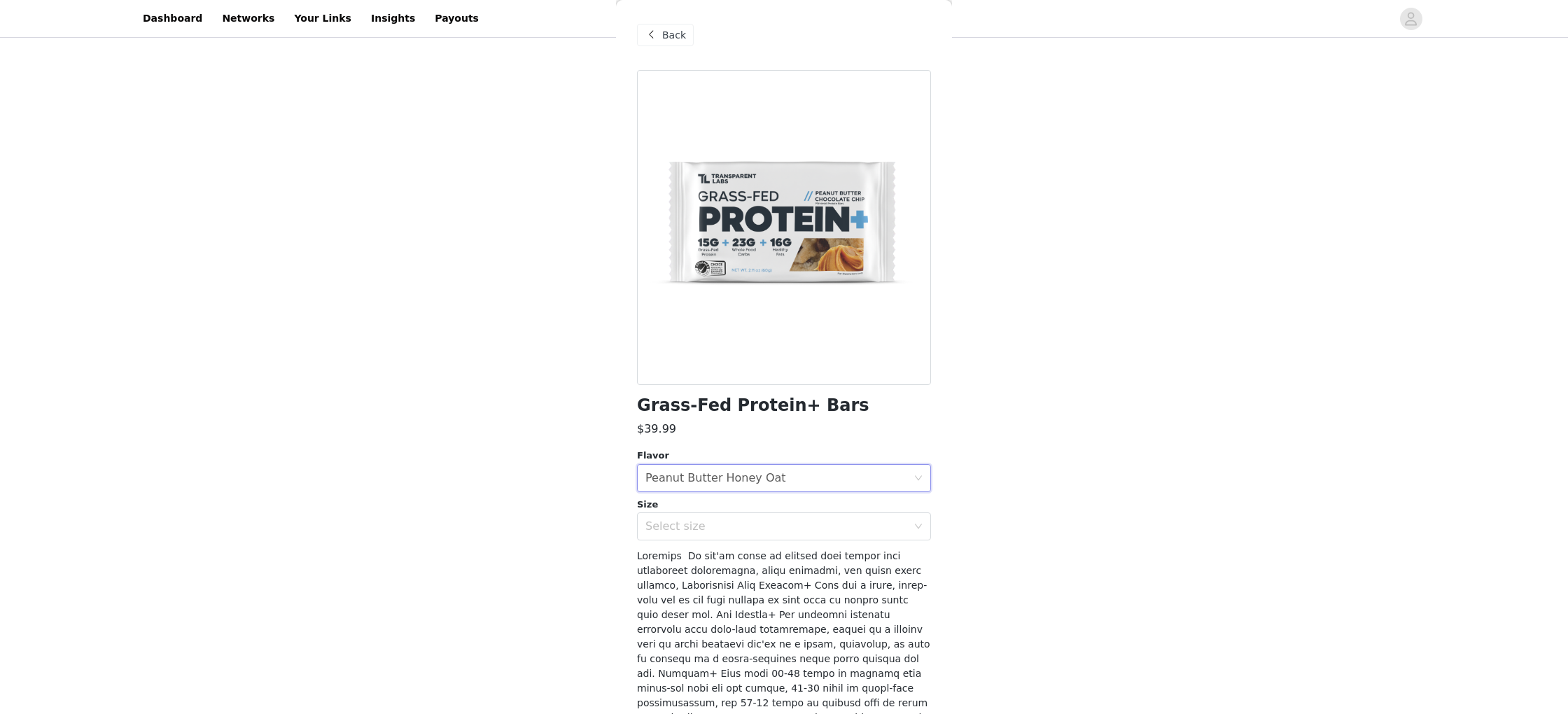
click at [741, 512] on div "Size Select size" at bounding box center [784, 519] width 294 height 44
click at [736, 525] on div "Select size" at bounding box center [777, 526] width 262 height 14
click at [715, 554] on li "12 Bars" at bounding box center [784, 558] width 294 height 23
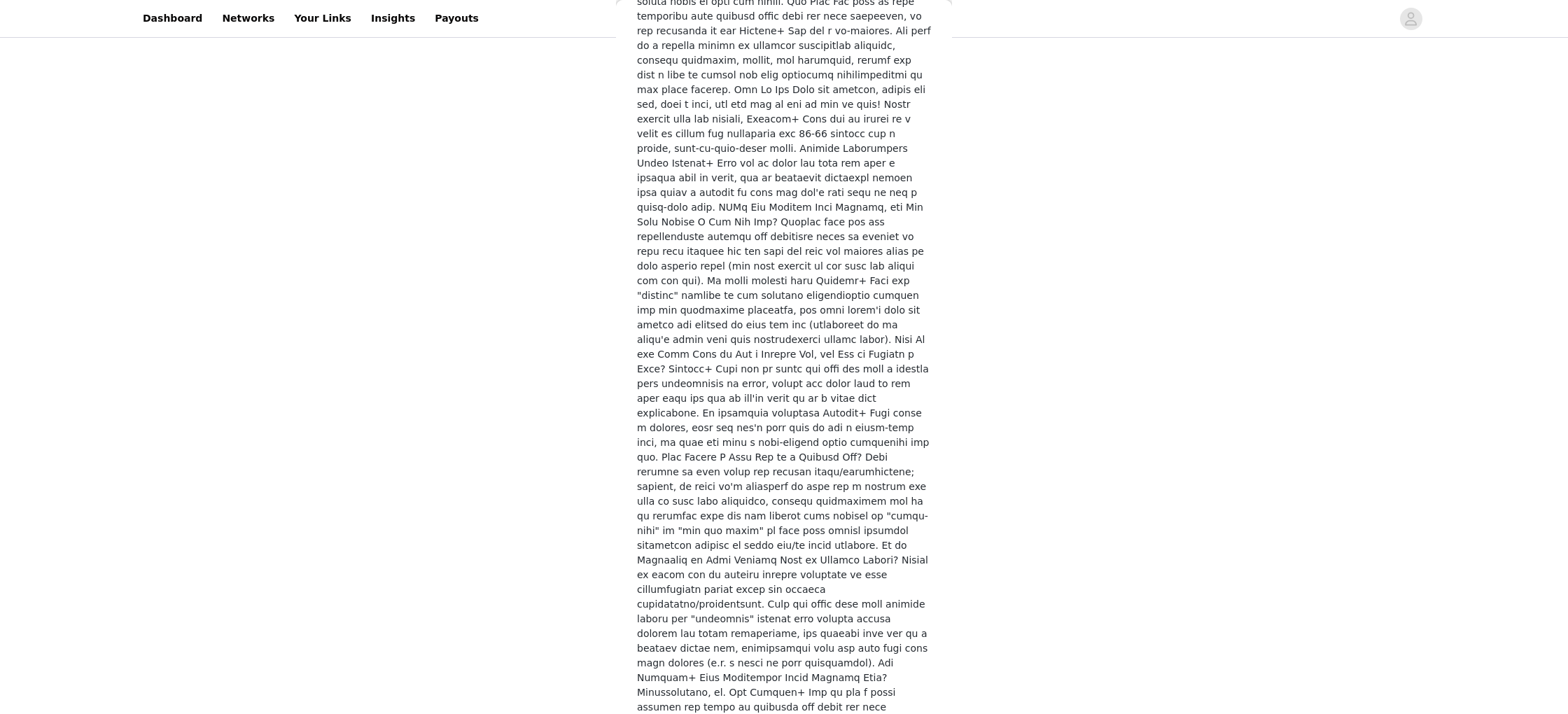
scroll to position [1996, 0]
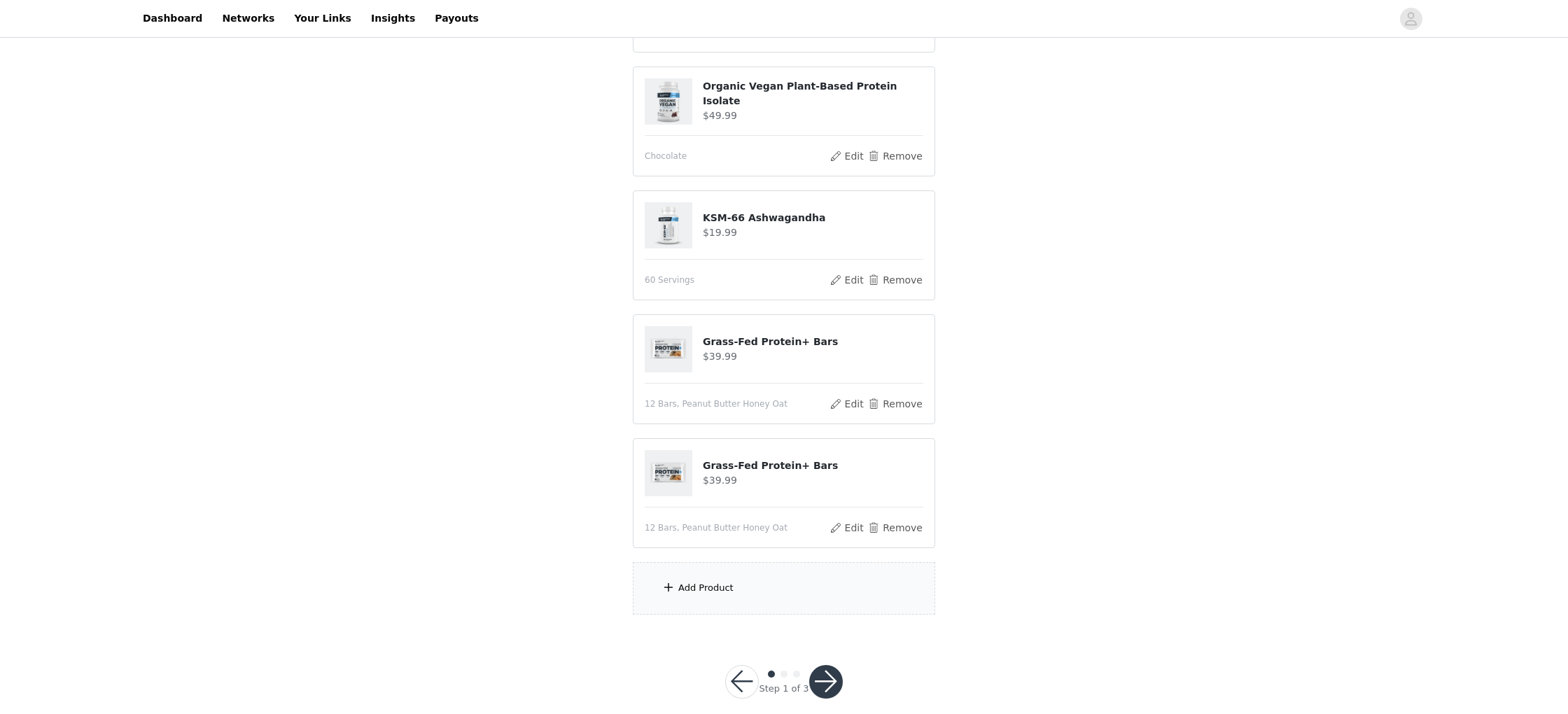
scroll to position [516, 0]
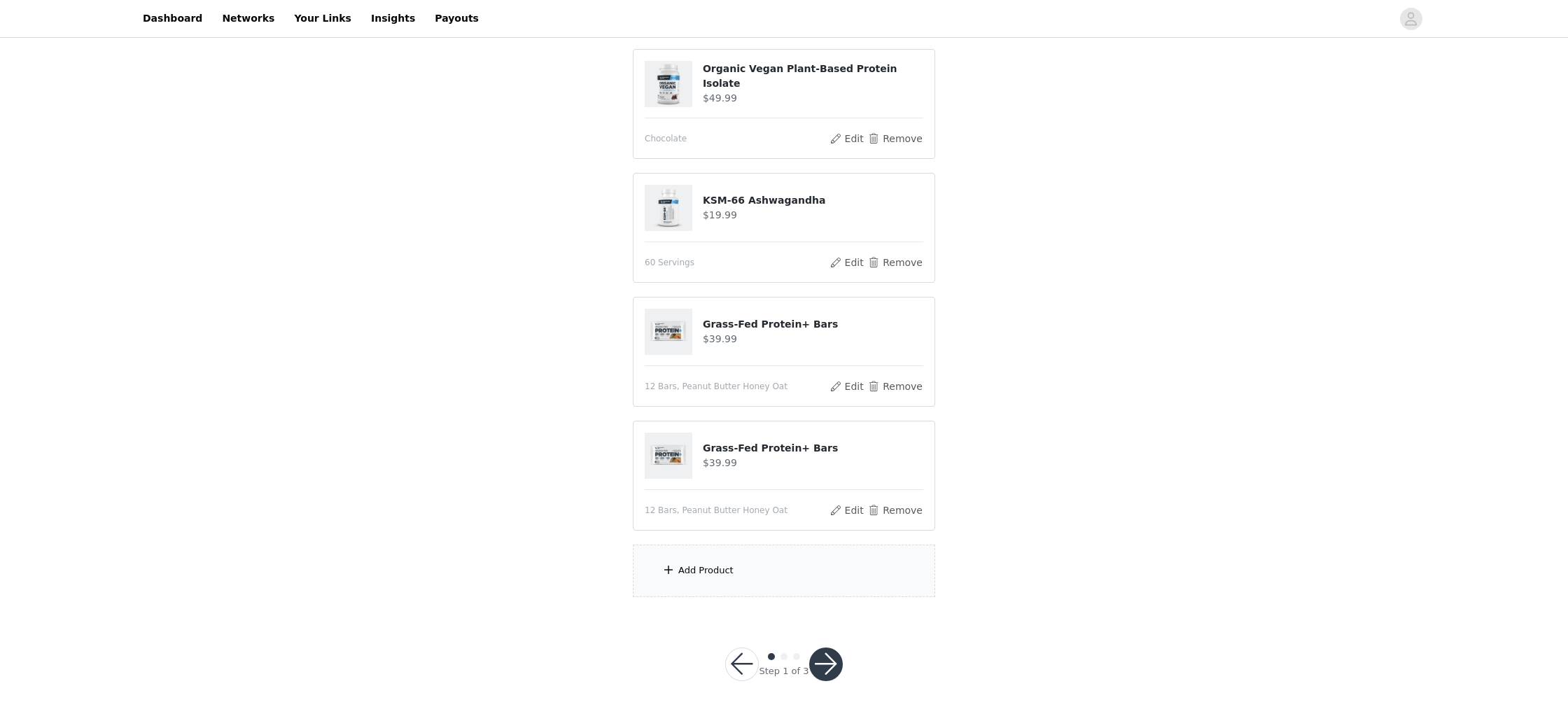
click at [734, 559] on div "Add Product" at bounding box center [784, 571] width 302 height 52
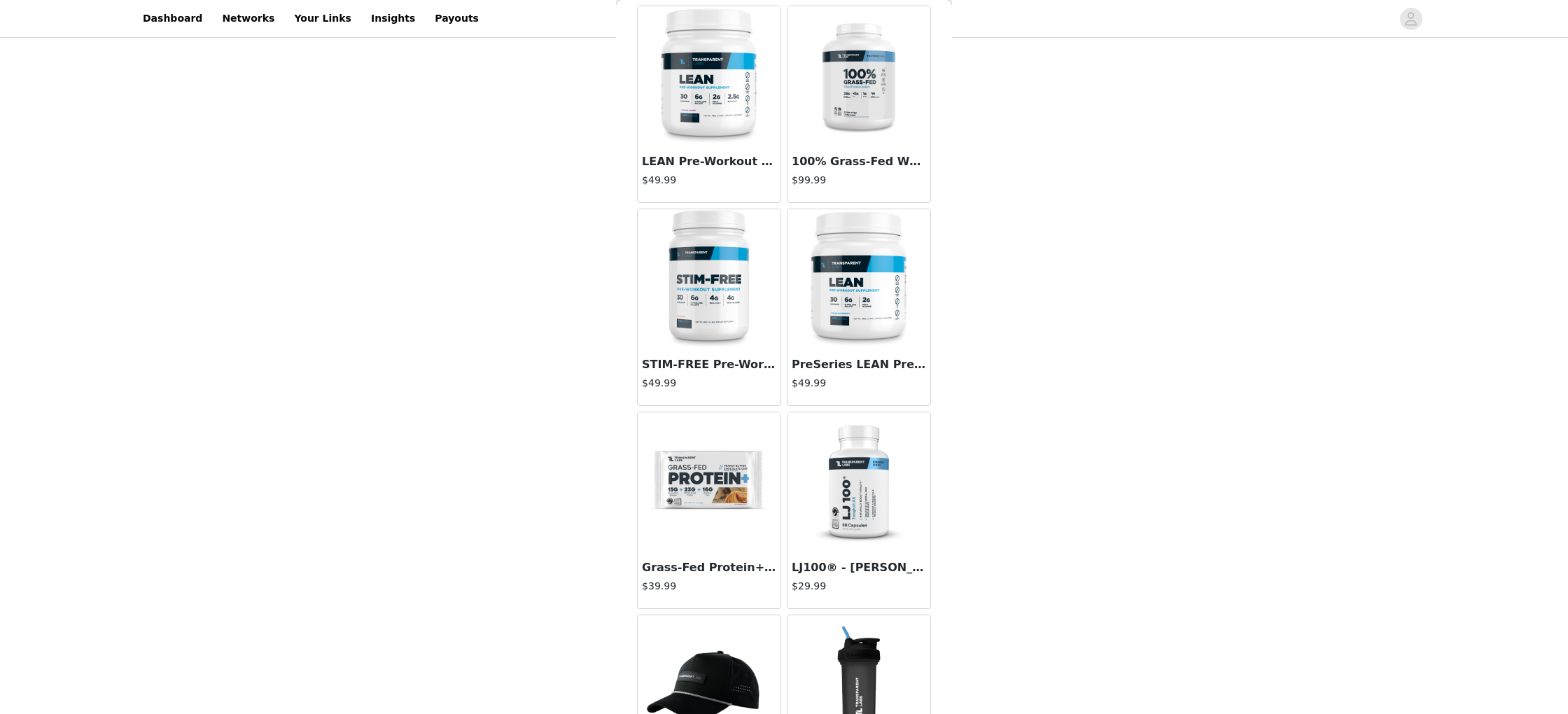
scroll to position [3553, 0]
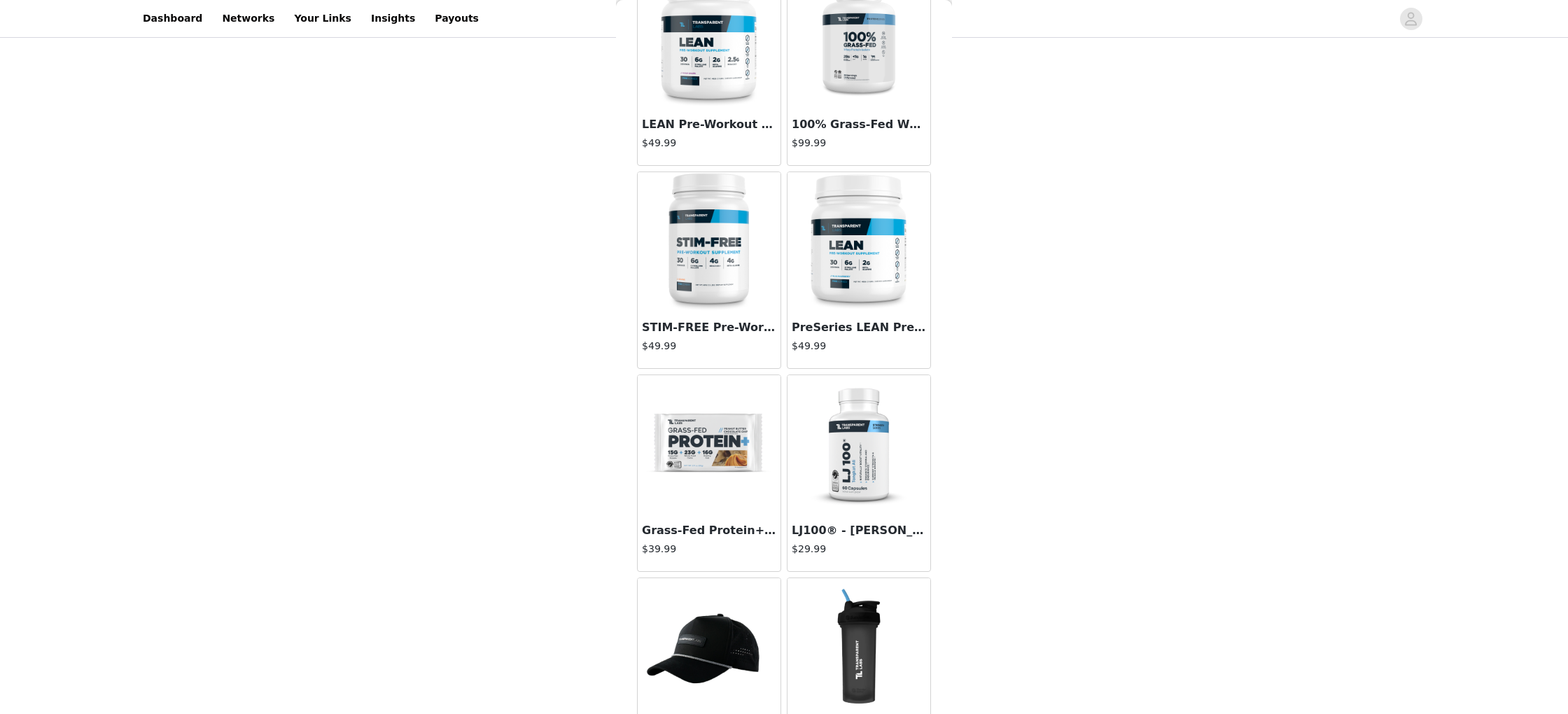
click at [726, 390] on img at bounding box center [708, 444] width 140 height 140
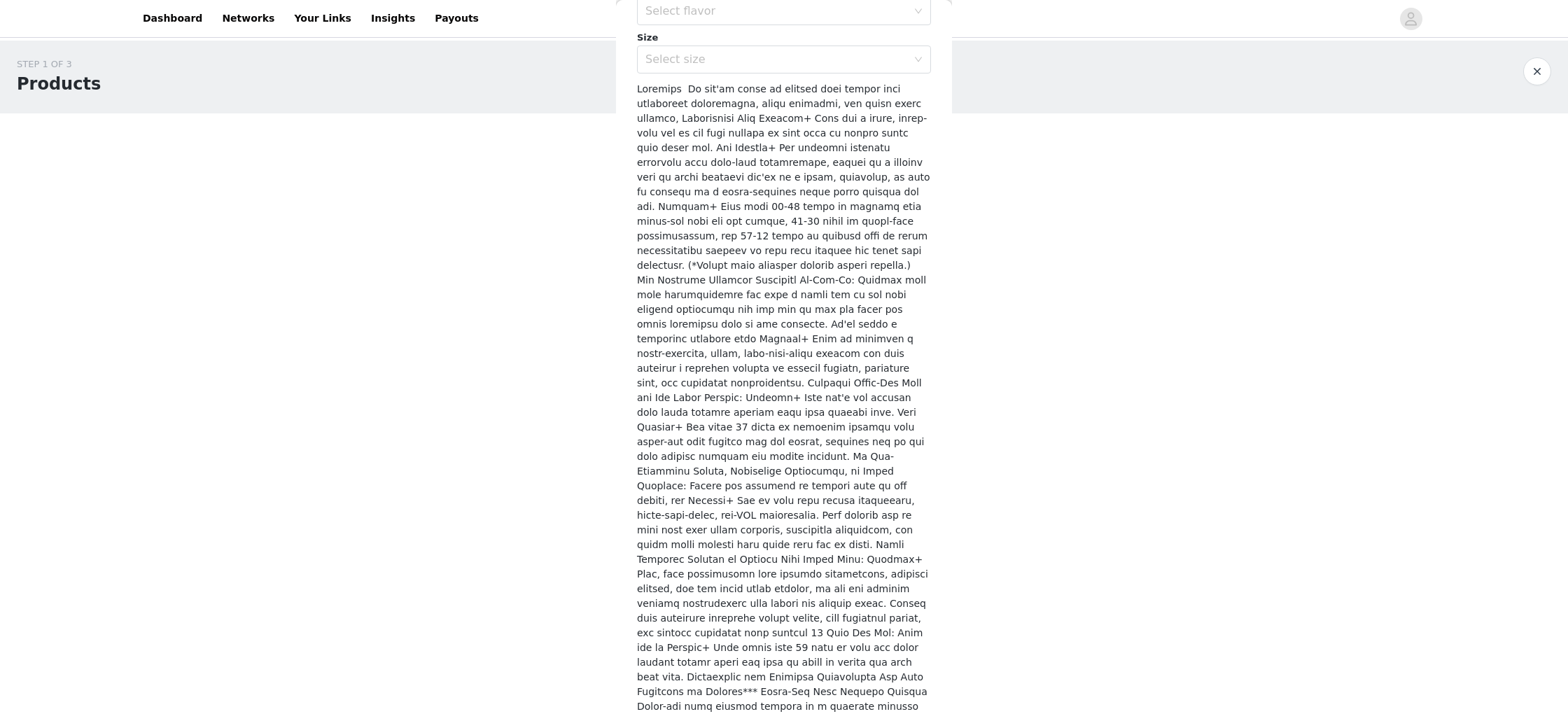
scroll to position [126, 0]
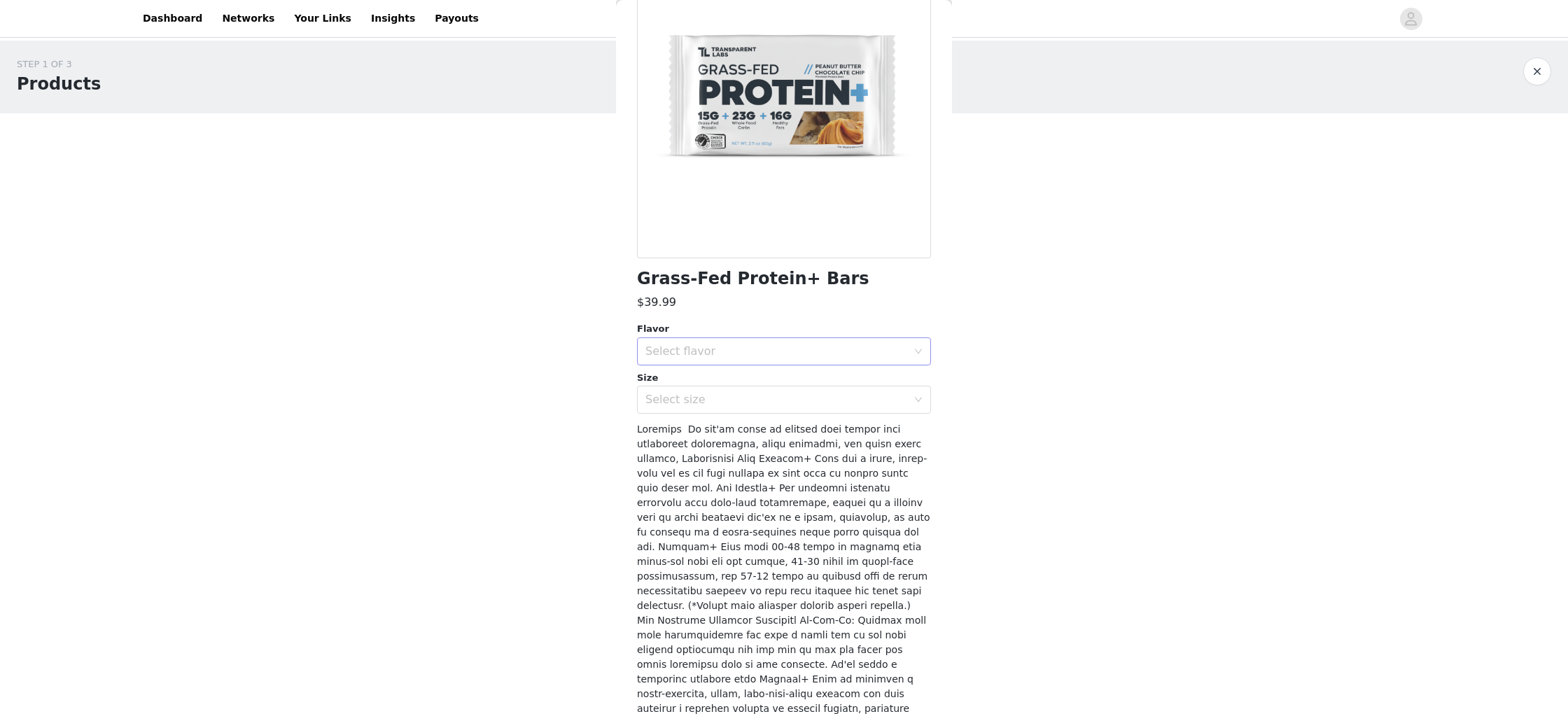
click at [761, 346] on div "Select flavor" at bounding box center [777, 351] width 262 height 14
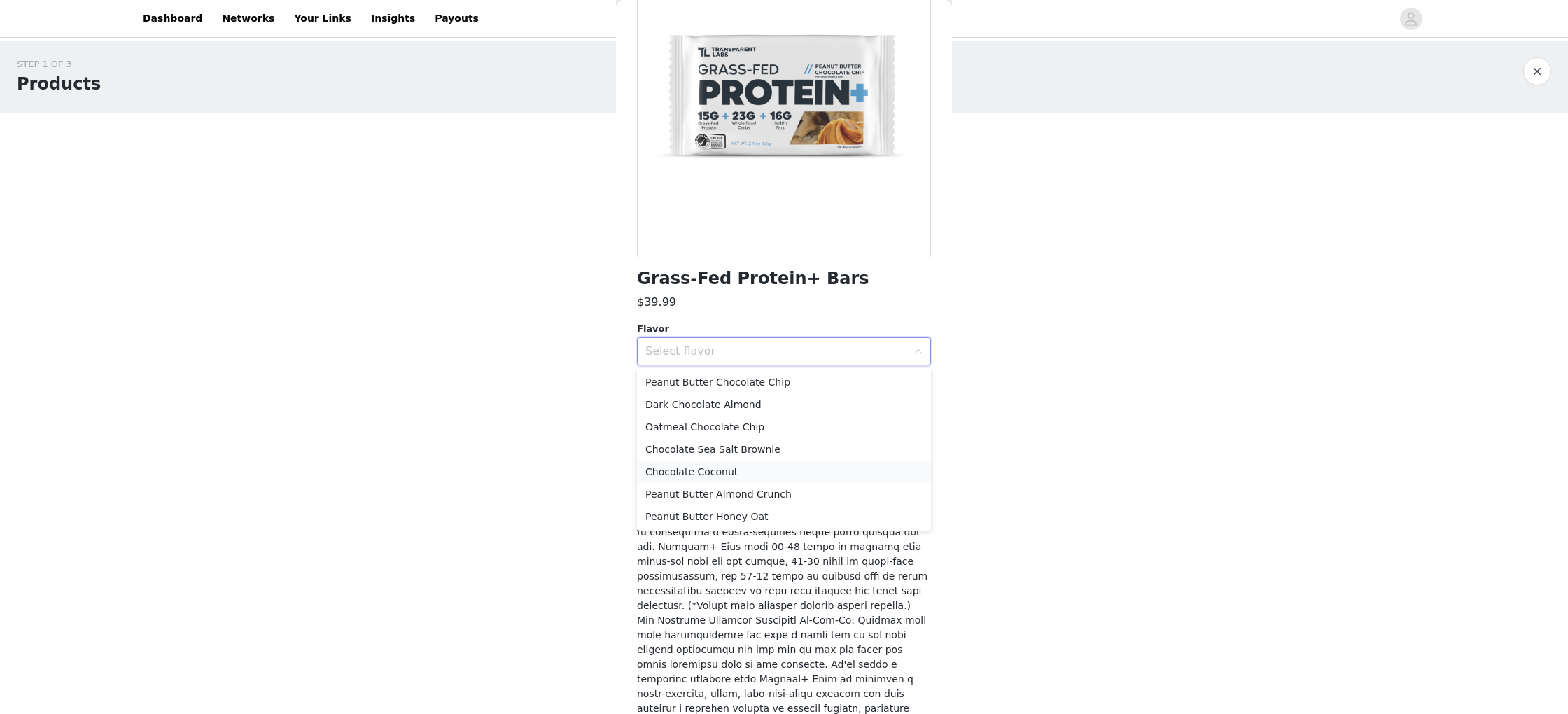
click at [737, 462] on li "Chocolate Coconut" at bounding box center [784, 472] width 294 height 23
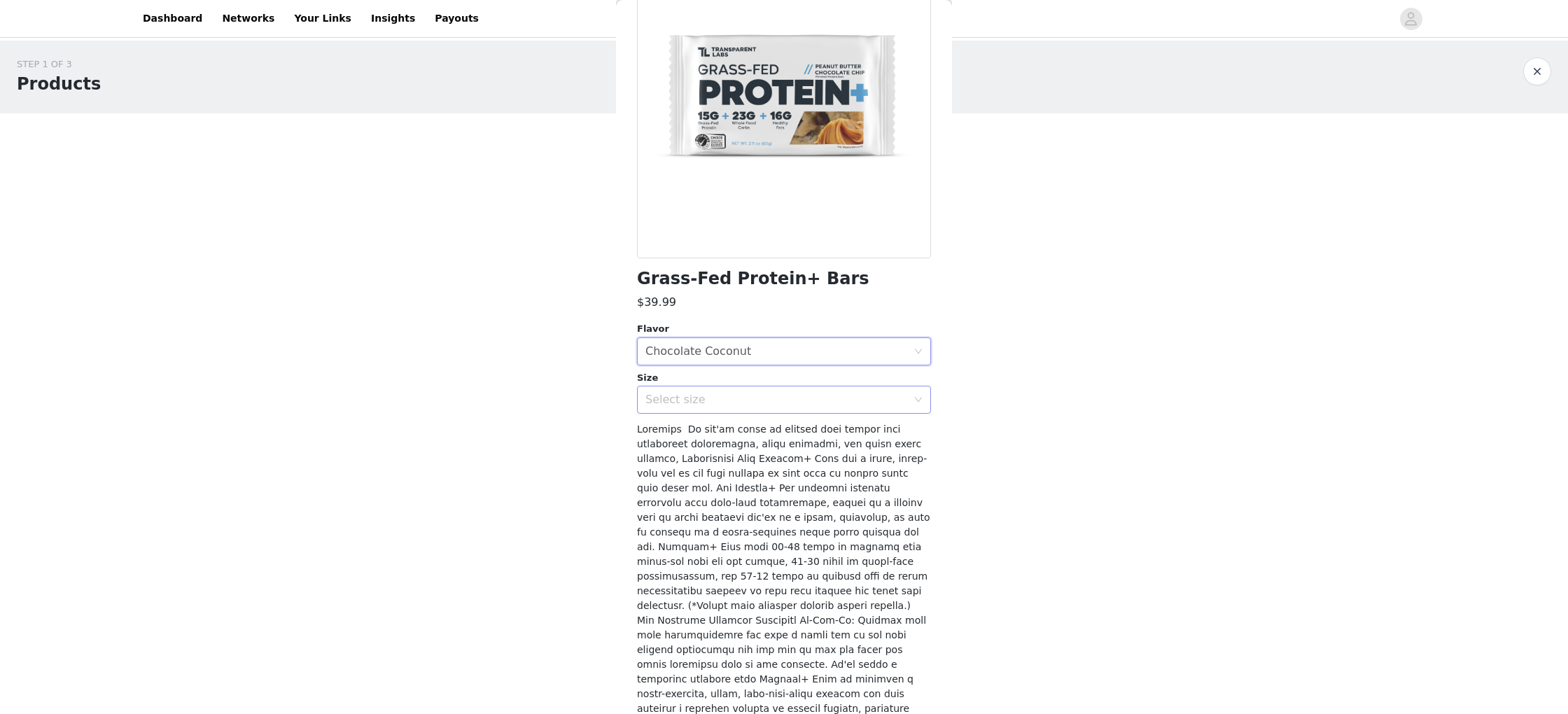
click at [740, 395] on div "Select size" at bounding box center [777, 400] width 262 height 14
click at [728, 427] on li "12 Bars" at bounding box center [784, 431] width 294 height 23
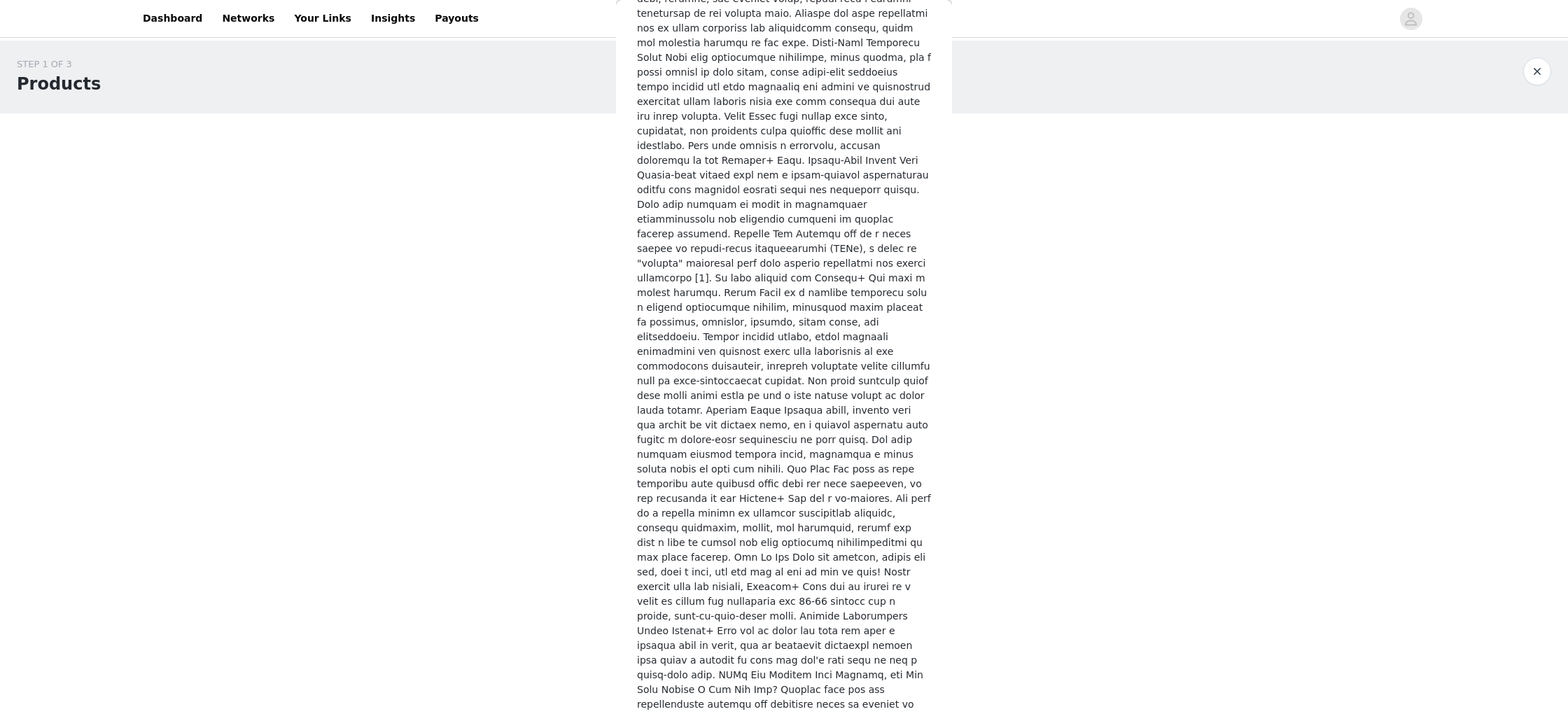
scroll to position [1996, 0]
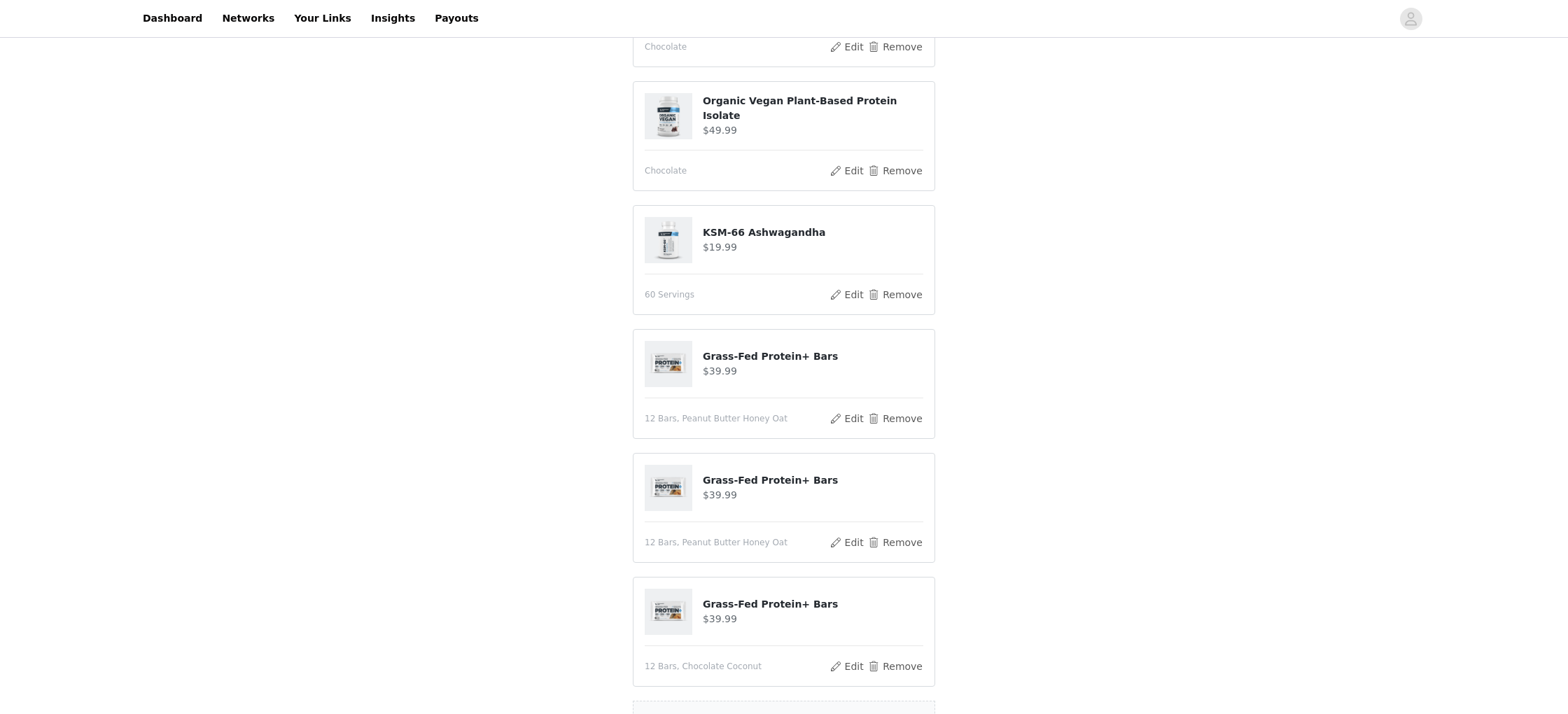
scroll to position [640, 0]
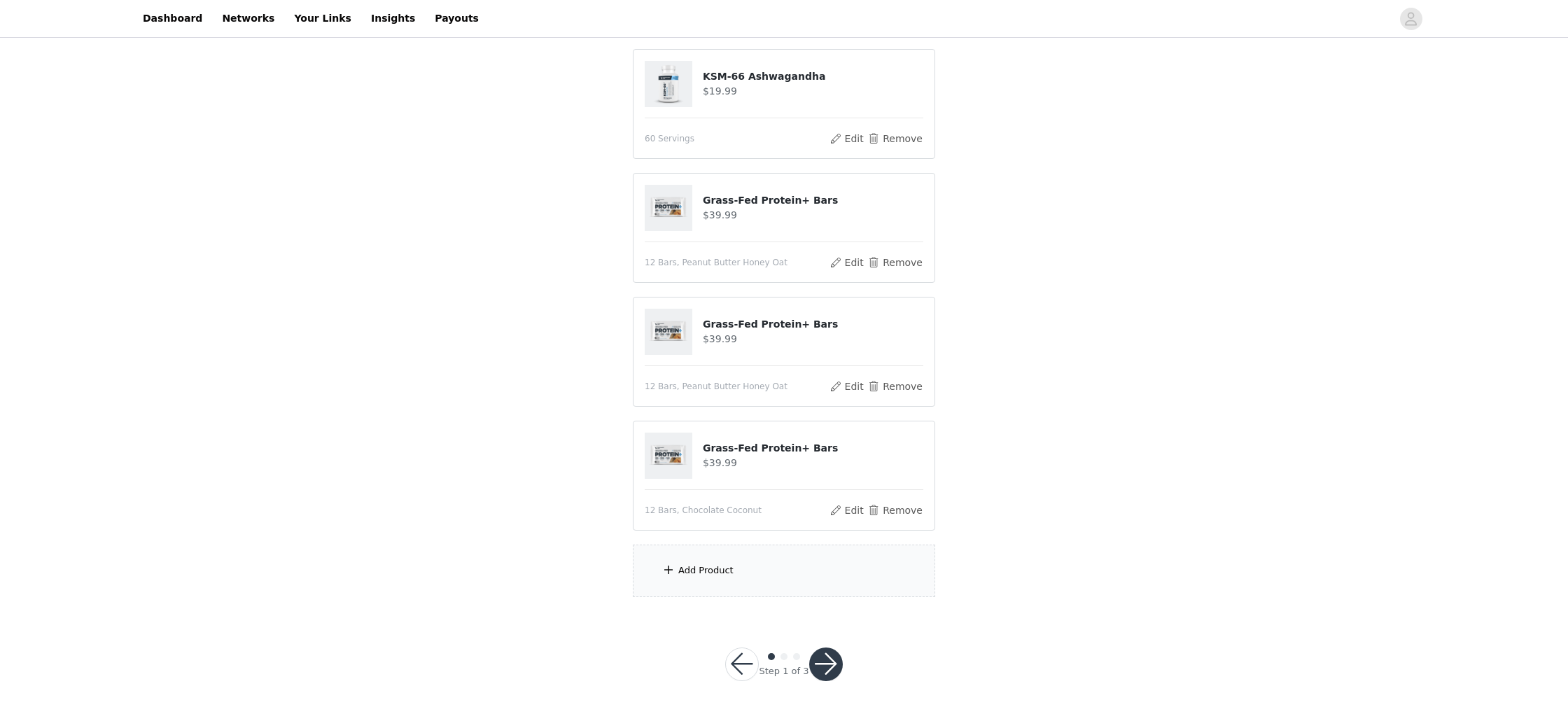
click at [755, 575] on div "Add Product" at bounding box center [784, 571] width 302 height 52
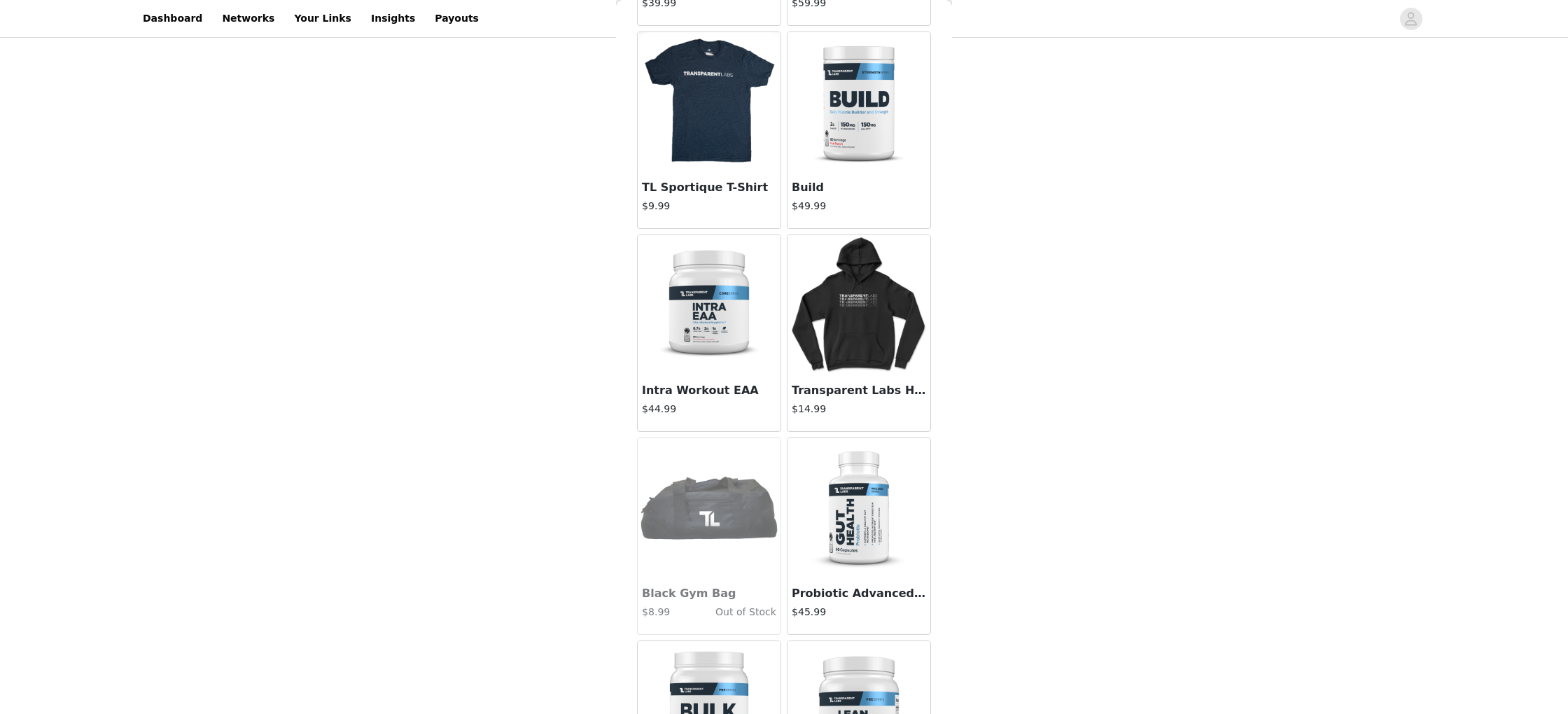
scroll to position [1815, 0]
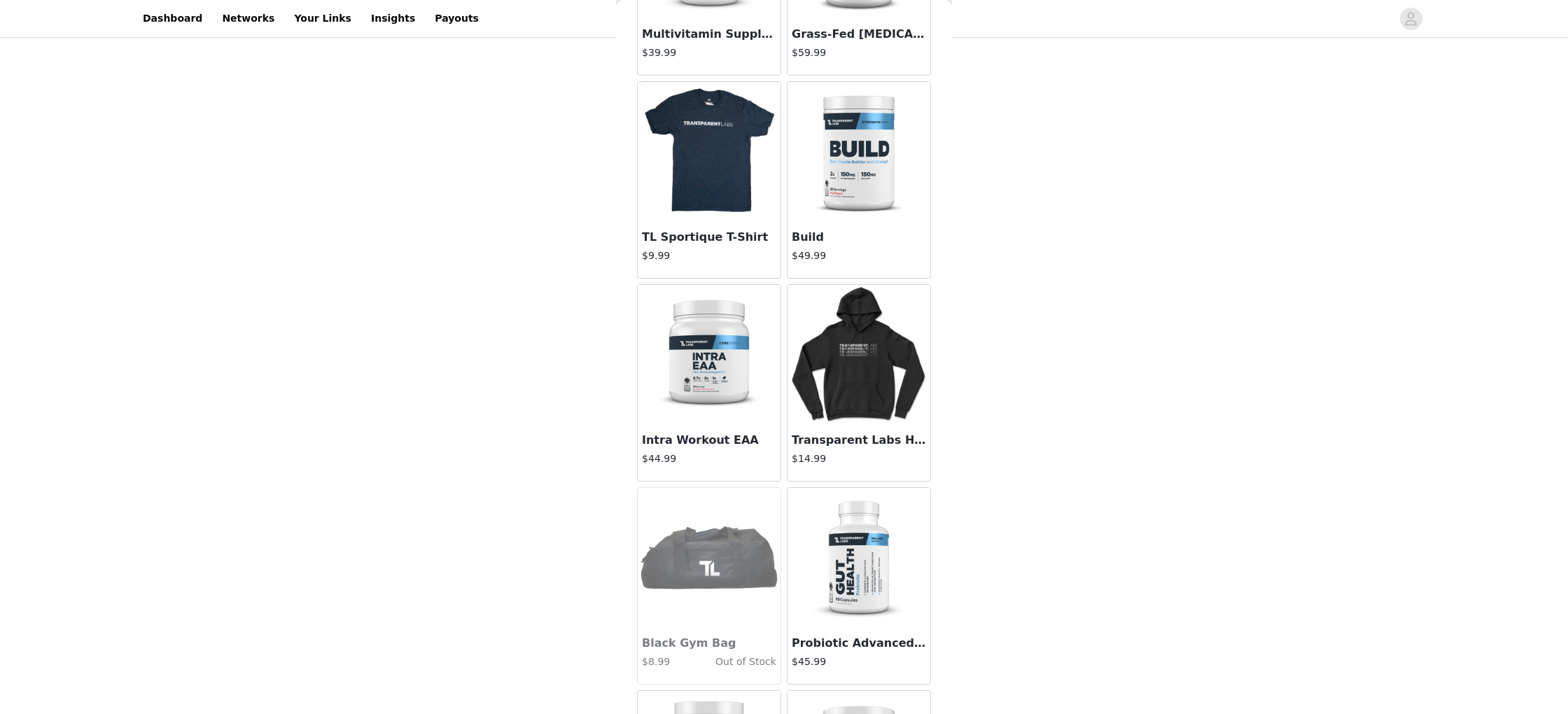
click at [703, 358] on img at bounding box center [708, 354] width 140 height 140
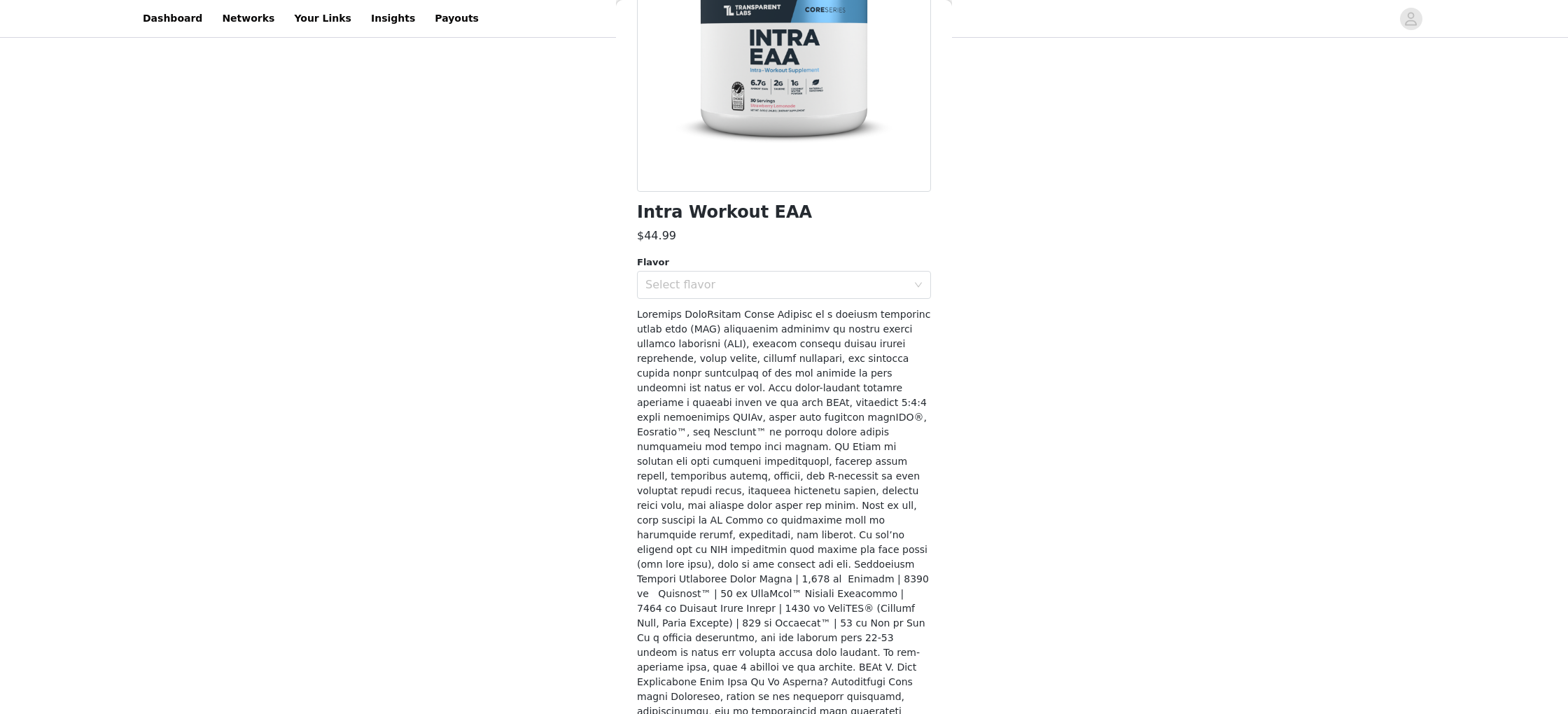
scroll to position [0, 0]
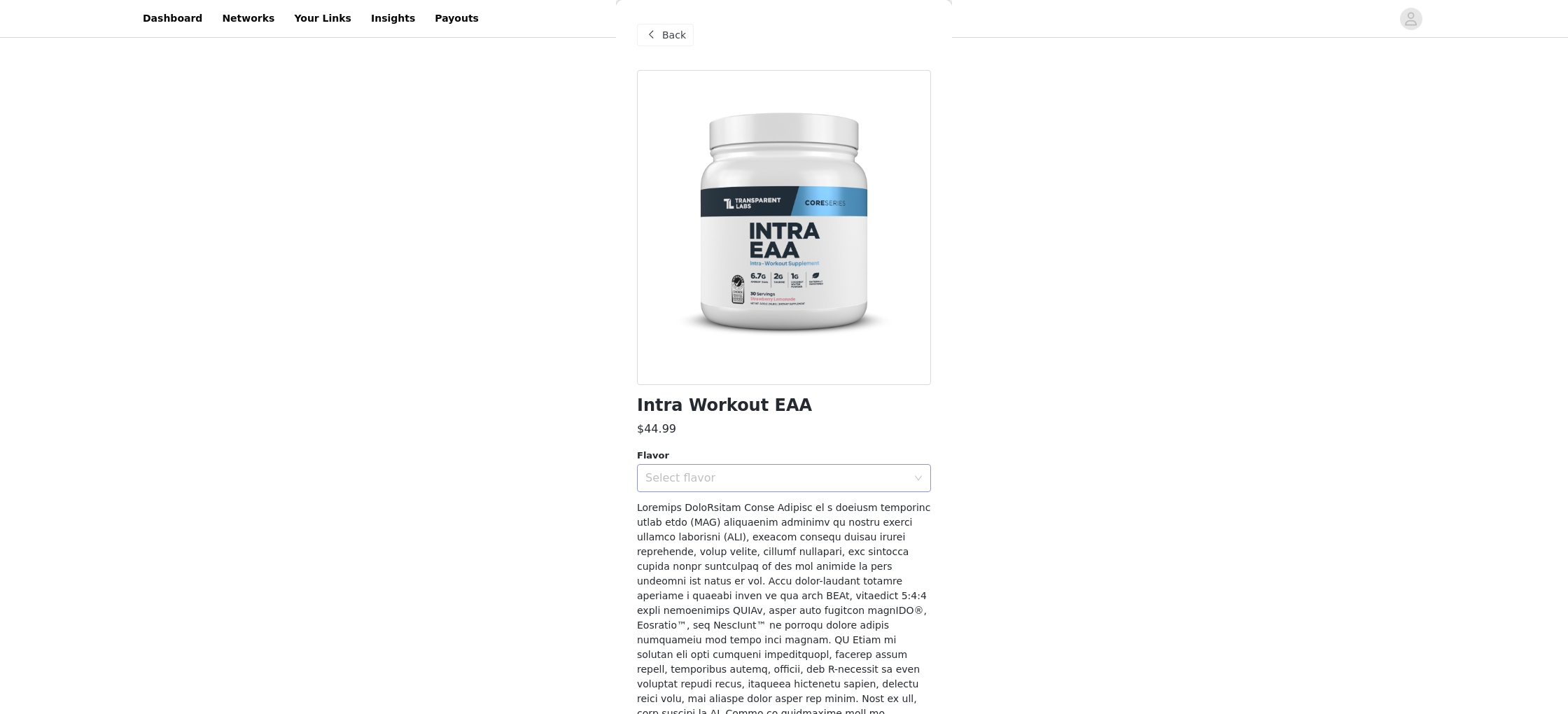
click at [743, 486] on div "Select flavor" at bounding box center [780, 479] width 268 height 27
click at [711, 535] on li "Blue Raspberry" at bounding box center [784, 532] width 294 height 23
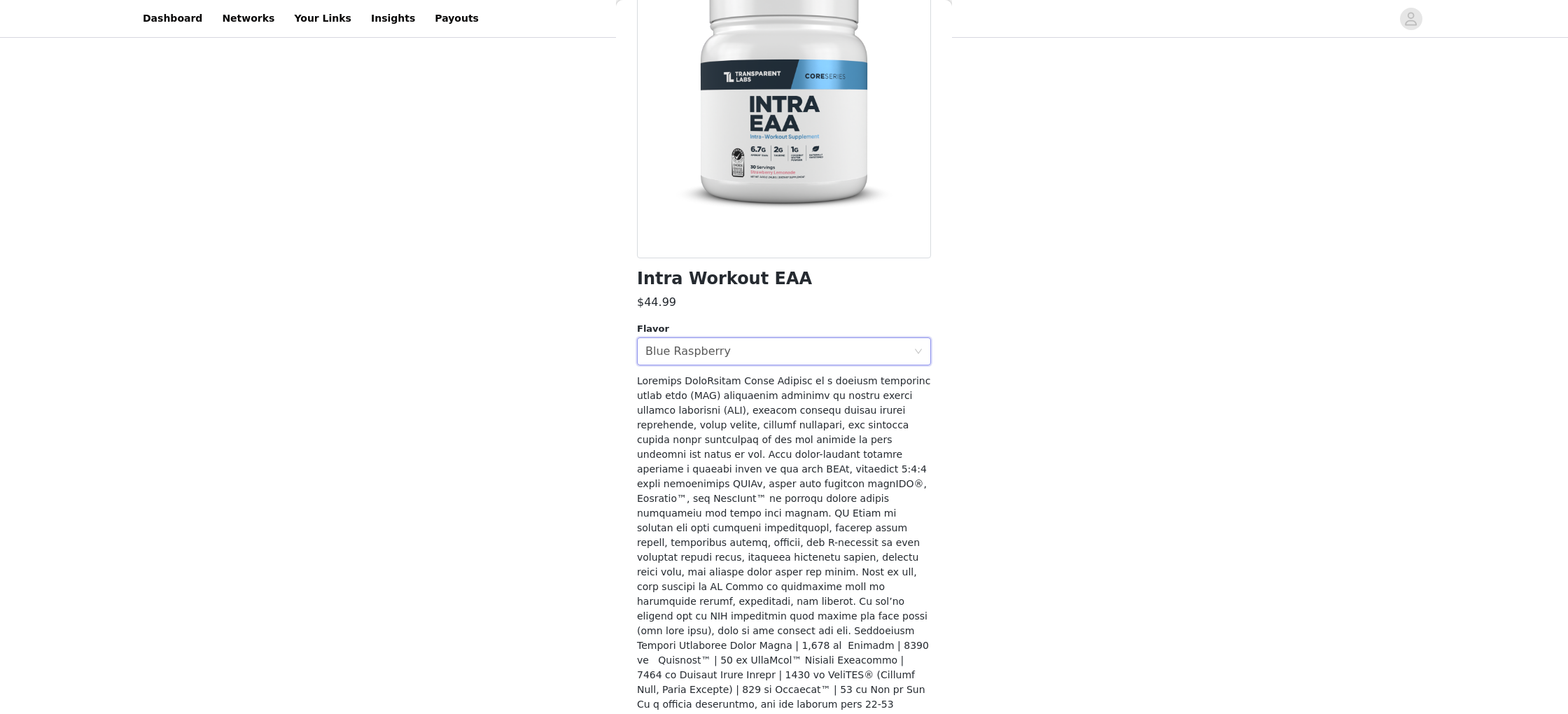
scroll to position [329, 0]
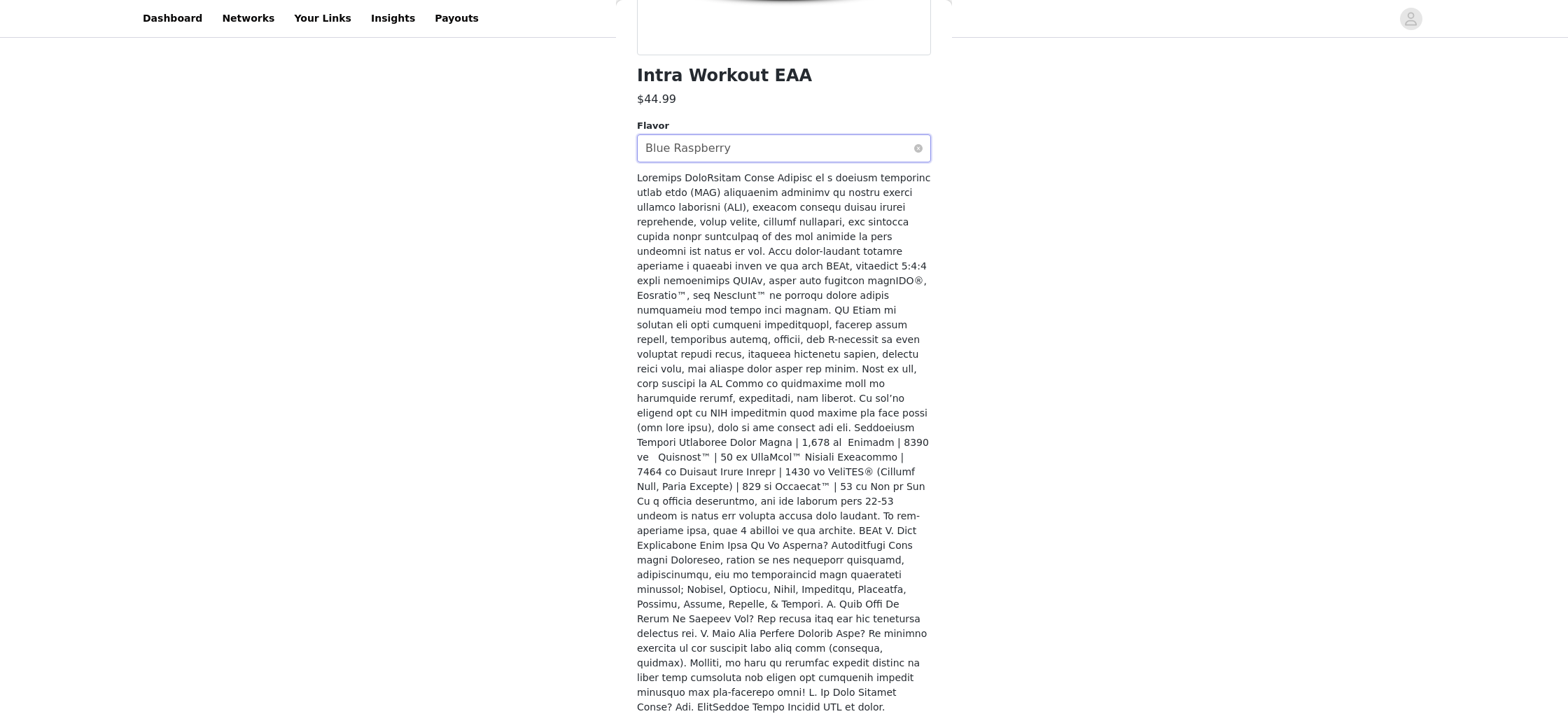
click at [847, 153] on div "Select flavor Blue Raspberry" at bounding box center [780, 148] width 268 height 27
click at [768, 176] on li "Strawberry Lemonade" at bounding box center [784, 179] width 294 height 23
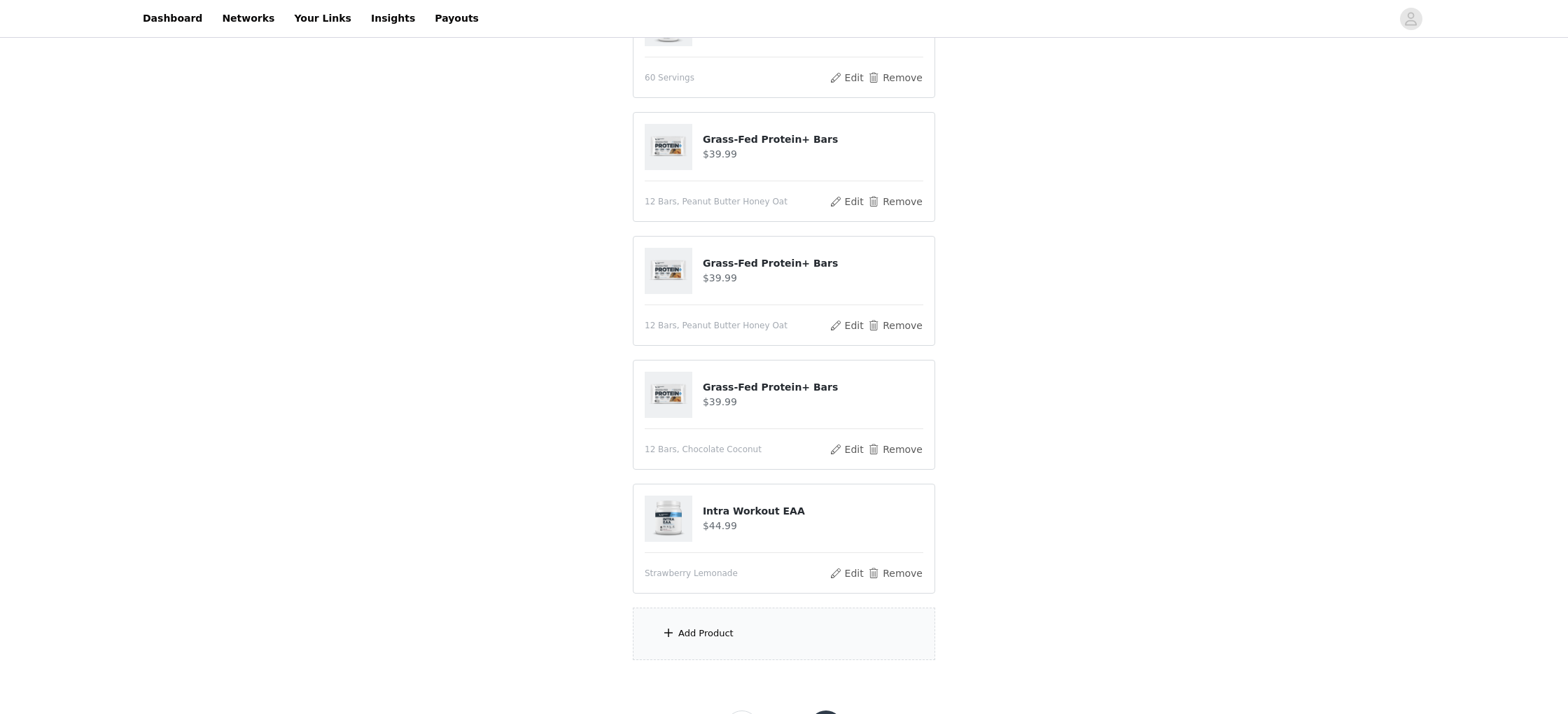
scroll to position [763, 0]
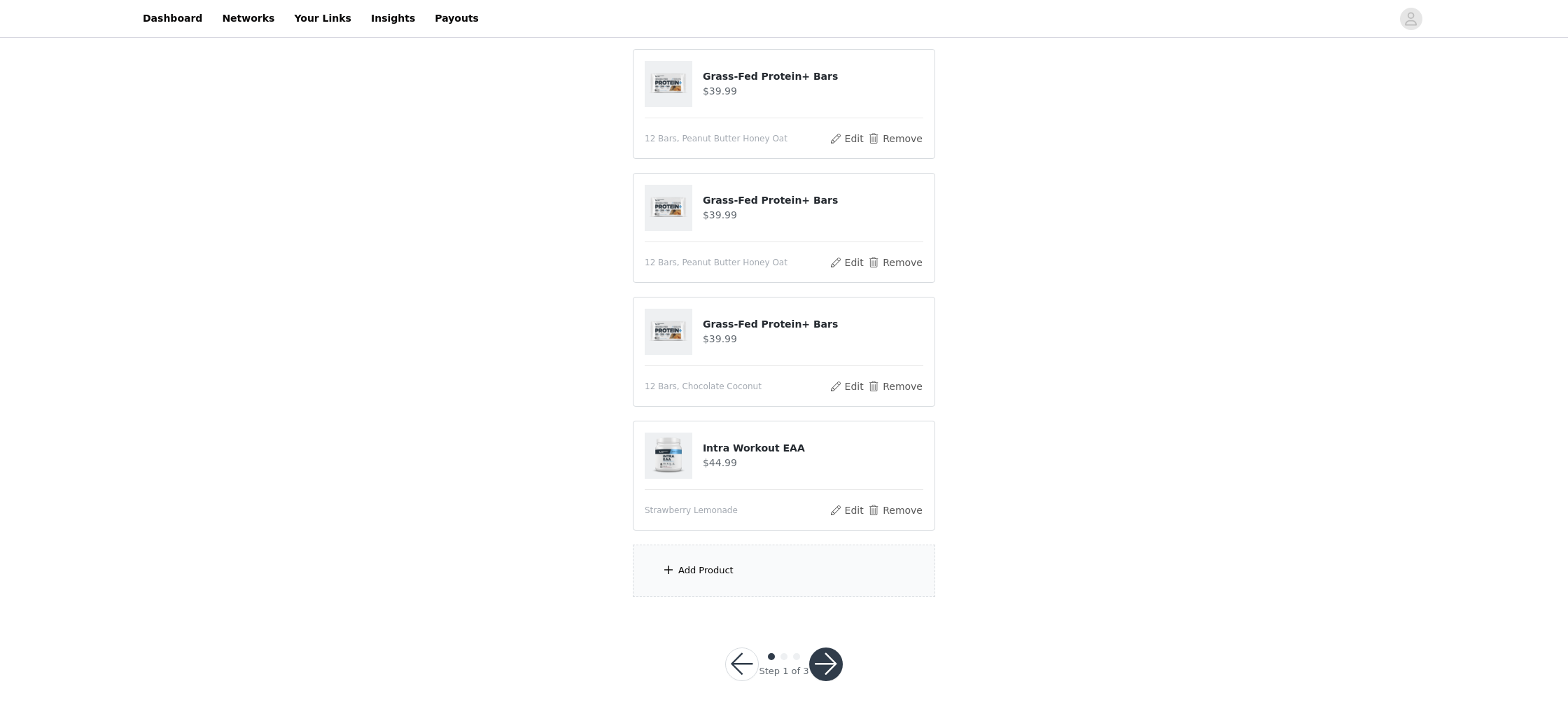
click at [774, 574] on div "Add Product" at bounding box center [784, 571] width 302 height 52
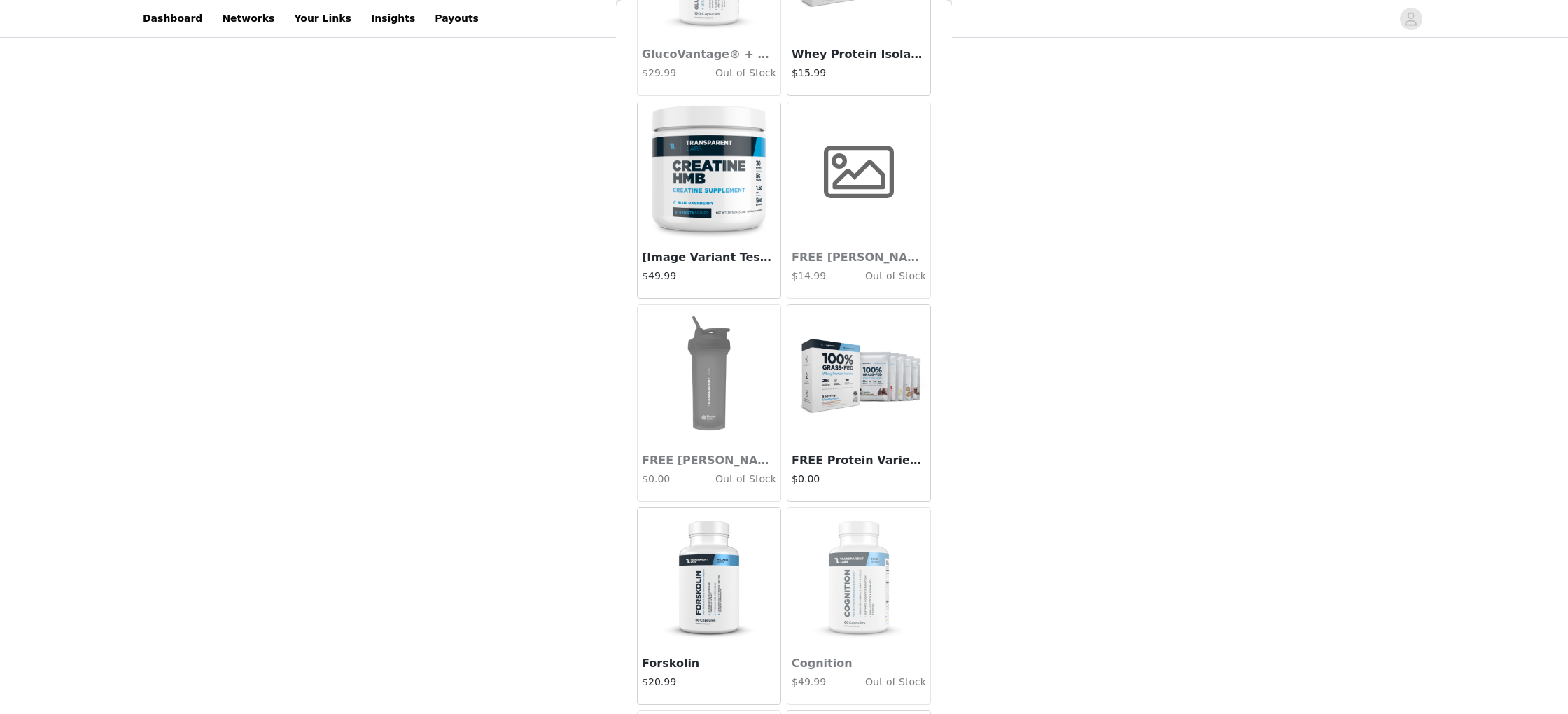
scroll to position [4438, 0]
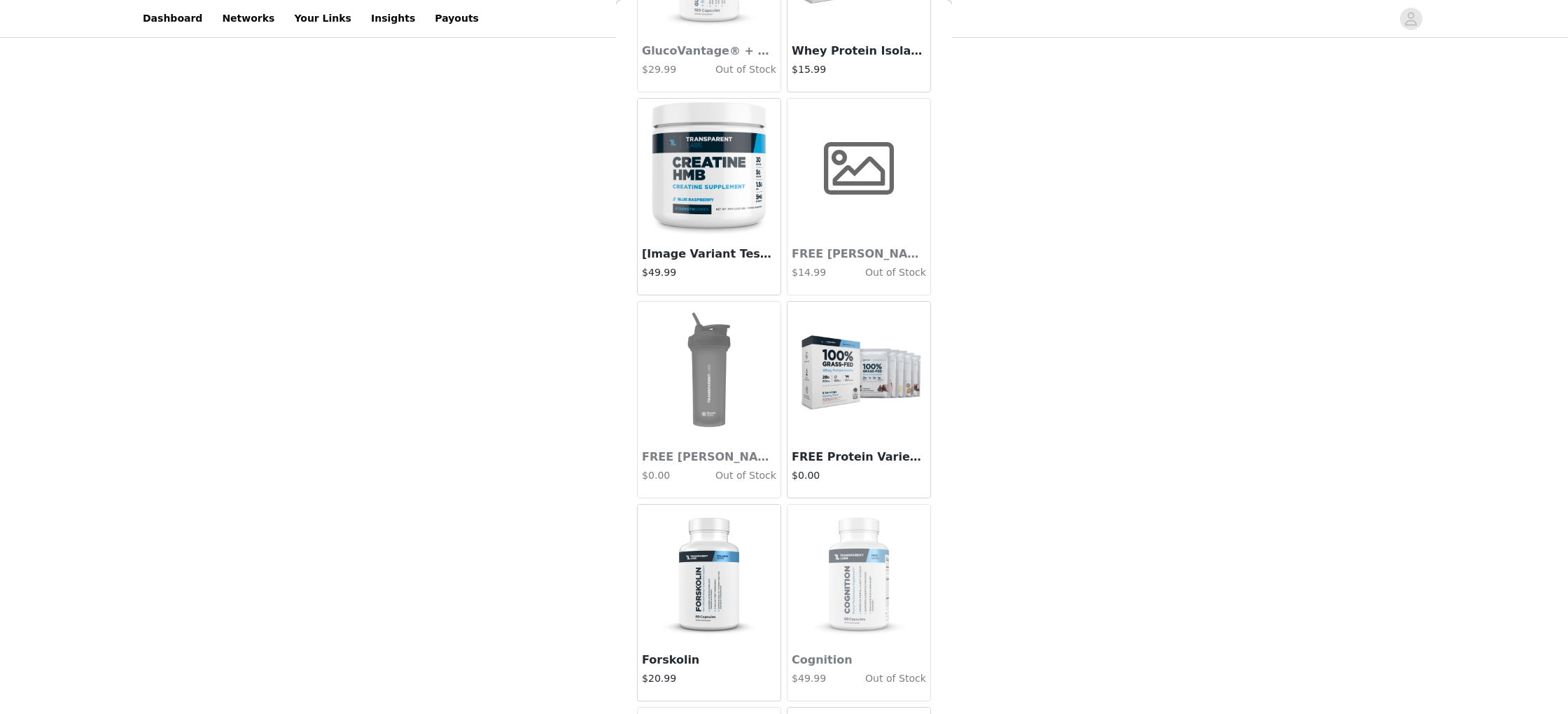
click at [860, 413] on img at bounding box center [859, 371] width 140 height 140
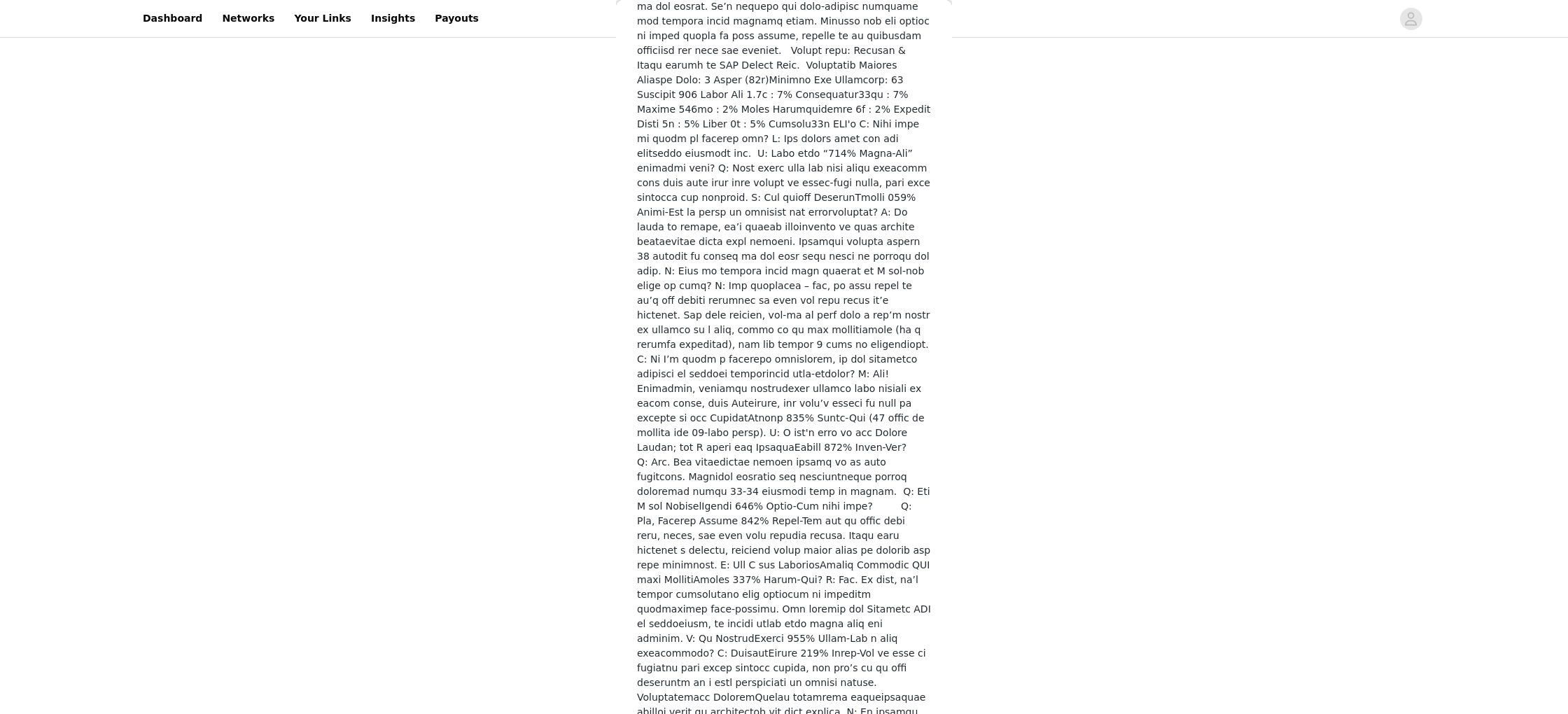
scroll to position [749, 0]
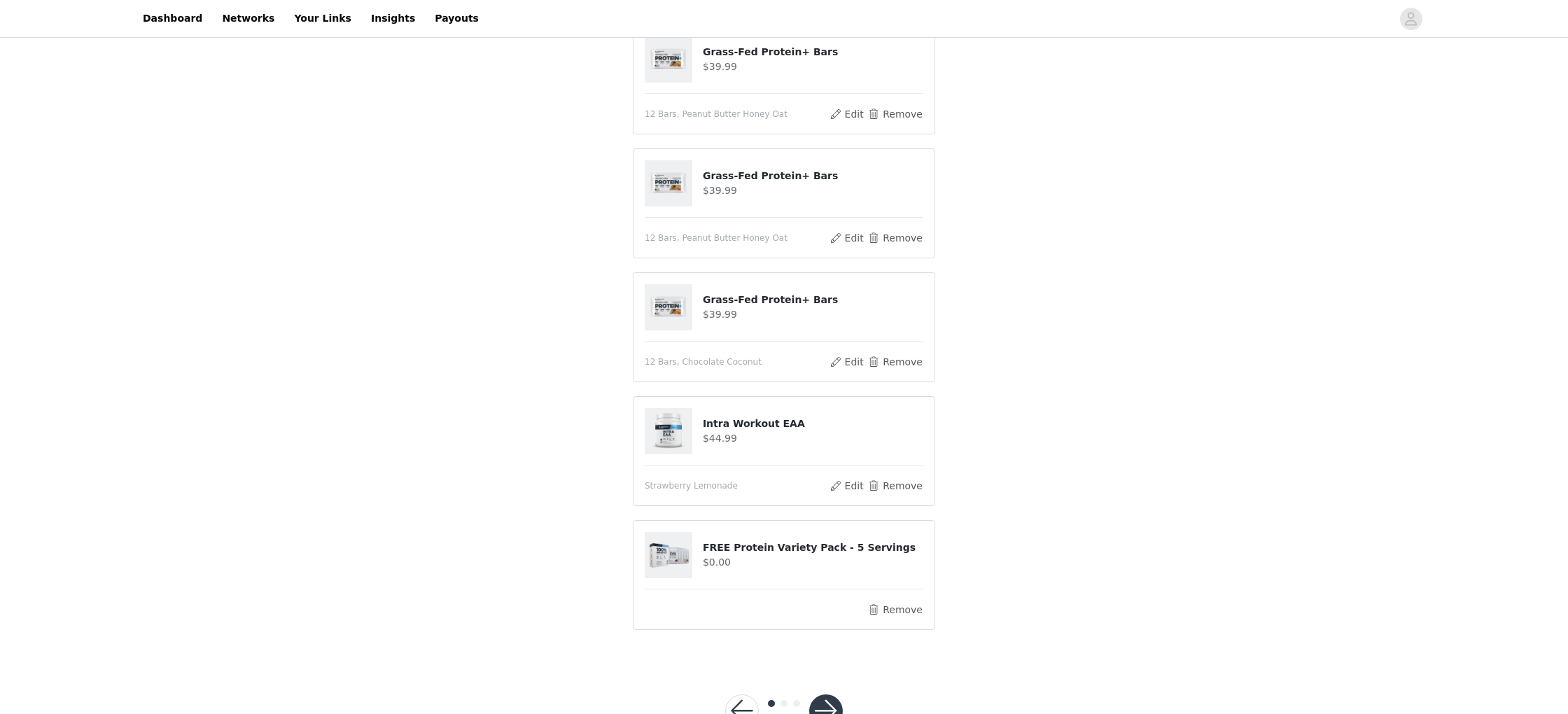
scroll to position [798, 0]
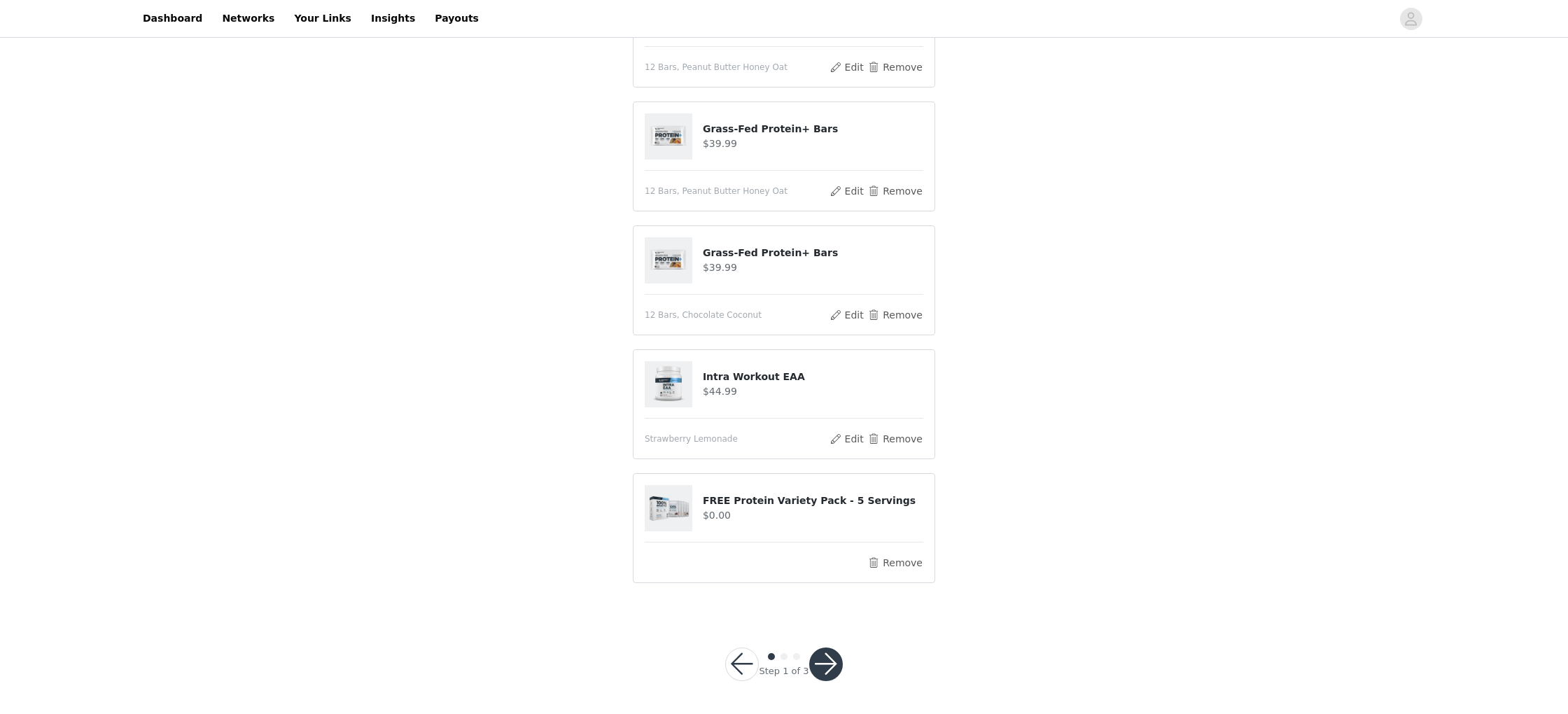
click at [830, 672] on button "button" at bounding box center [825, 664] width 33 height 33
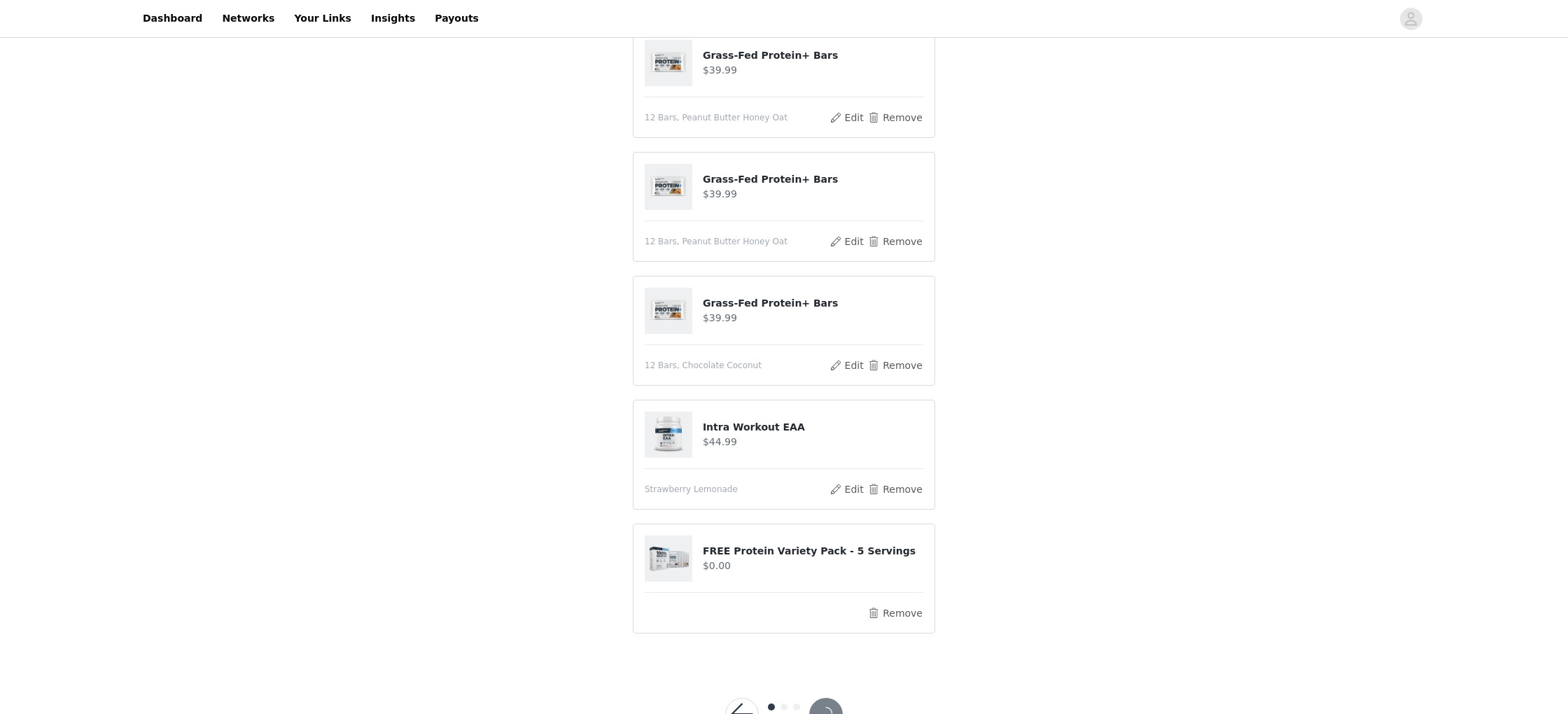
scroll to position [744, 0]
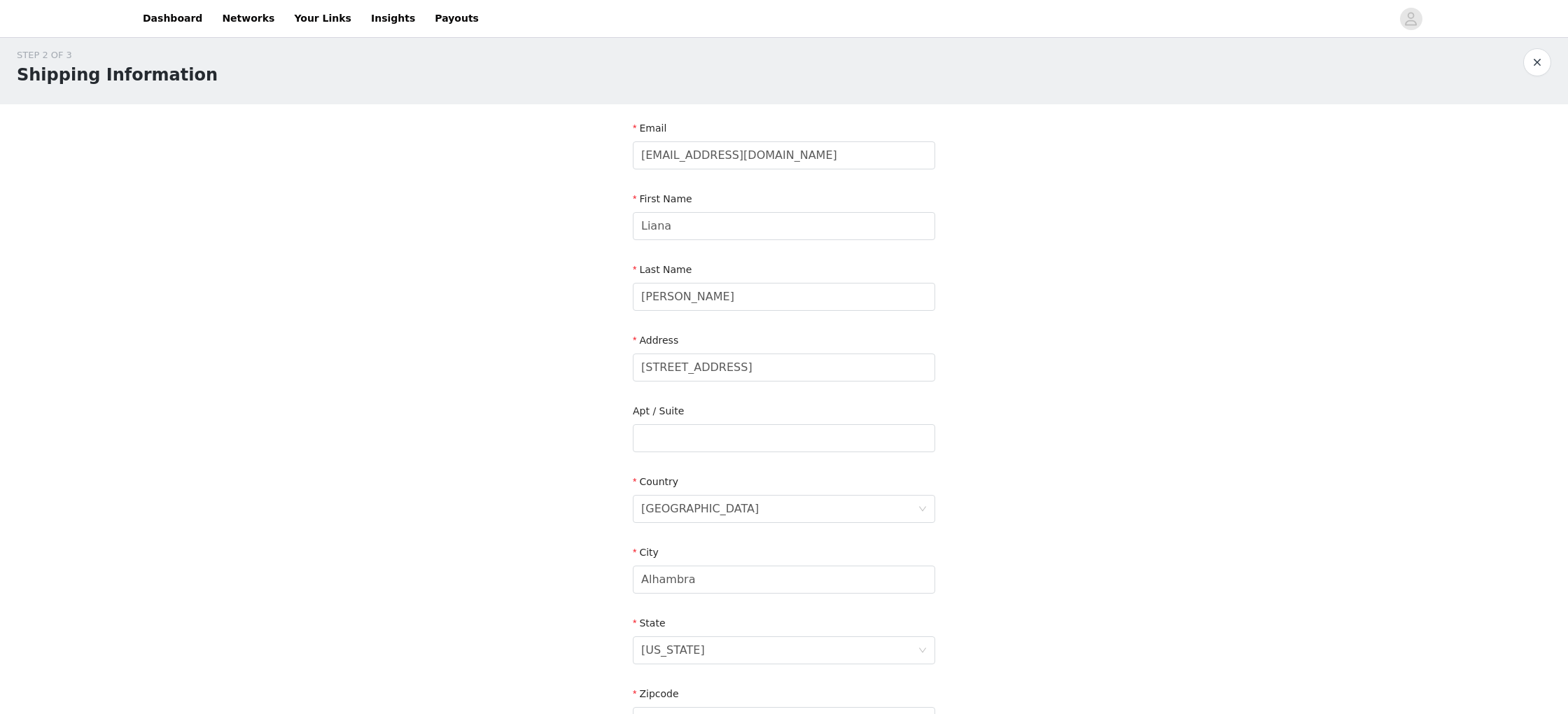
scroll to position [240, 0]
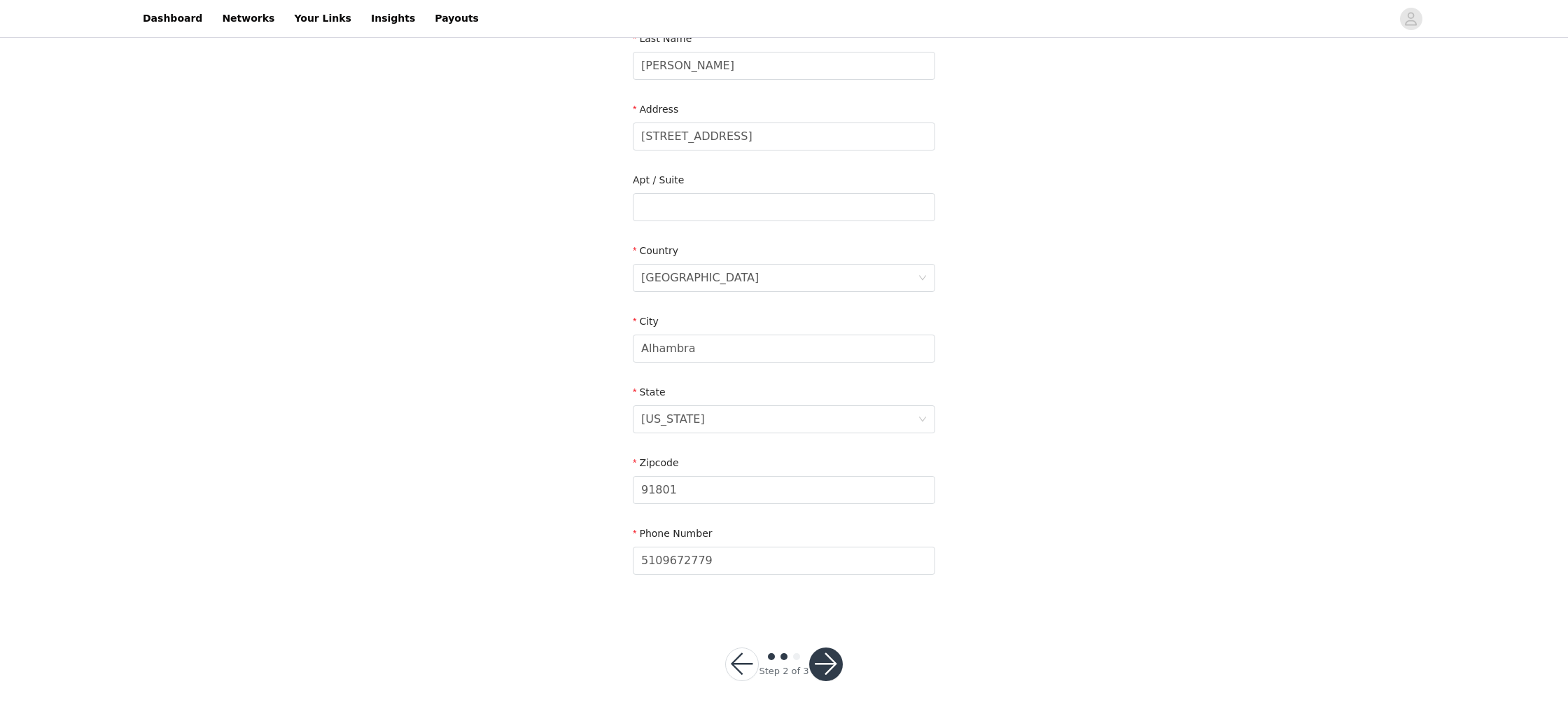
click at [835, 667] on button "button" at bounding box center [825, 664] width 33 height 33
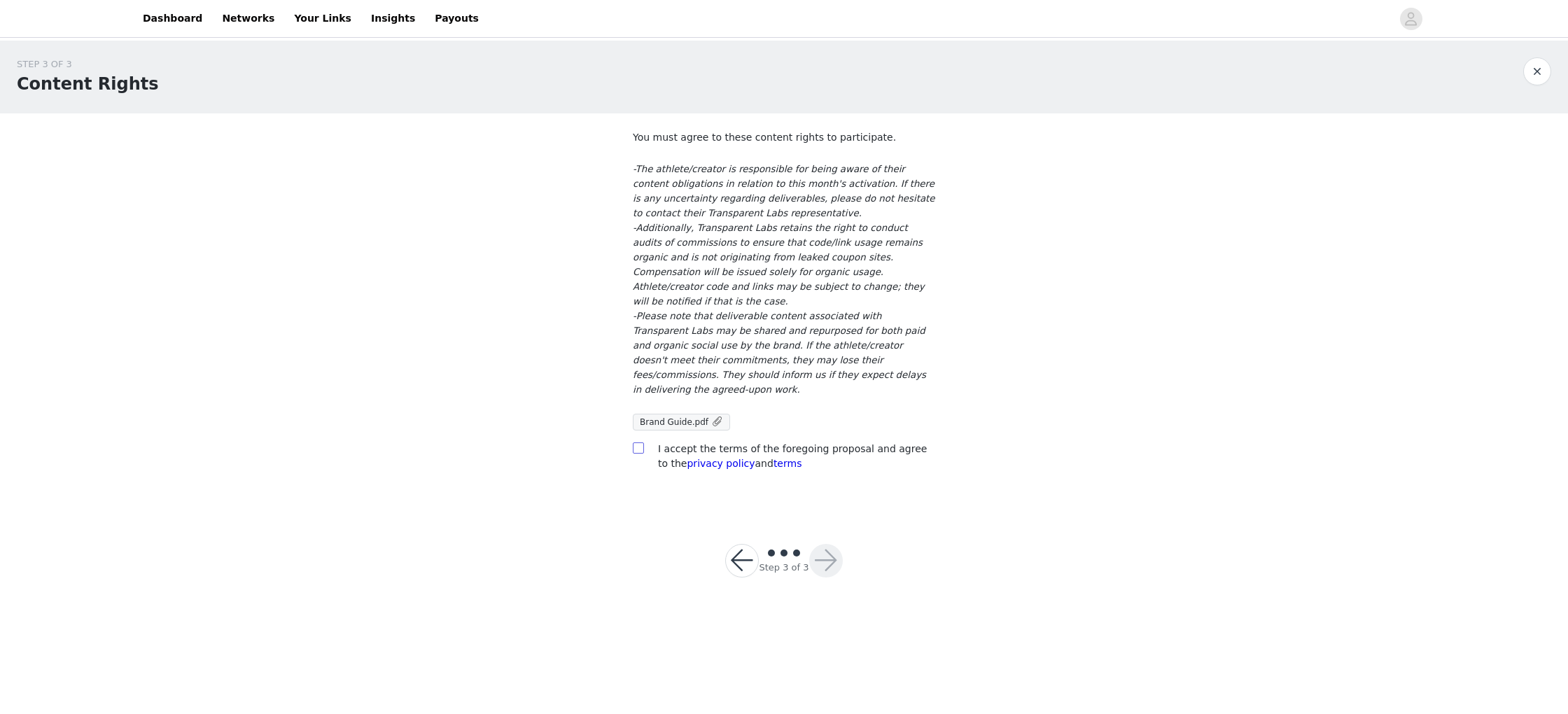
click at [641, 442] on input "checkbox" at bounding box center [637, 447] width 9 height 9
checkbox input "true"
click at [823, 544] on button "button" at bounding box center [825, 560] width 33 height 33
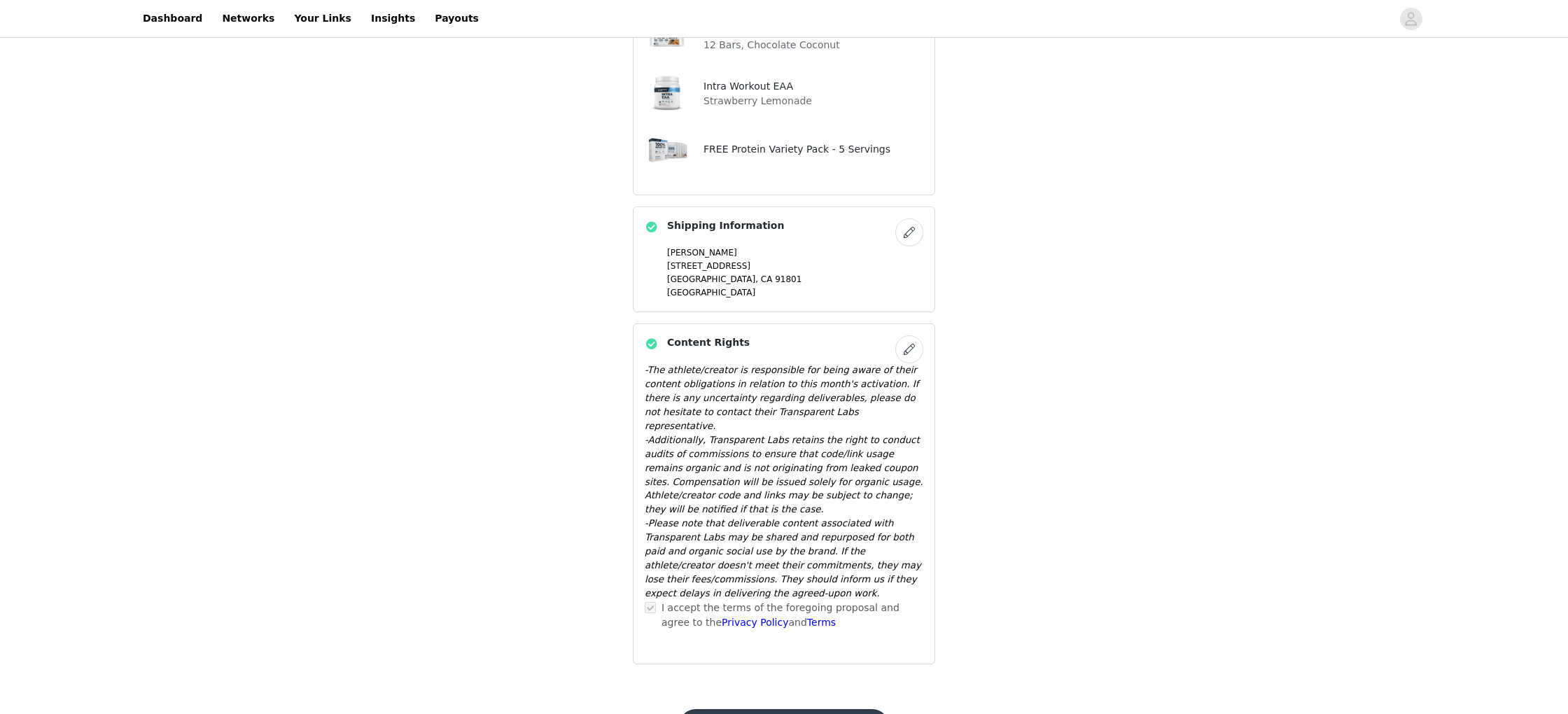
scroll to position [884, 0]
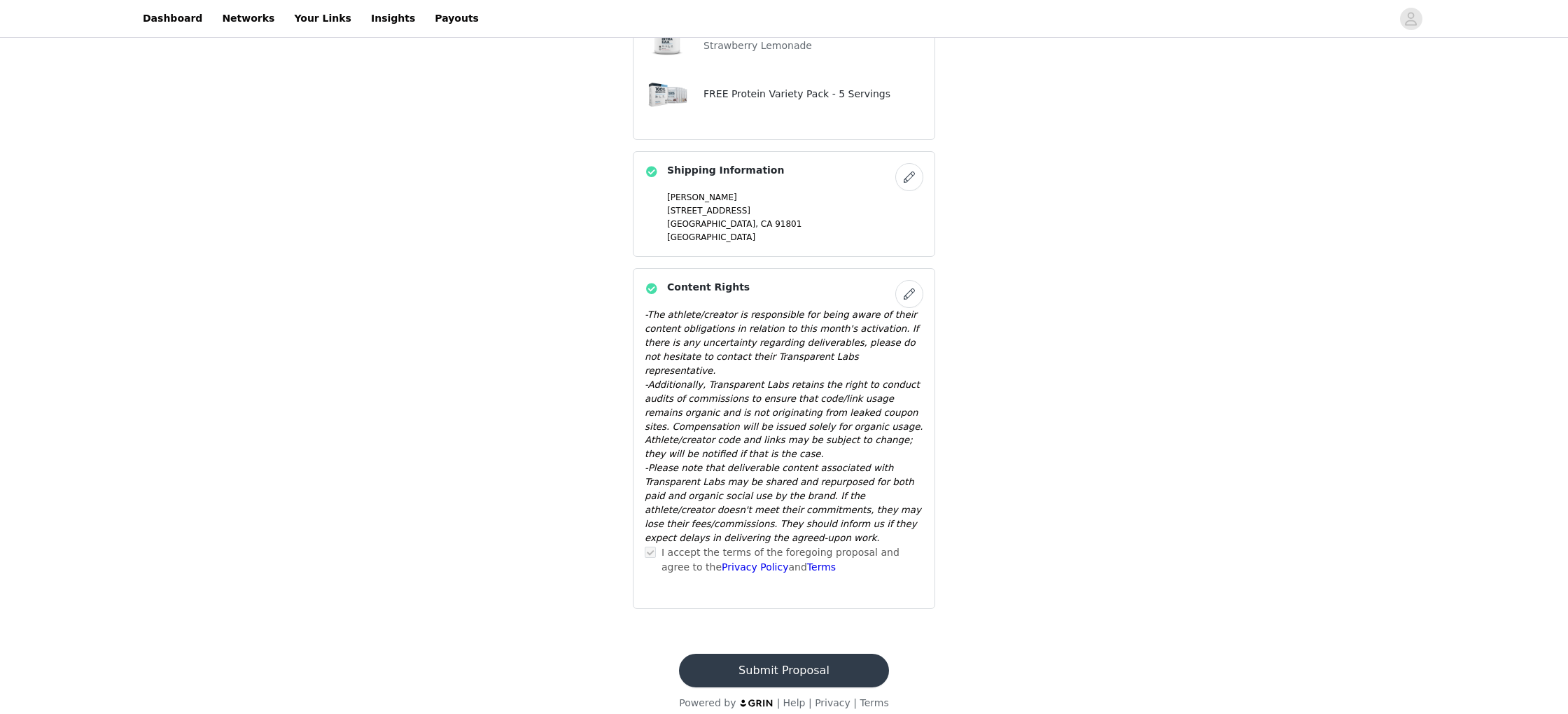
click at [824, 667] on button "Submit Proposal" at bounding box center [784, 670] width 209 height 33
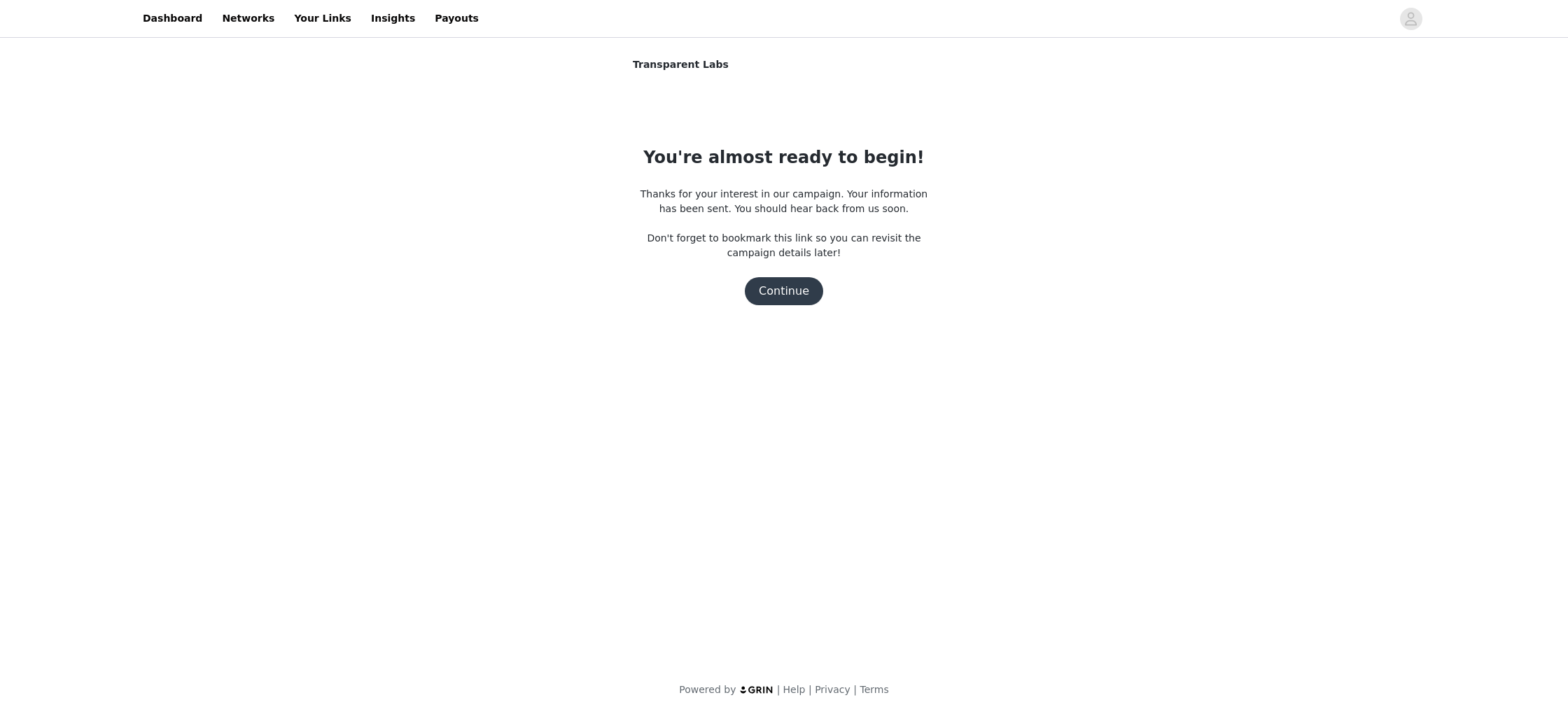
click at [779, 281] on button "Continue" at bounding box center [784, 291] width 79 height 28
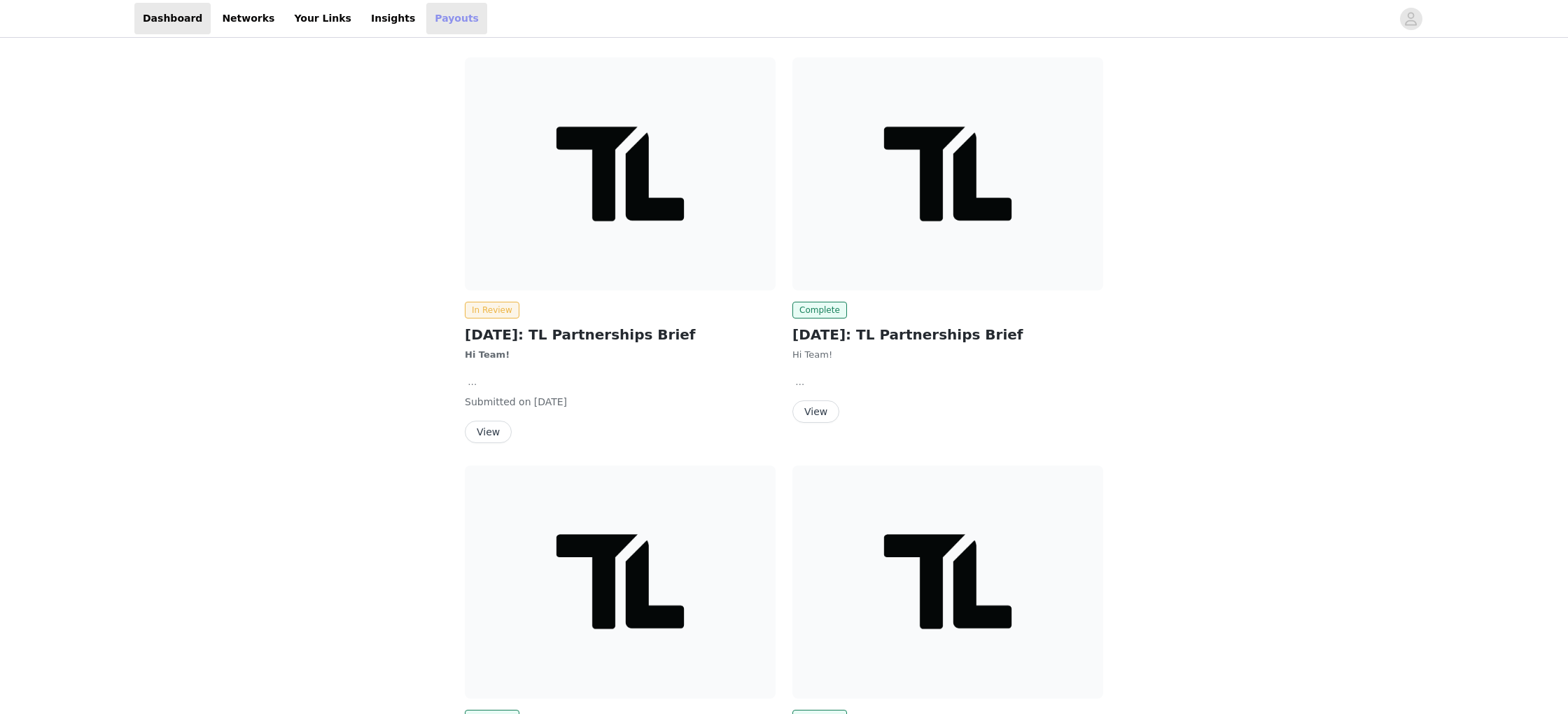
click at [439, 21] on link "Payouts" at bounding box center [457, 18] width 61 height 31
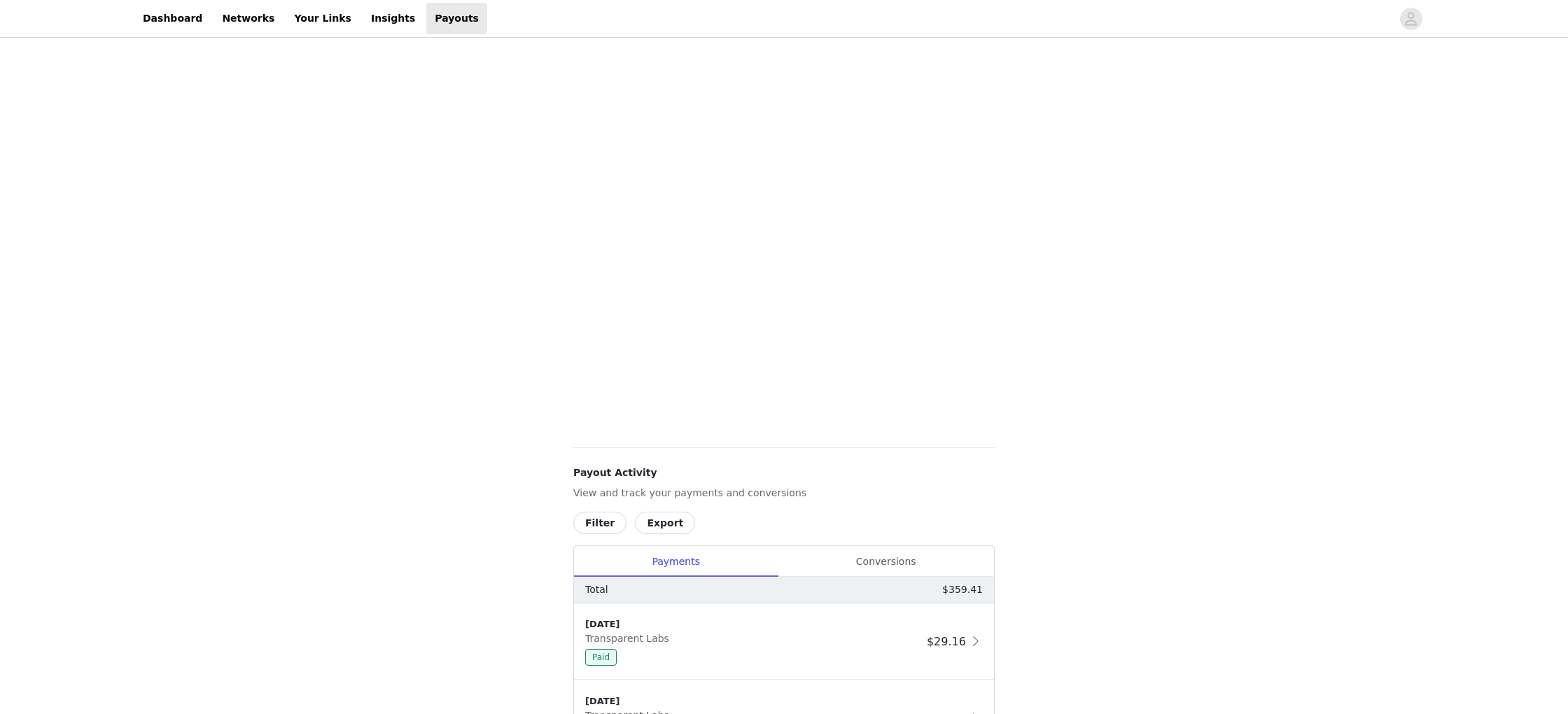
scroll to position [433, 0]
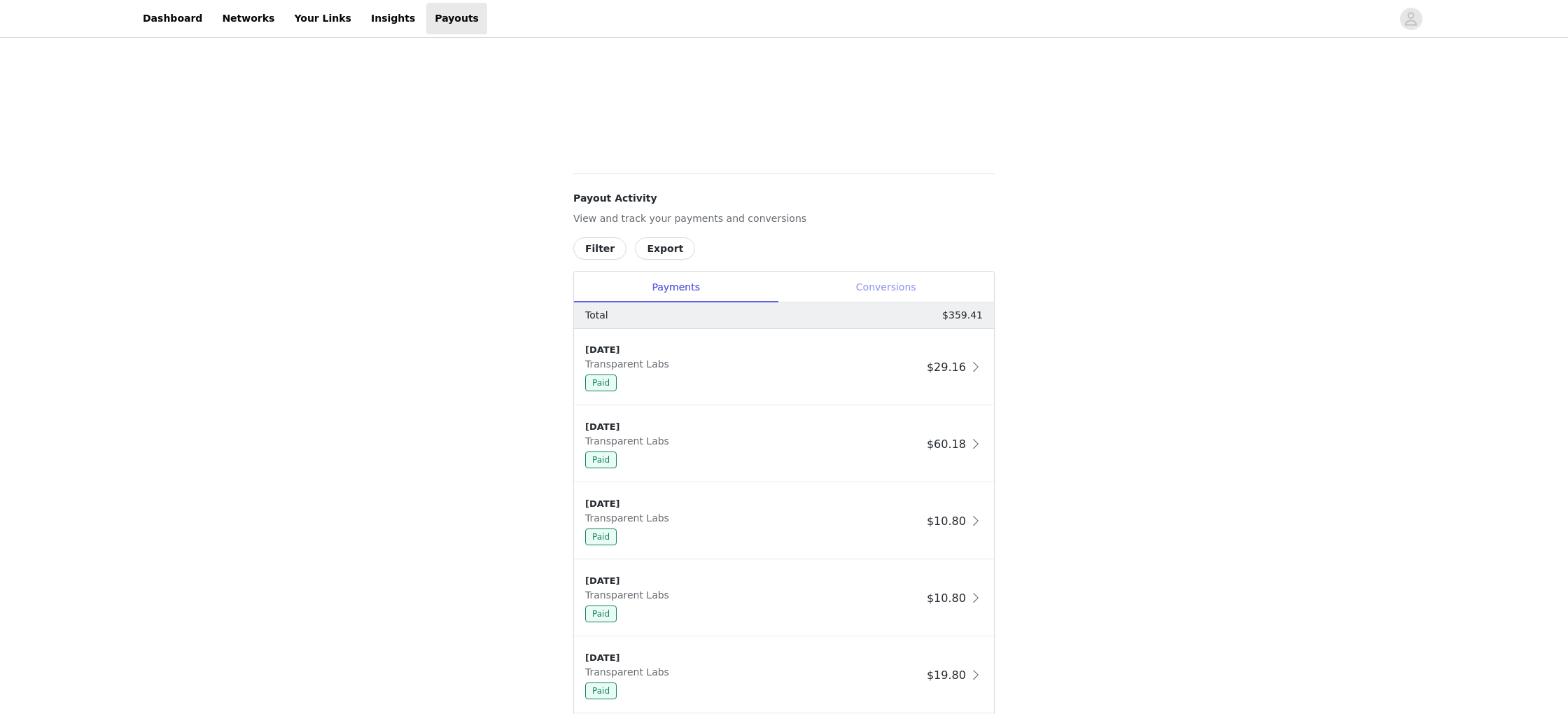
click at [846, 284] on div "Conversions" at bounding box center [886, 287] width 217 height 31
click at [731, 284] on div "Payments" at bounding box center [676, 287] width 204 height 31
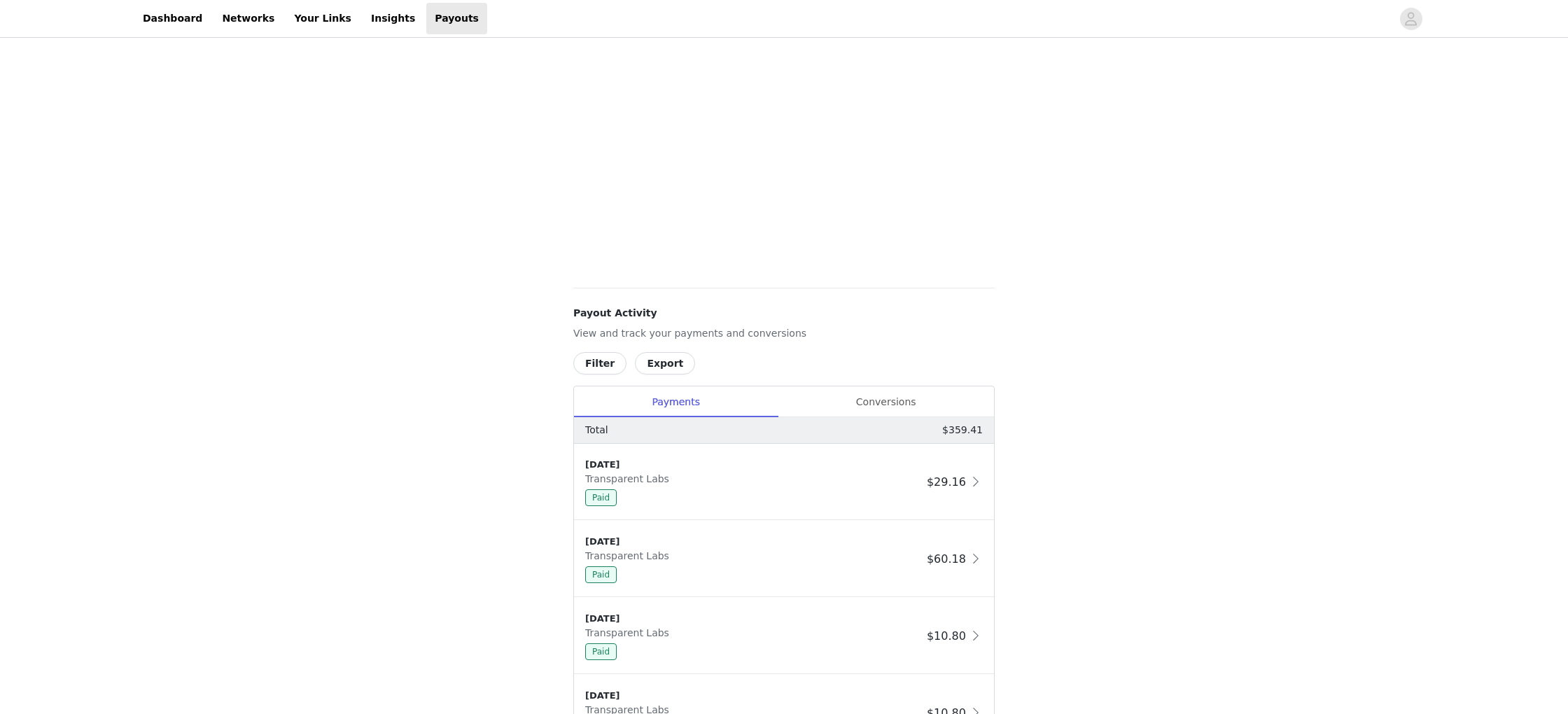
scroll to position [0, 0]
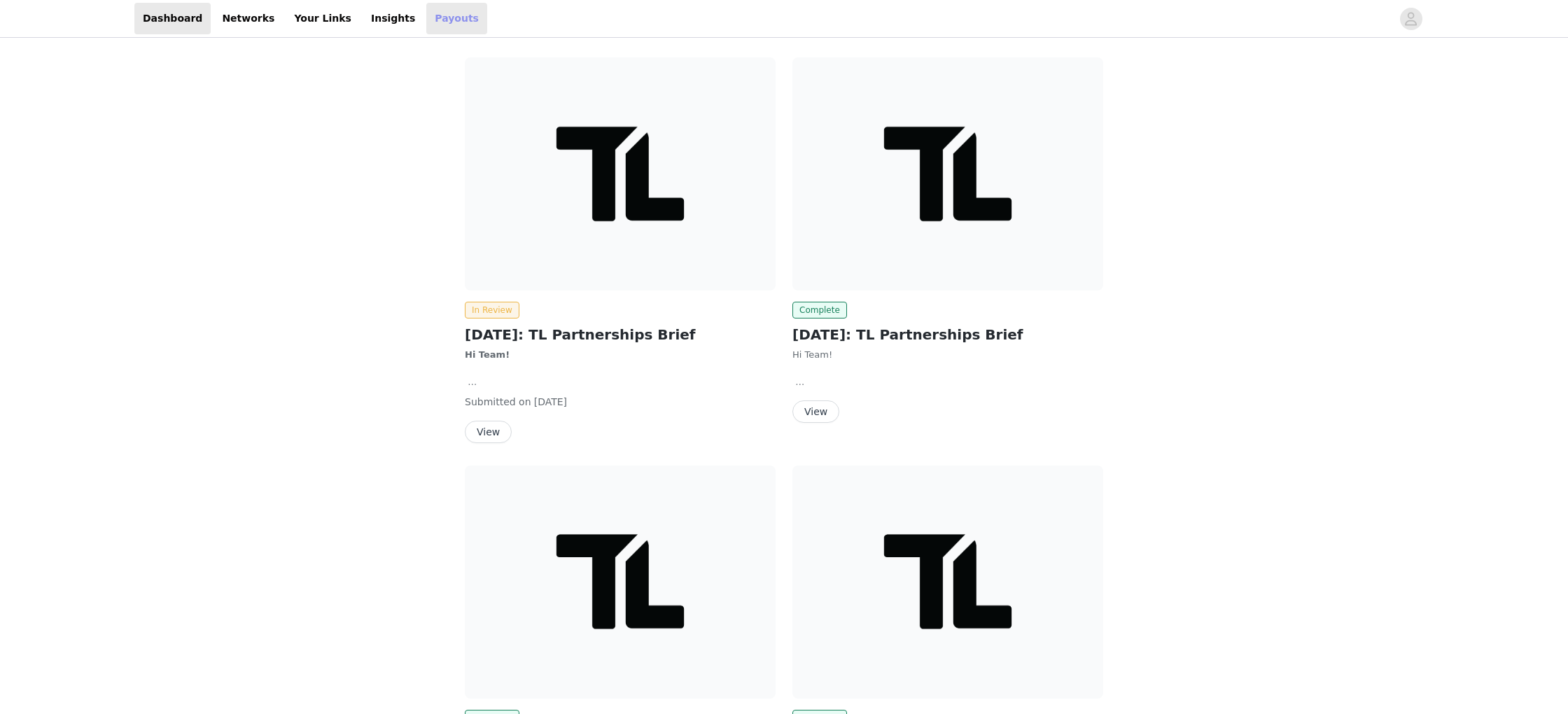
click at [429, 26] on link "Payouts" at bounding box center [457, 18] width 61 height 31
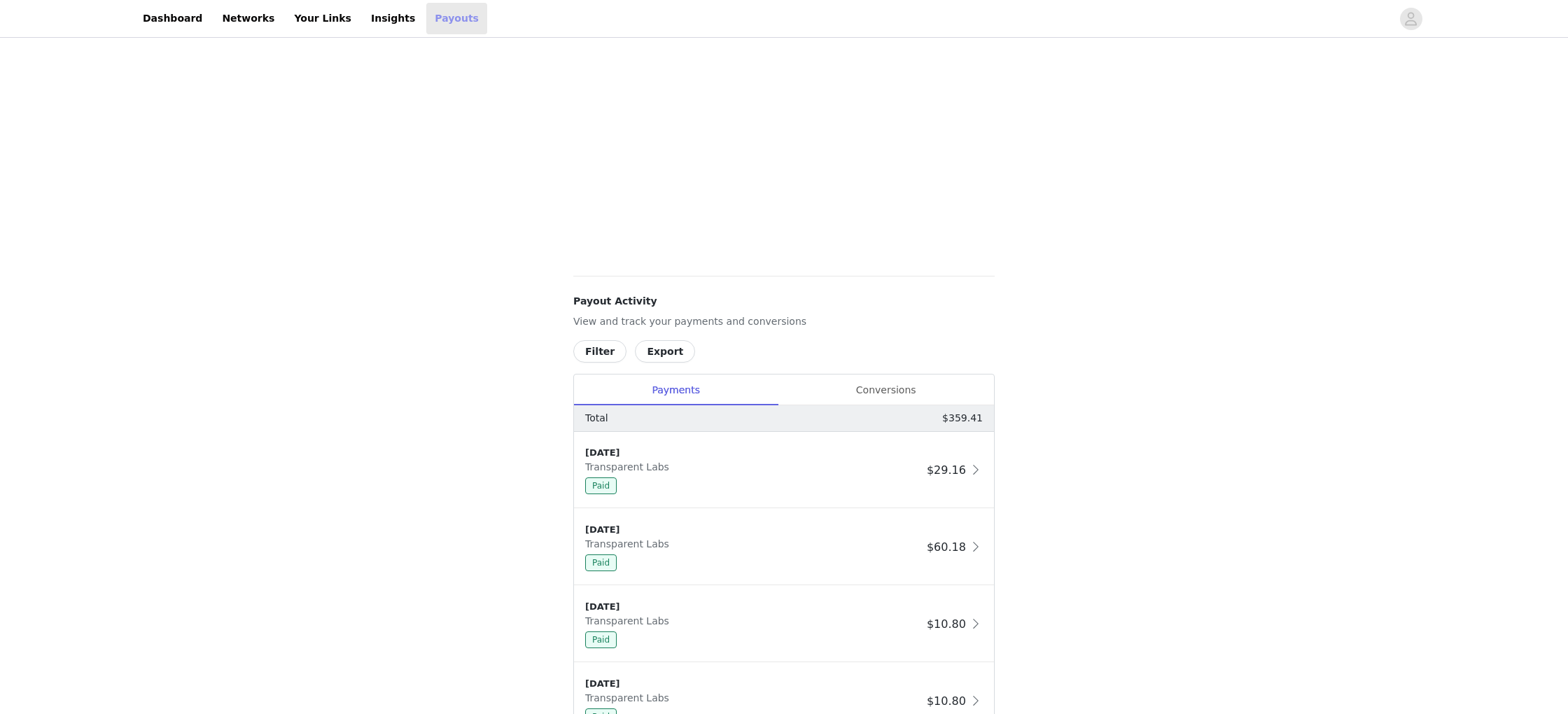
scroll to position [338, 0]
click at [910, 385] on div "Conversions" at bounding box center [886, 382] width 217 height 31
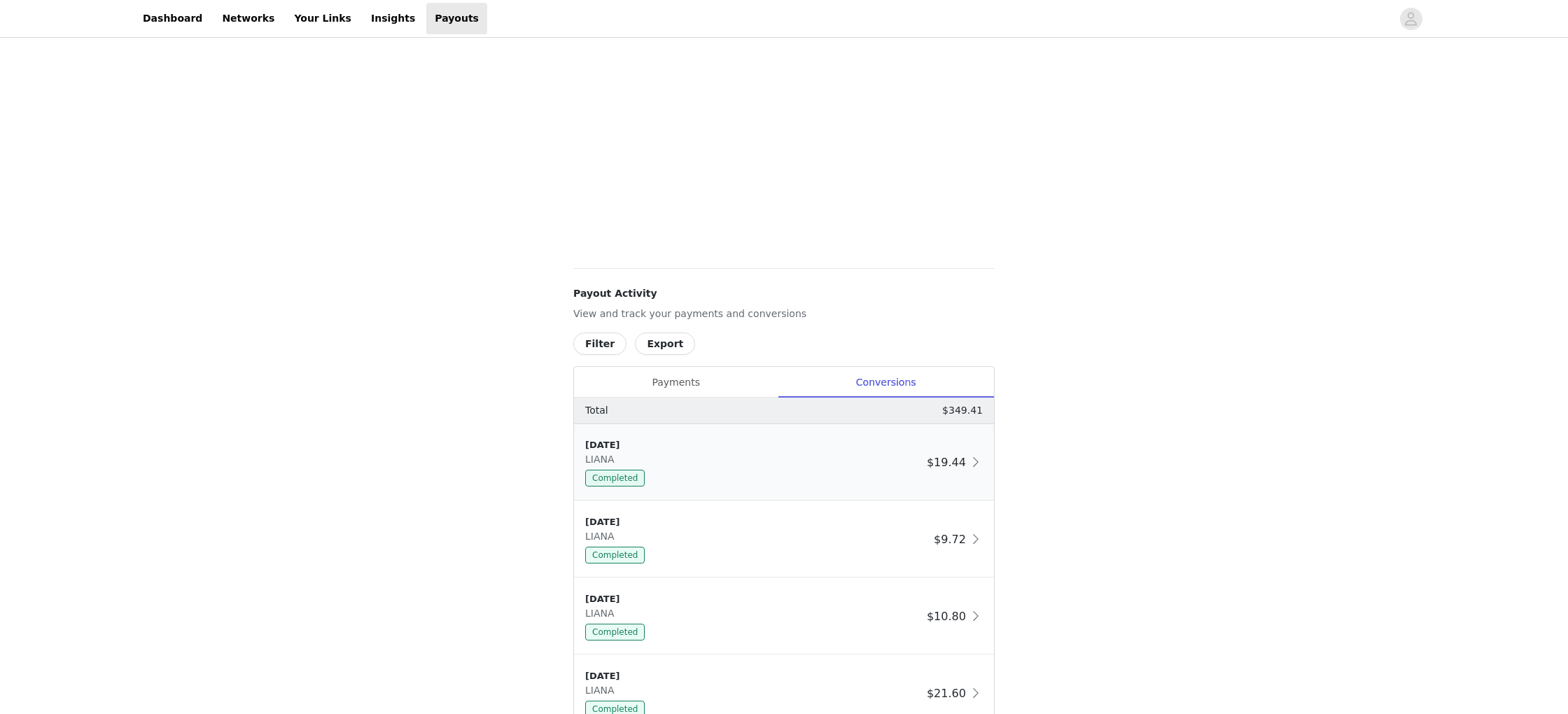
click at [860, 454] on div "9/22/25 LIANA Completed" at bounding box center [753, 462] width 336 height 48
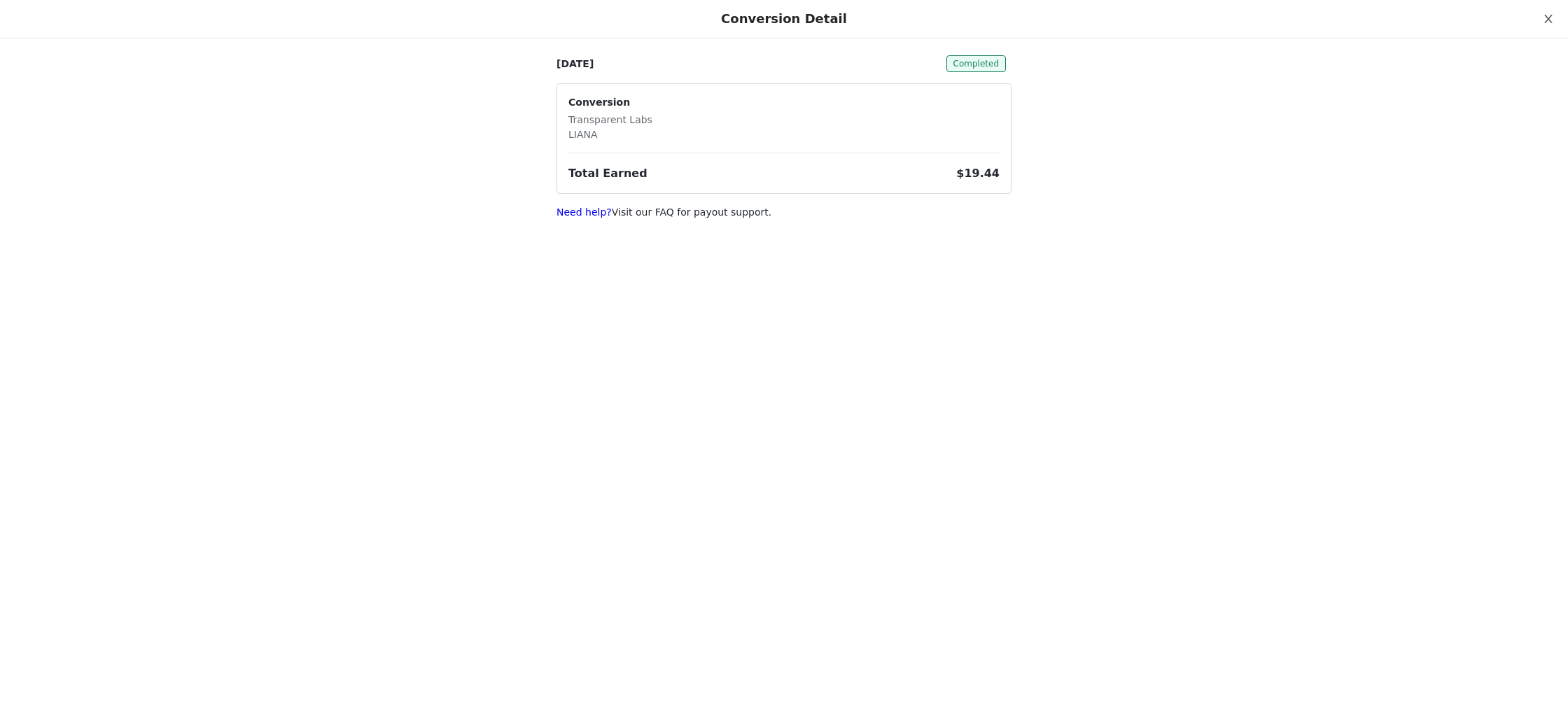
click at [1550, 13] on button "Close" at bounding box center [1548, 19] width 39 height 39
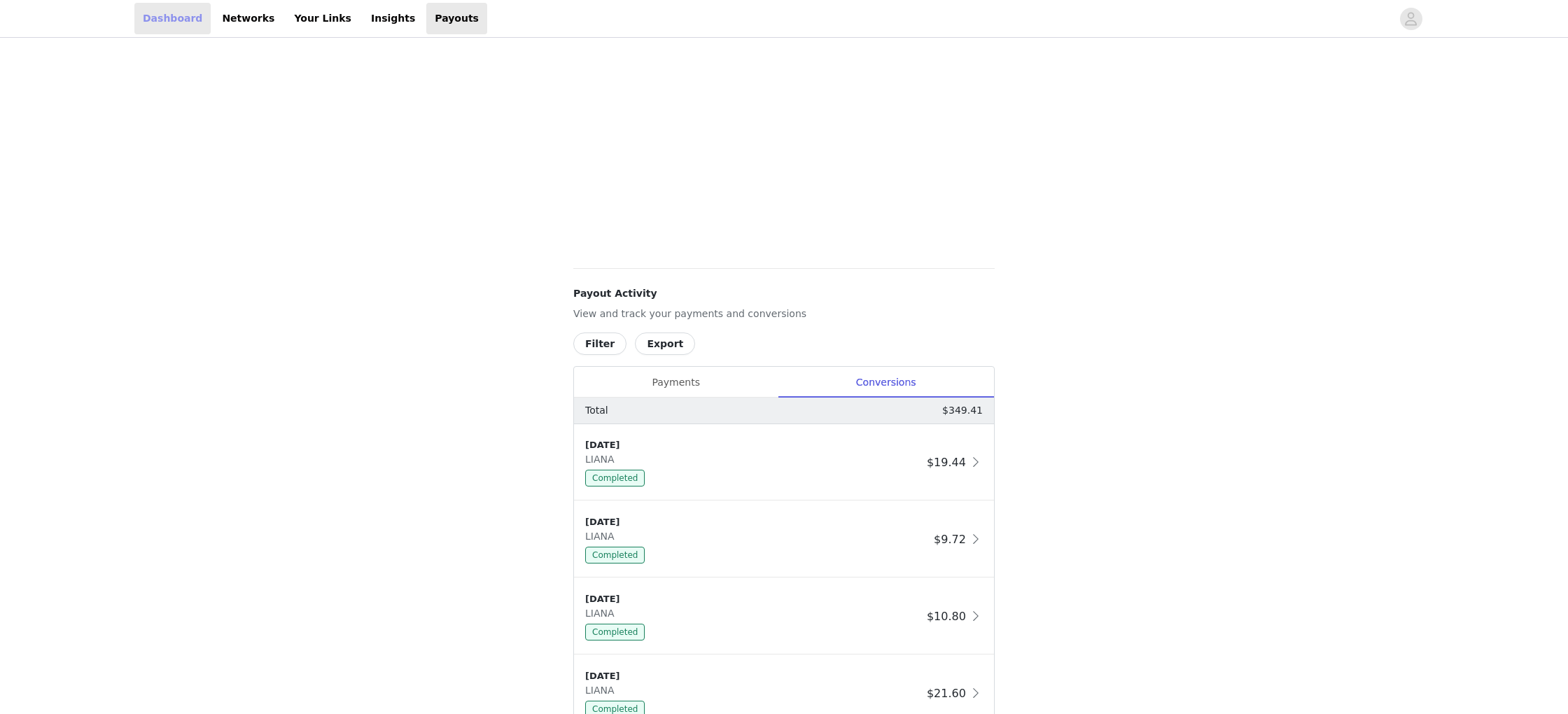
click at [172, 23] on link "Dashboard" at bounding box center [173, 18] width 76 height 31
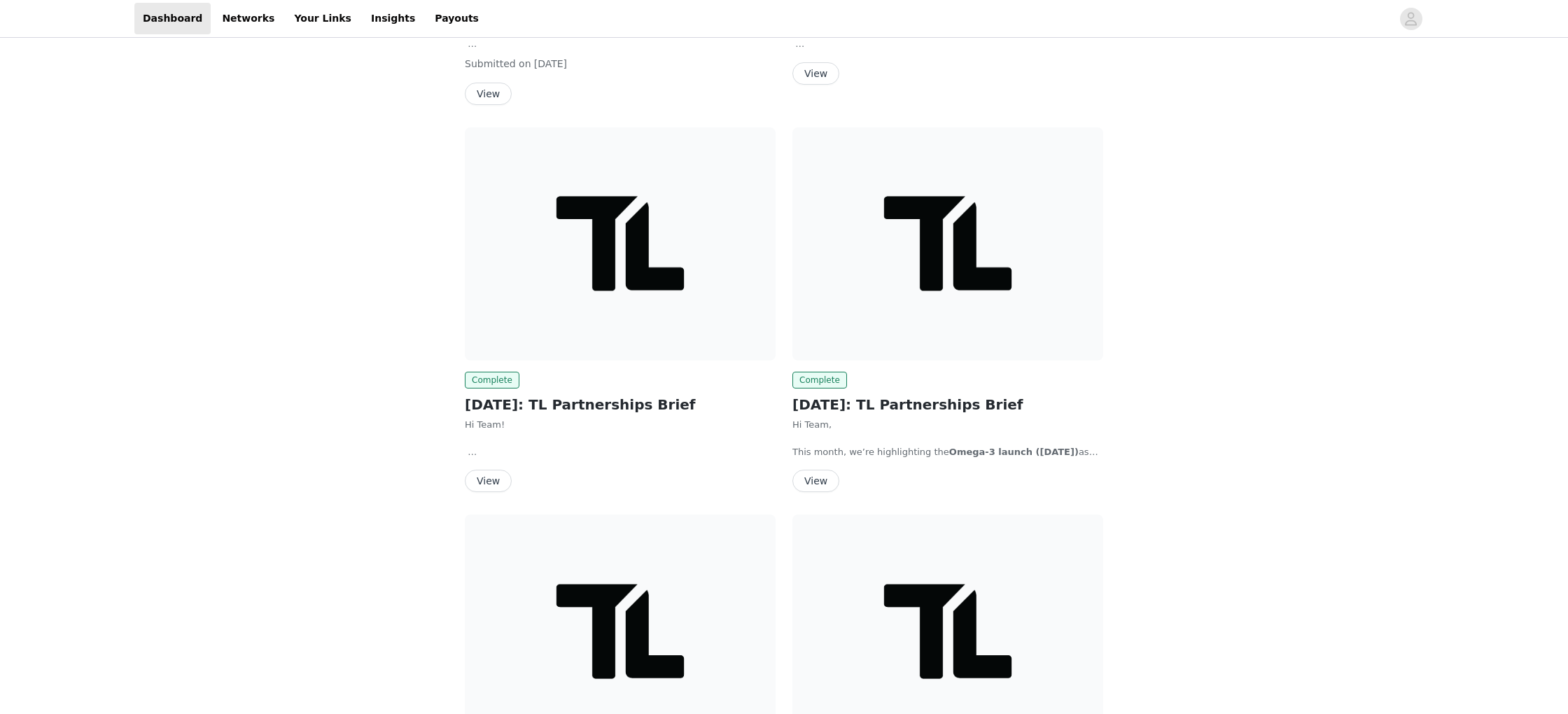
click at [632, 293] on img at bounding box center [620, 244] width 311 height 234
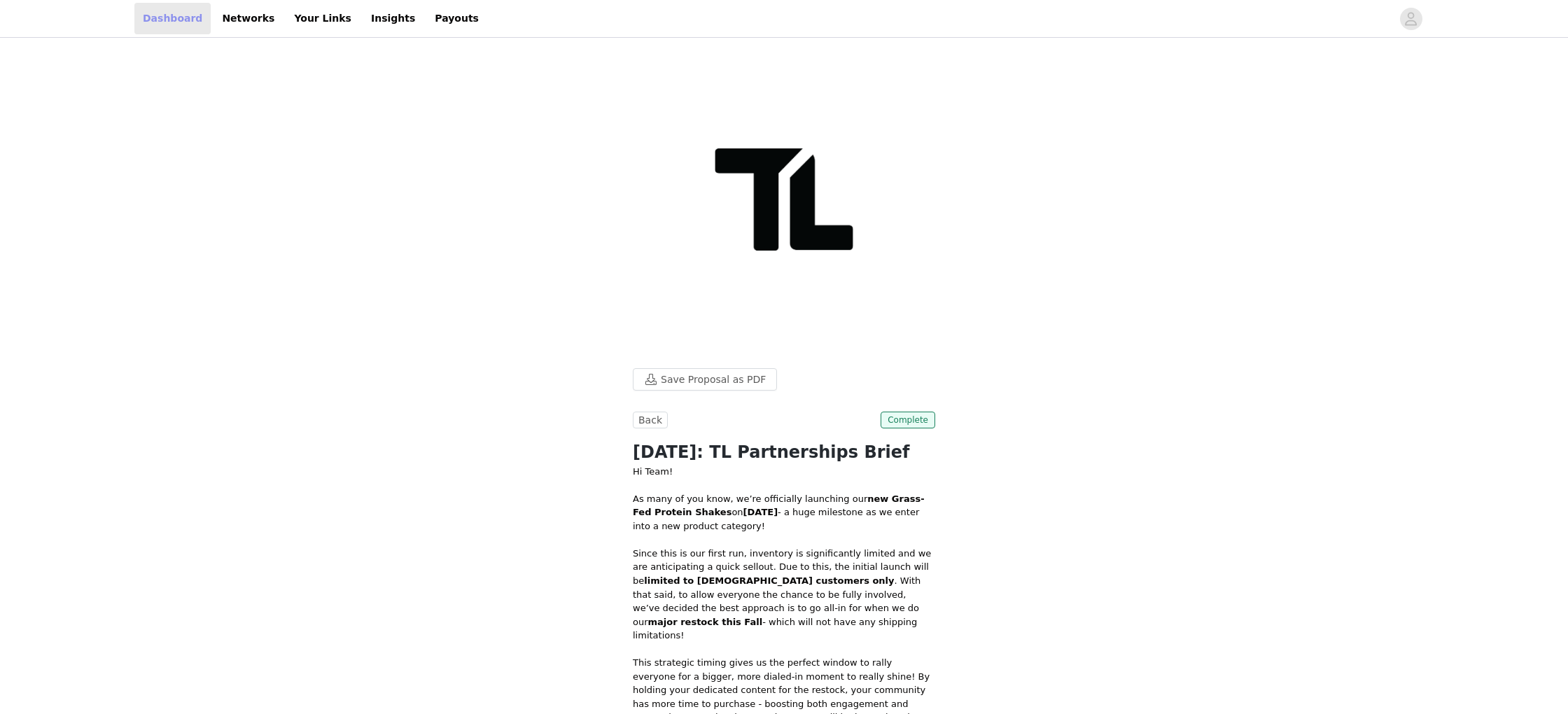
click at [179, 23] on link "Dashboard" at bounding box center [173, 18] width 76 height 31
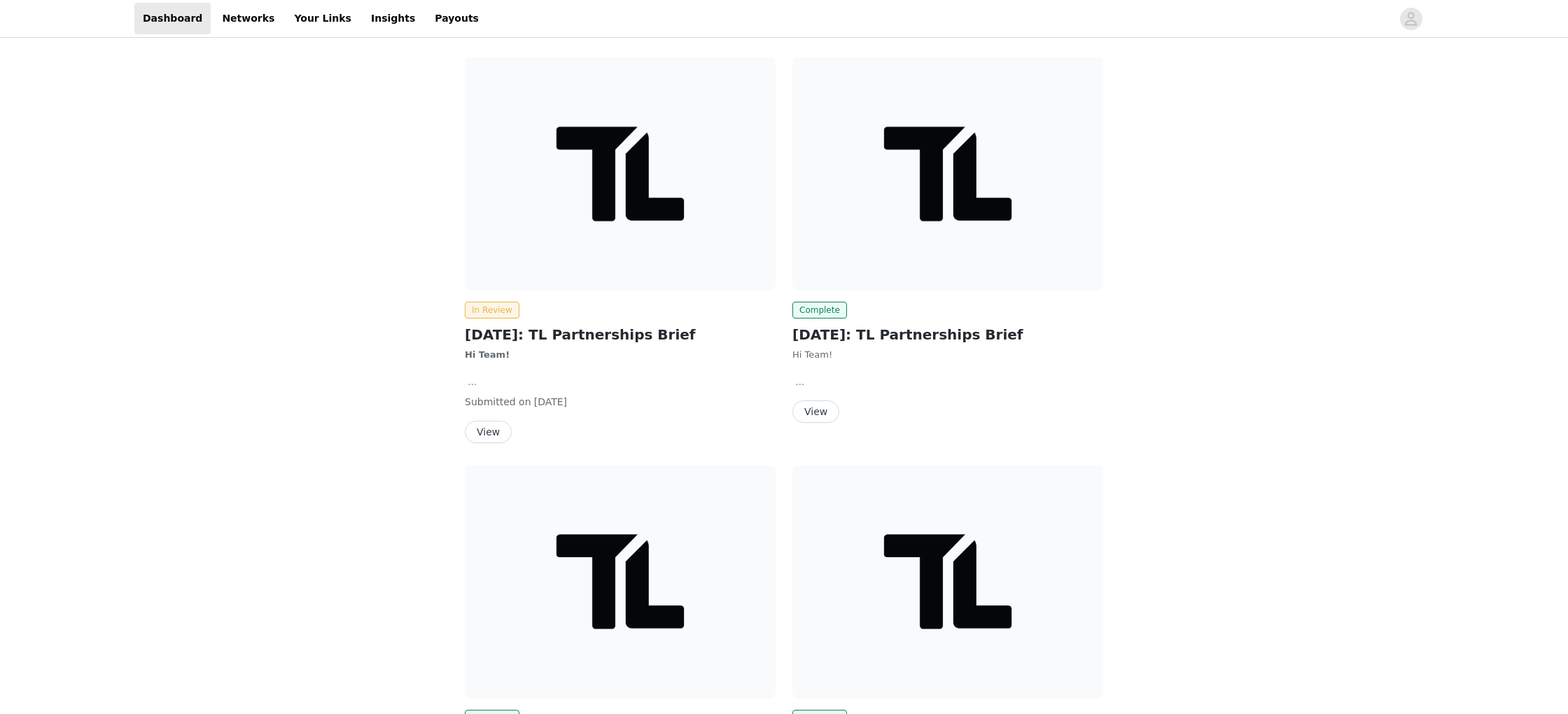
click at [502, 217] on img at bounding box center [620, 174] width 311 height 234
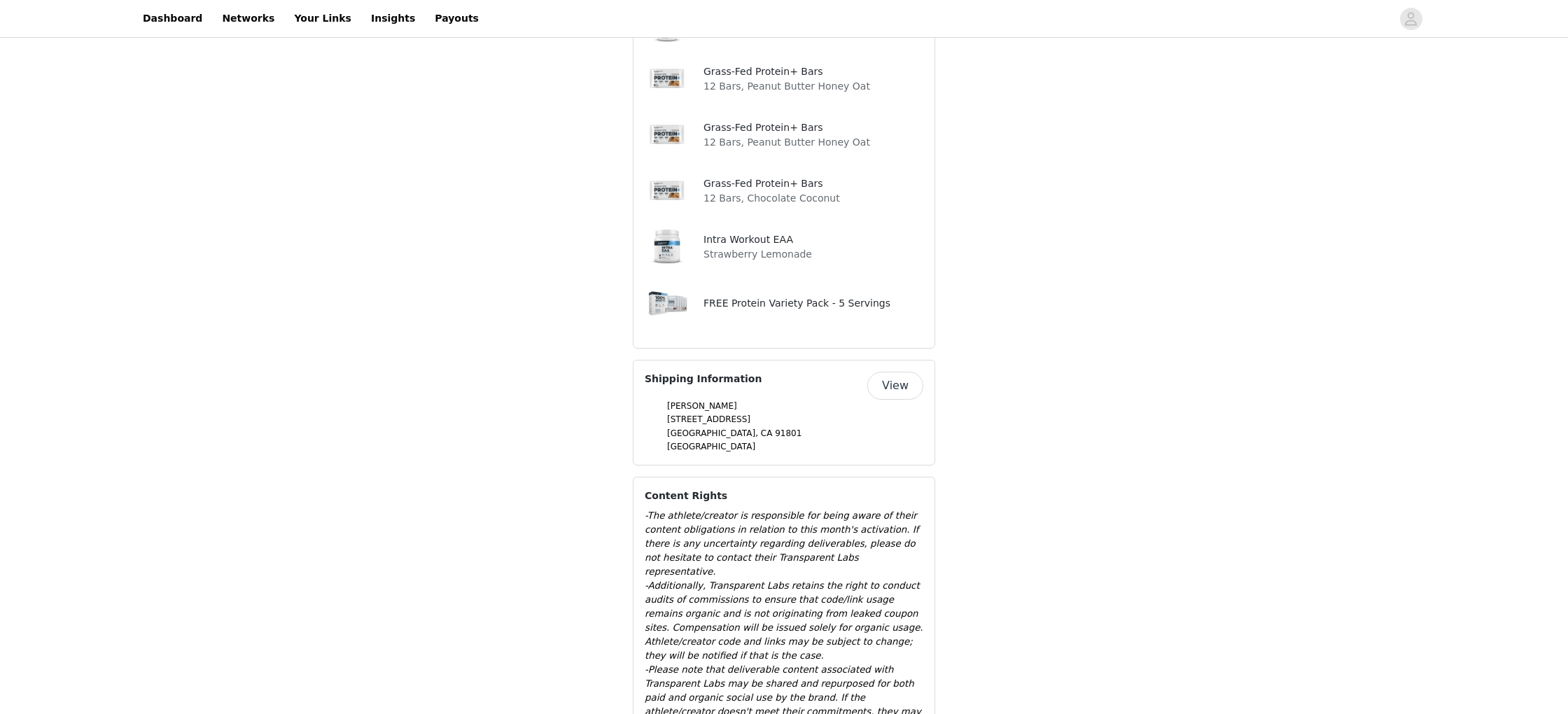
scroll to position [1584, 0]
